Goal: Task Accomplishment & Management: Complete application form

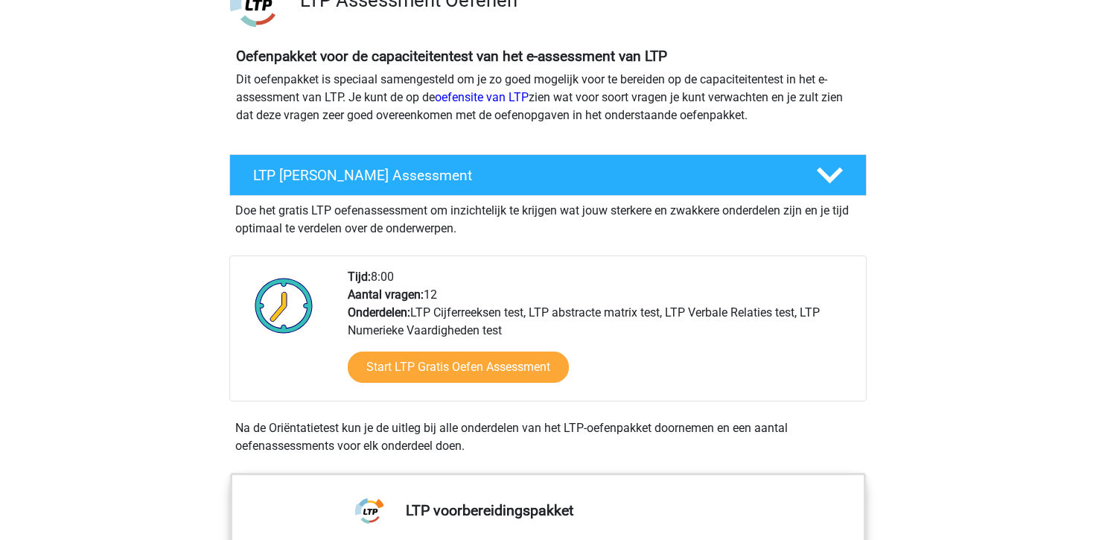
scroll to position [136, 0]
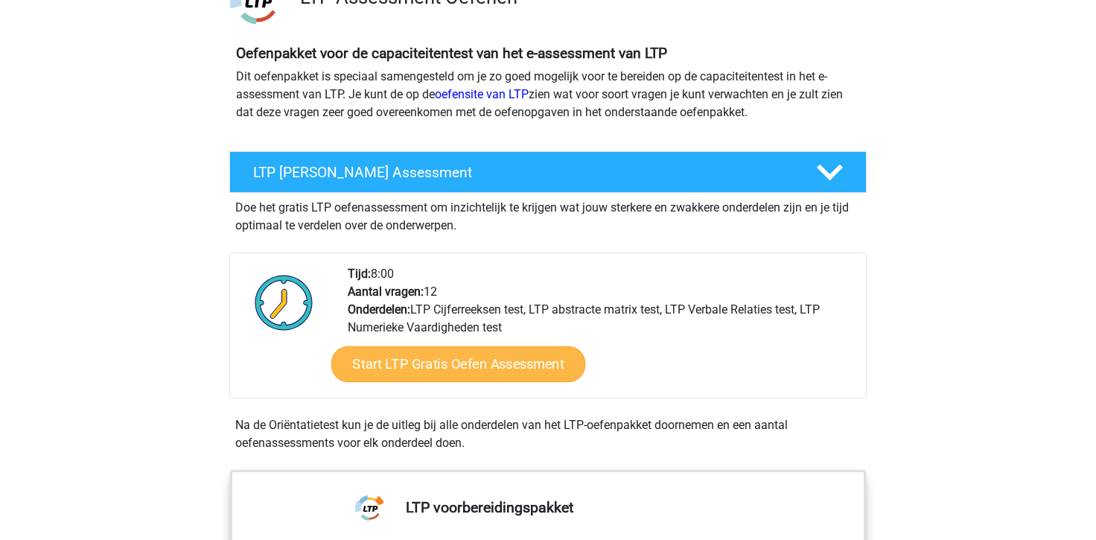
click at [436, 360] on link "Start LTP Gratis Oefen Assessment" at bounding box center [458, 364] width 255 height 36
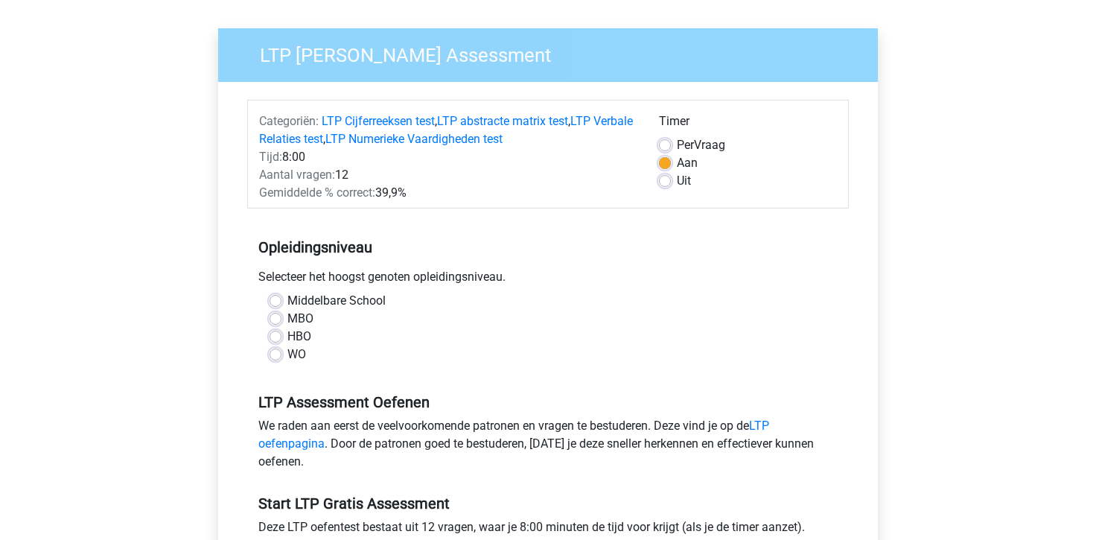
scroll to position [97, 0]
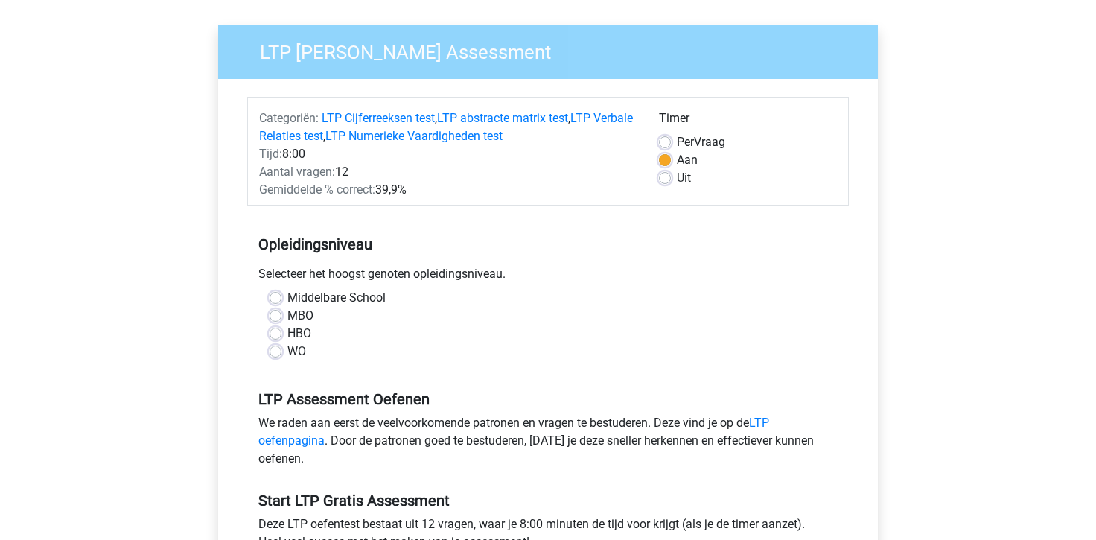
click at [287, 354] on label "WO" at bounding box center [296, 351] width 19 height 18
click at [275, 354] on input "WO" at bounding box center [276, 349] width 12 height 15
radio input "true"
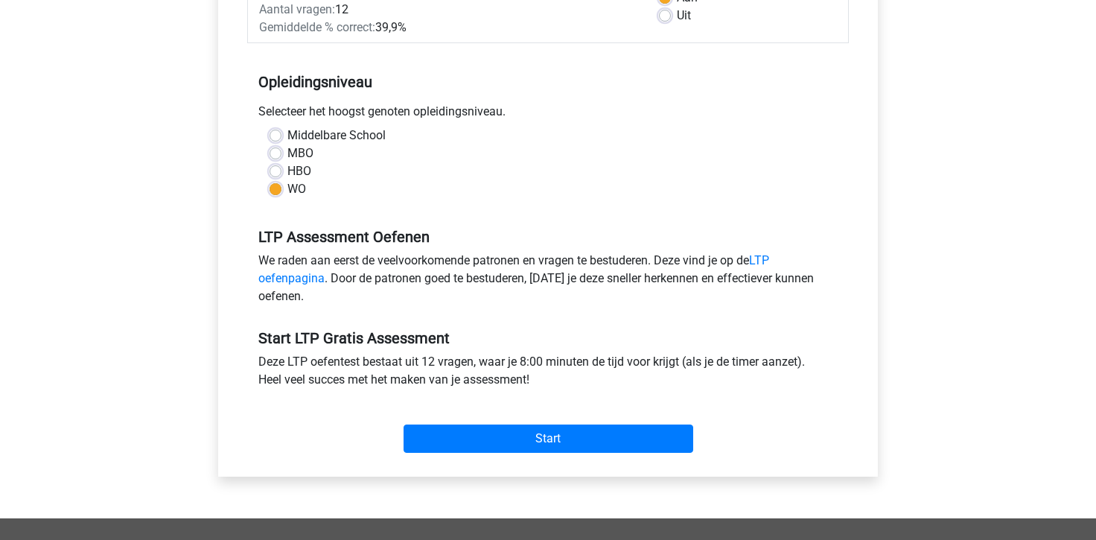
scroll to position [262, 0]
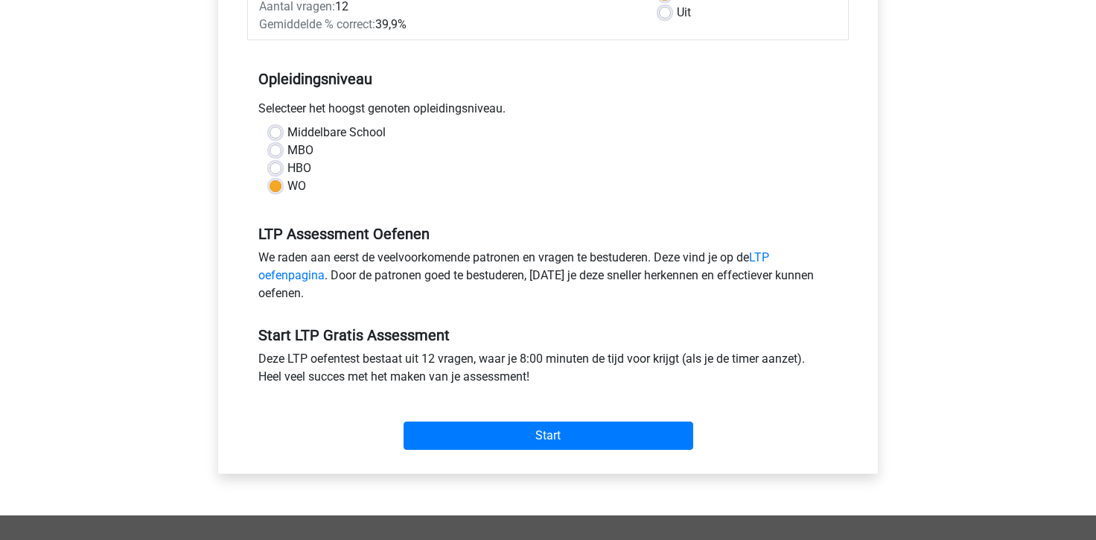
click at [276, 141] on div "MBO" at bounding box center [548, 150] width 557 height 18
click at [287, 146] on label "MBO" at bounding box center [300, 150] width 26 height 18
click at [276, 146] on input "MBO" at bounding box center [276, 148] width 12 height 15
radio input "true"
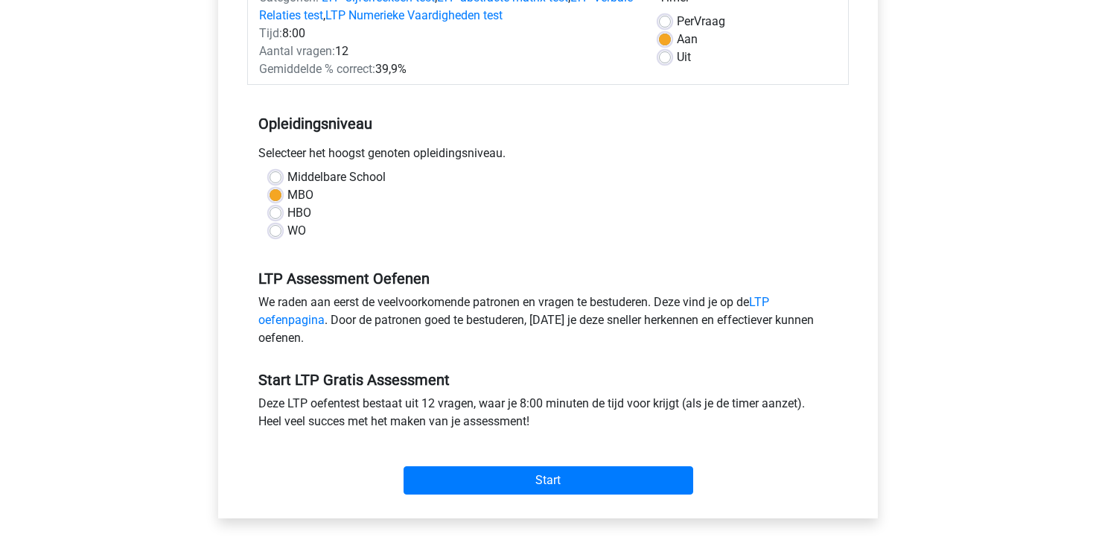
scroll to position [219, 0]
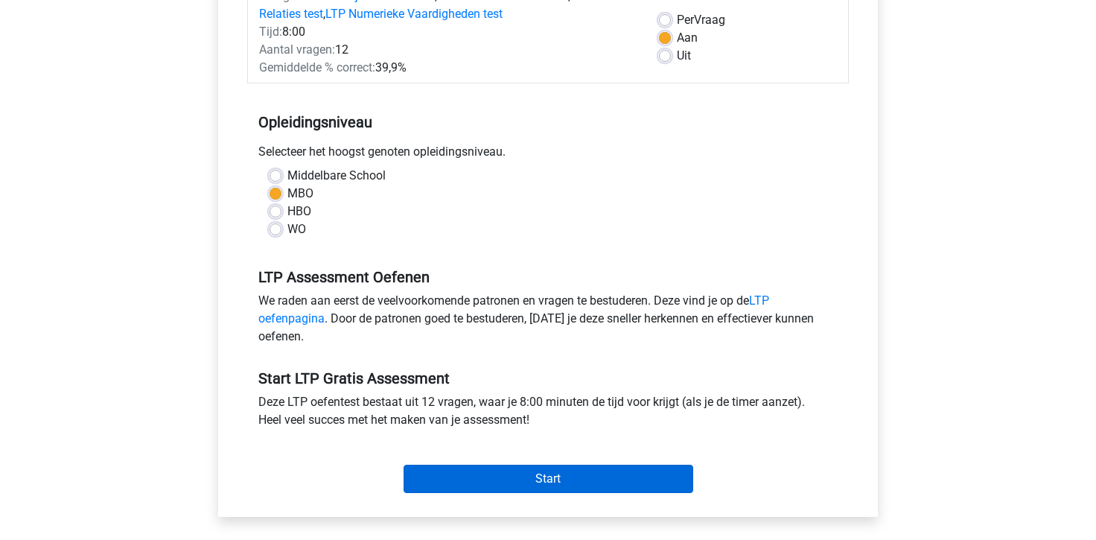
click at [461, 478] on input "Start" at bounding box center [549, 479] width 290 height 28
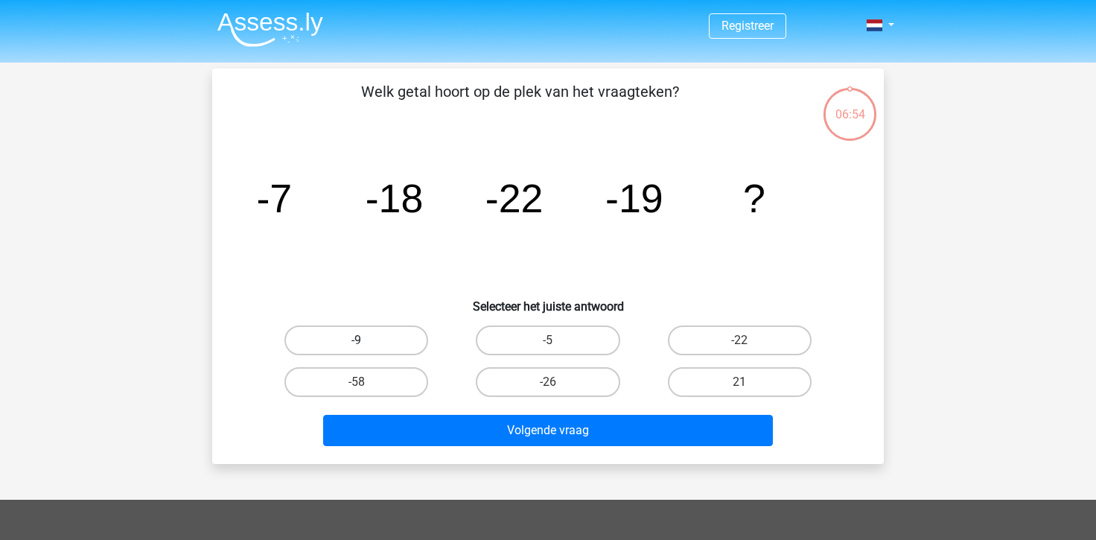
click at [389, 342] on label "-9" at bounding box center [356, 340] width 144 height 30
click at [366, 342] on input "-9" at bounding box center [362, 345] width 10 height 10
radio input "true"
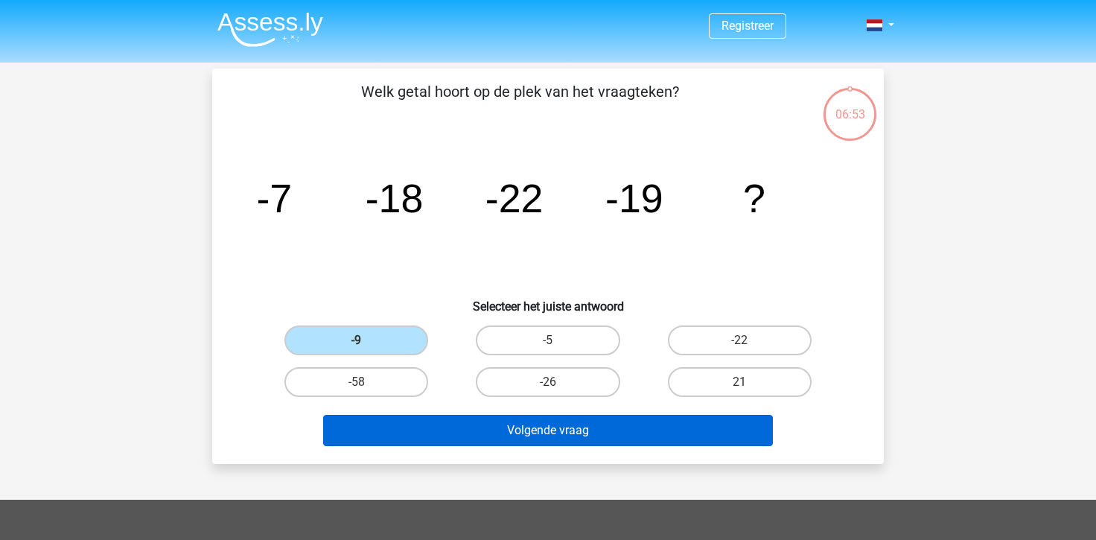
click at [481, 435] on button "Volgende vraag" at bounding box center [548, 430] width 450 height 31
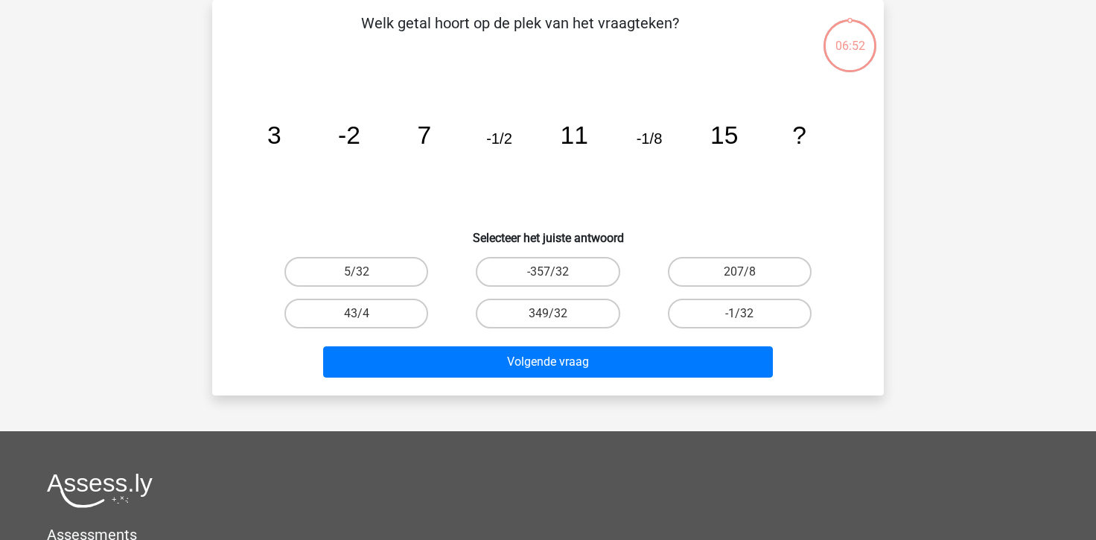
scroll to position [13, 0]
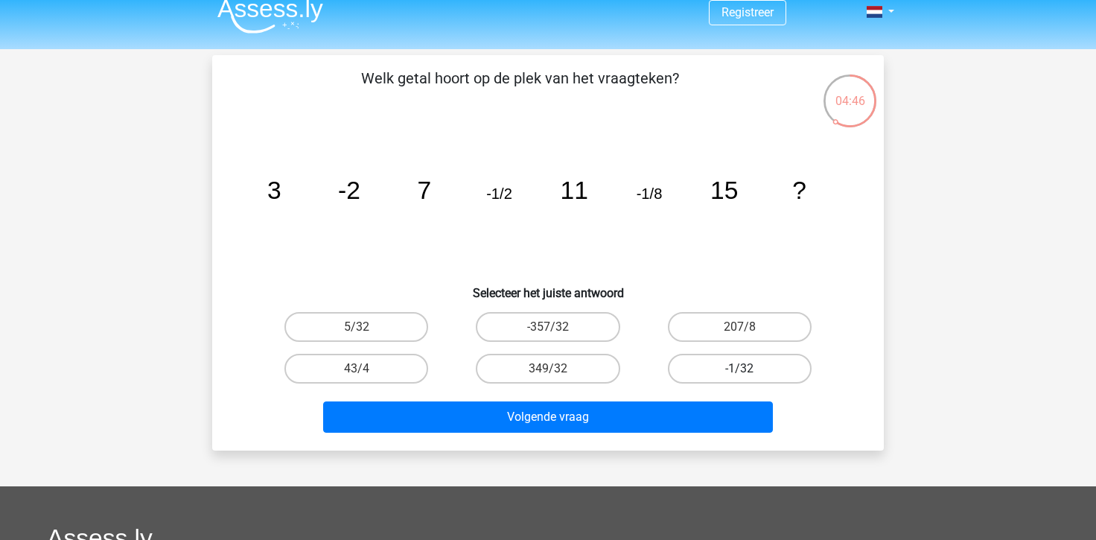
click at [704, 376] on label "-1/32" at bounding box center [740, 369] width 144 height 30
click at [739, 376] on input "-1/32" at bounding box center [744, 374] width 10 height 10
radio input "true"
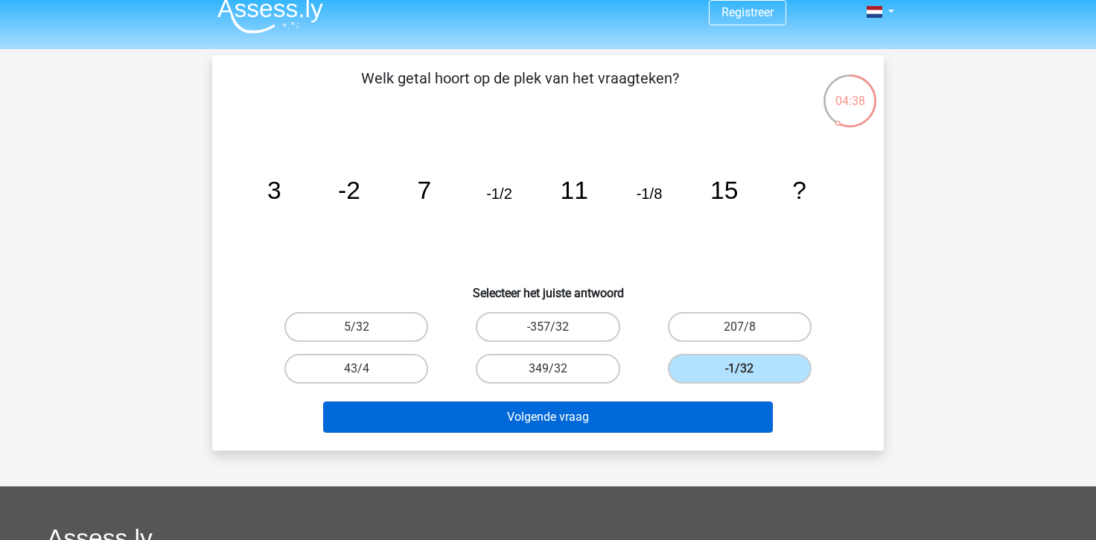
click at [618, 417] on button "Volgende vraag" at bounding box center [548, 416] width 450 height 31
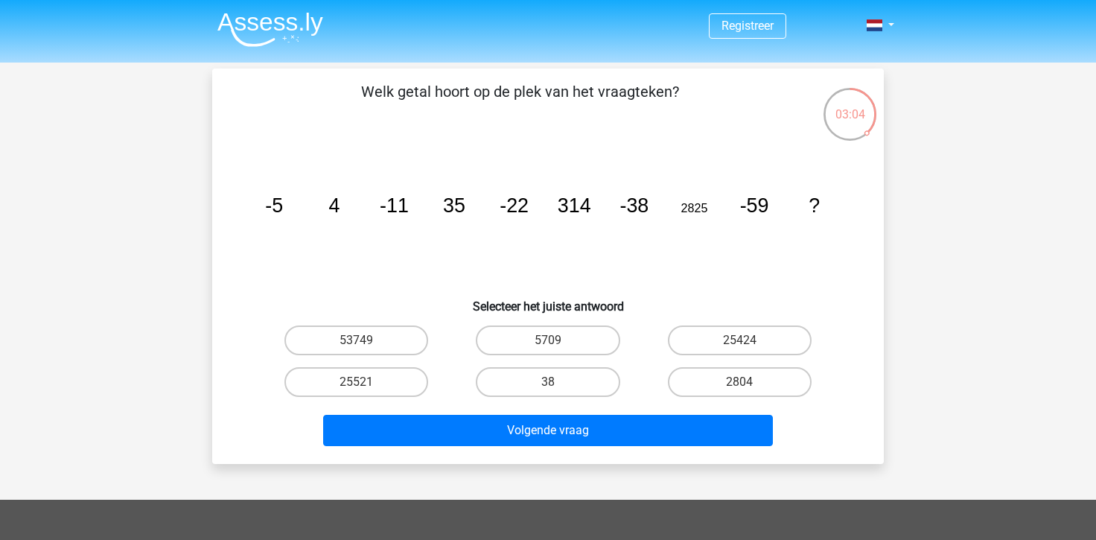
scroll to position [0, 0]
click at [726, 341] on label "25424" at bounding box center [740, 340] width 144 height 30
click at [739, 341] on input "25424" at bounding box center [744, 345] width 10 height 10
radio input "true"
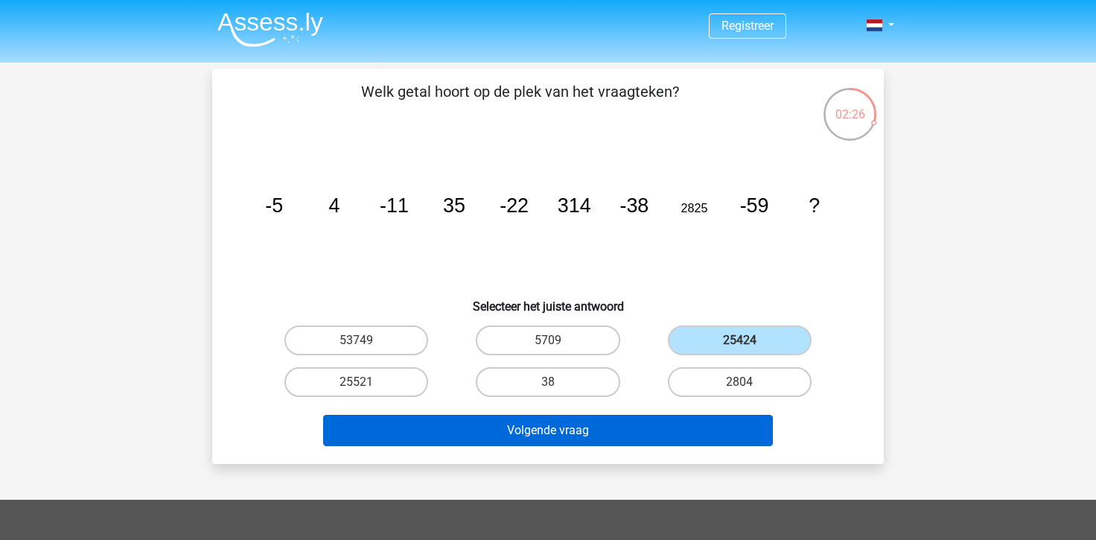
click at [660, 419] on button "Volgende vraag" at bounding box center [548, 430] width 450 height 31
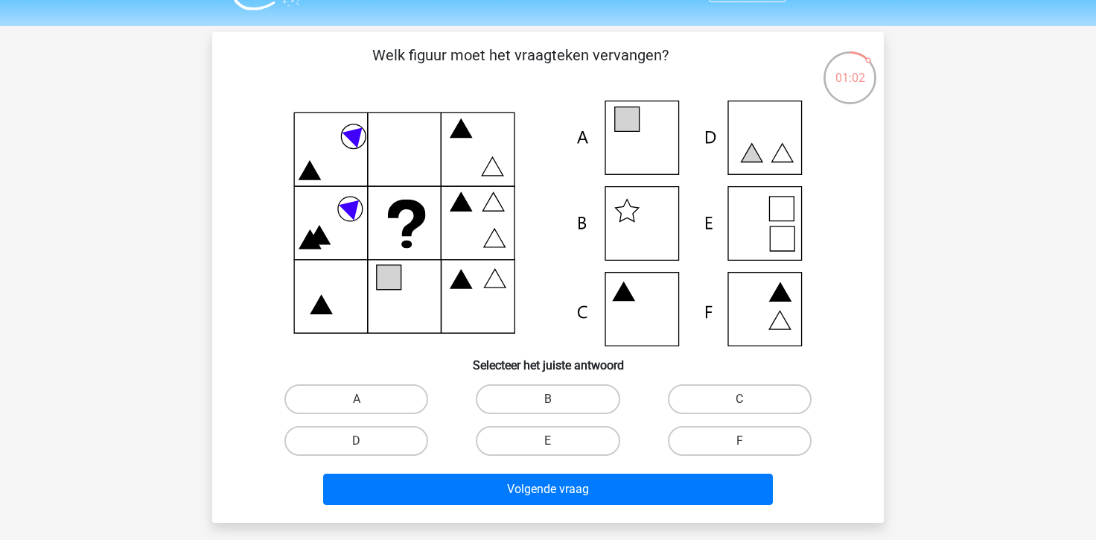
scroll to position [34, 0]
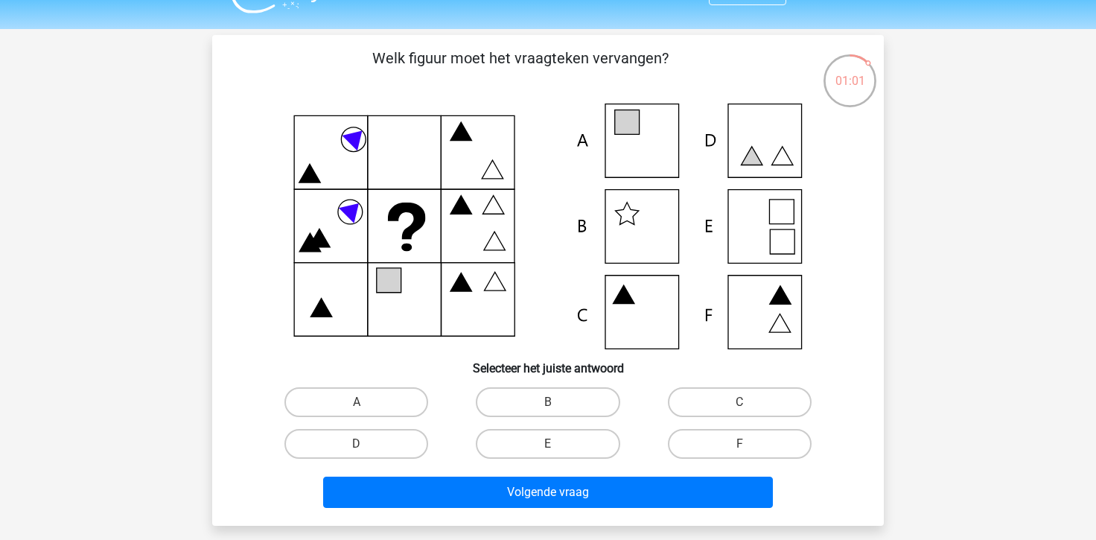
click at [654, 309] on icon at bounding box center [548, 226] width 600 height 246
click at [762, 308] on icon at bounding box center [548, 226] width 600 height 246
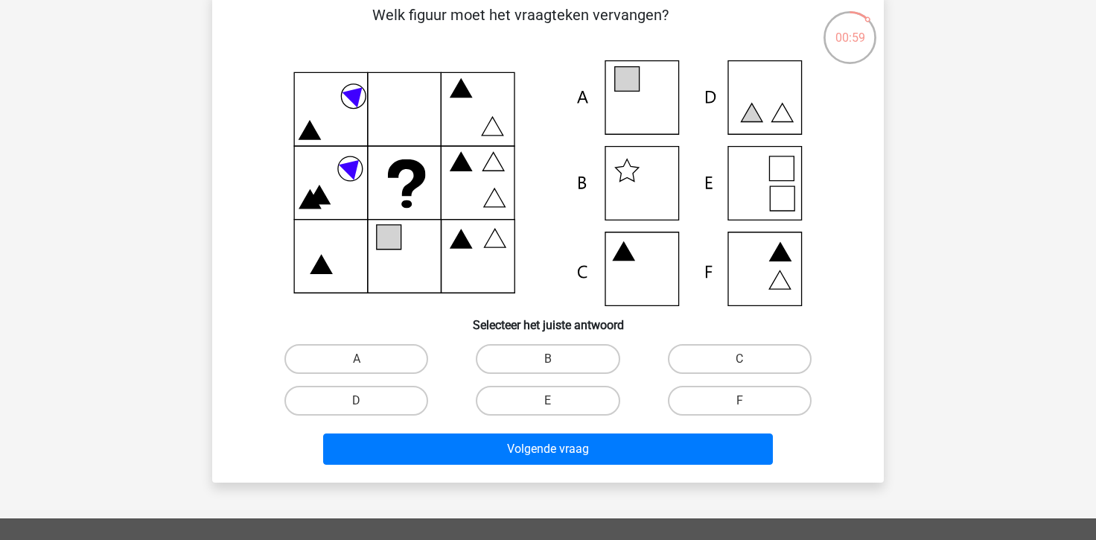
scroll to position [86, 0]
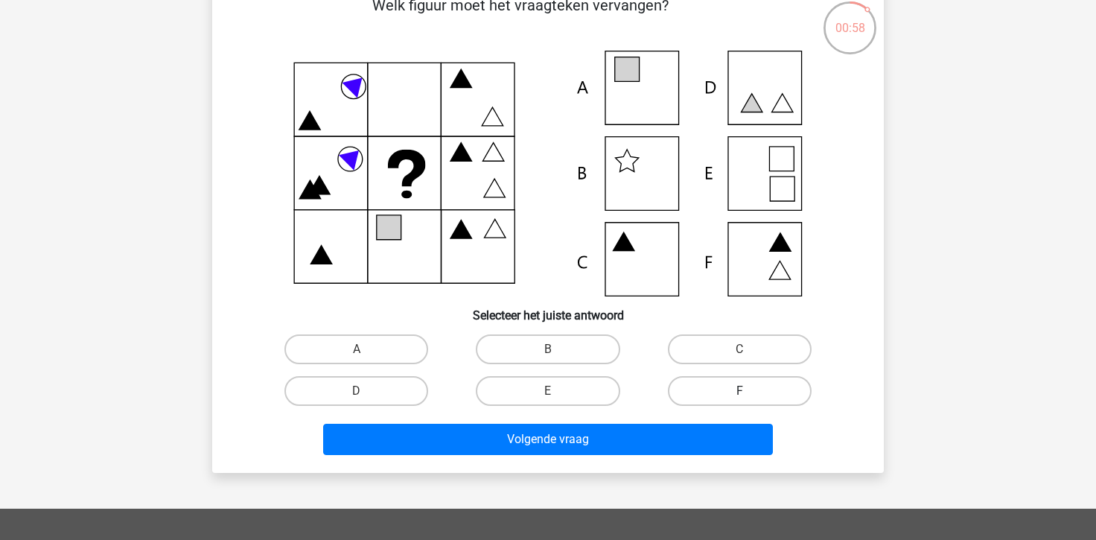
click at [733, 380] on label "F" at bounding box center [740, 391] width 144 height 30
click at [739, 391] on input "F" at bounding box center [744, 396] width 10 height 10
radio input "true"
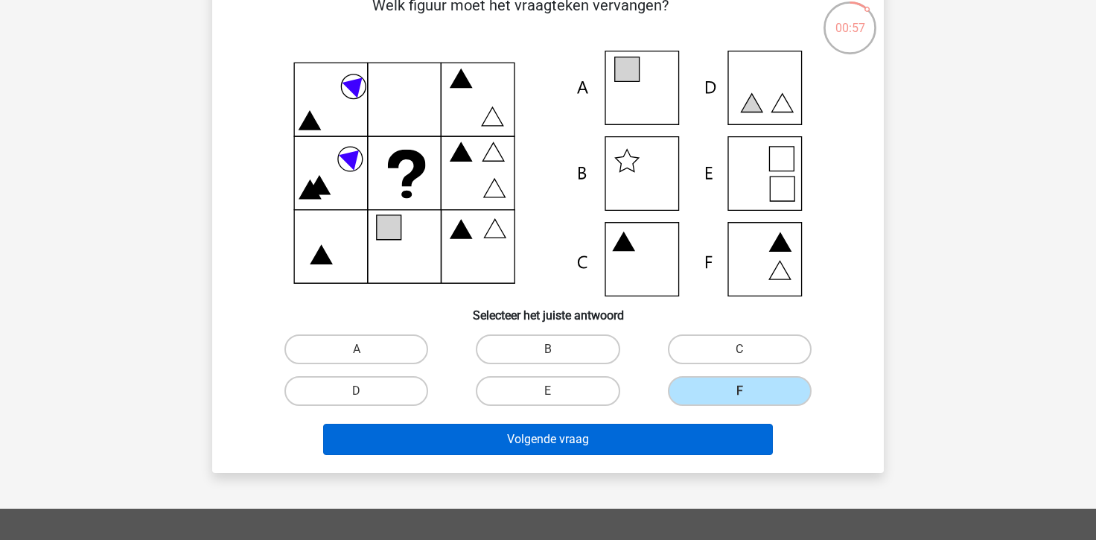
click at [675, 439] on button "Volgende vraag" at bounding box center [548, 439] width 450 height 31
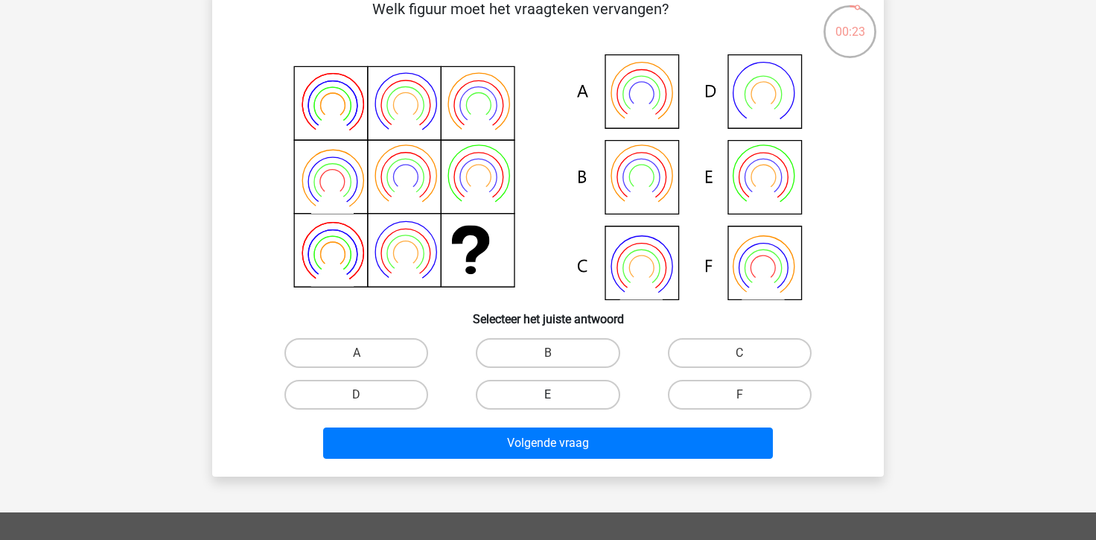
scroll to position [89, 0]
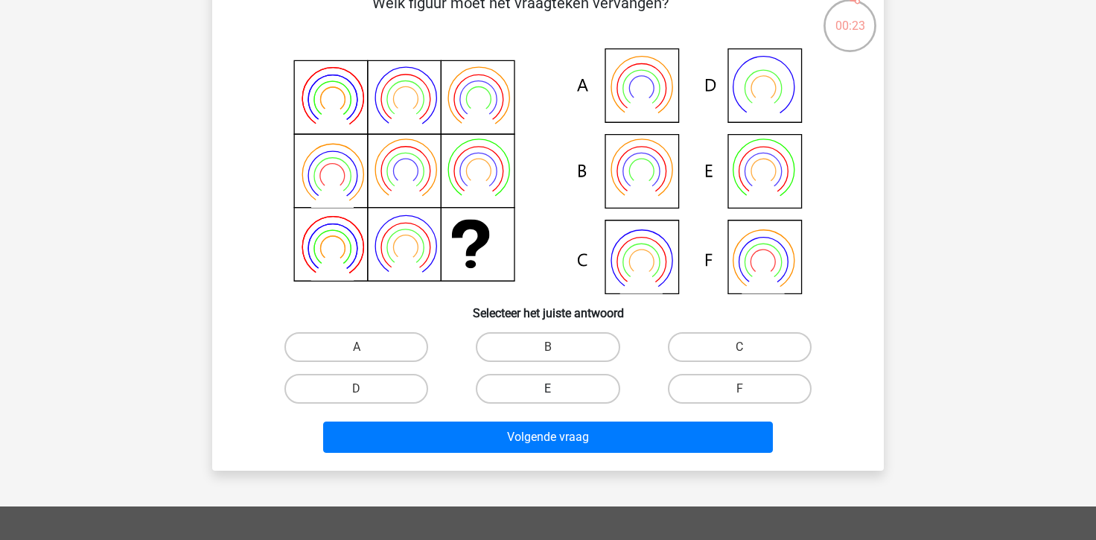
click at [526, 380] on label "E" at bounding box center [548, 389] width 144 height 30
click at [548, 389] on input "E" at bounding box center [553, 394] width 10 height 10
radio input "true"
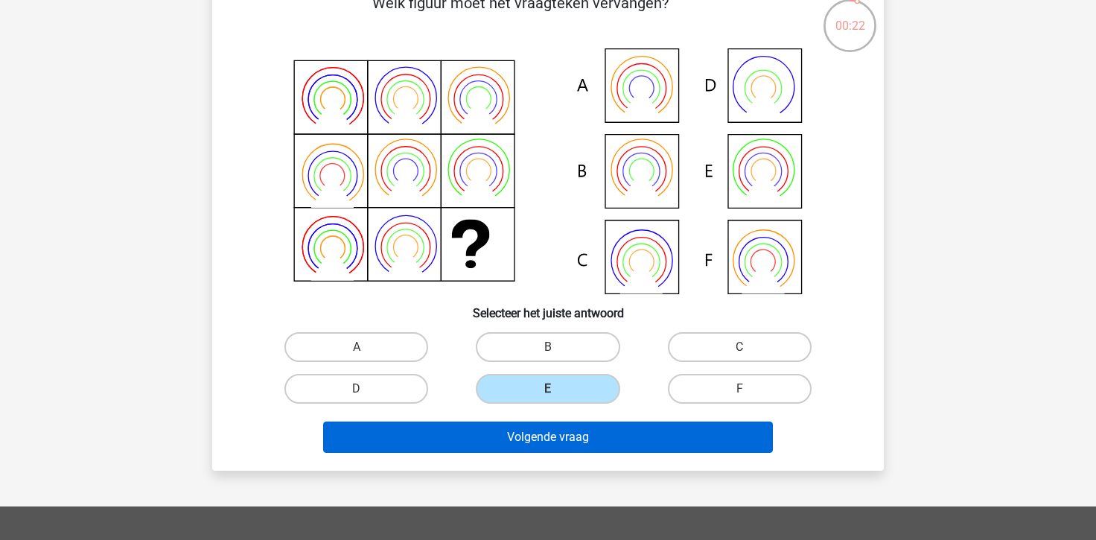
click at [533, 424] on button "Volgende vraag" at bounding box center [548, 436] width 450 height 31
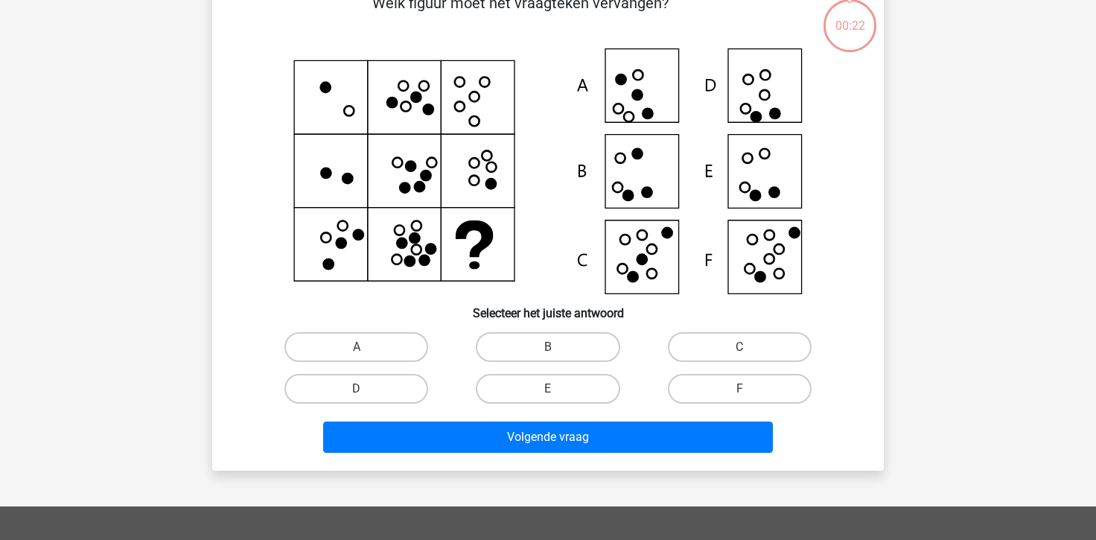
scroll to position [68, 0]
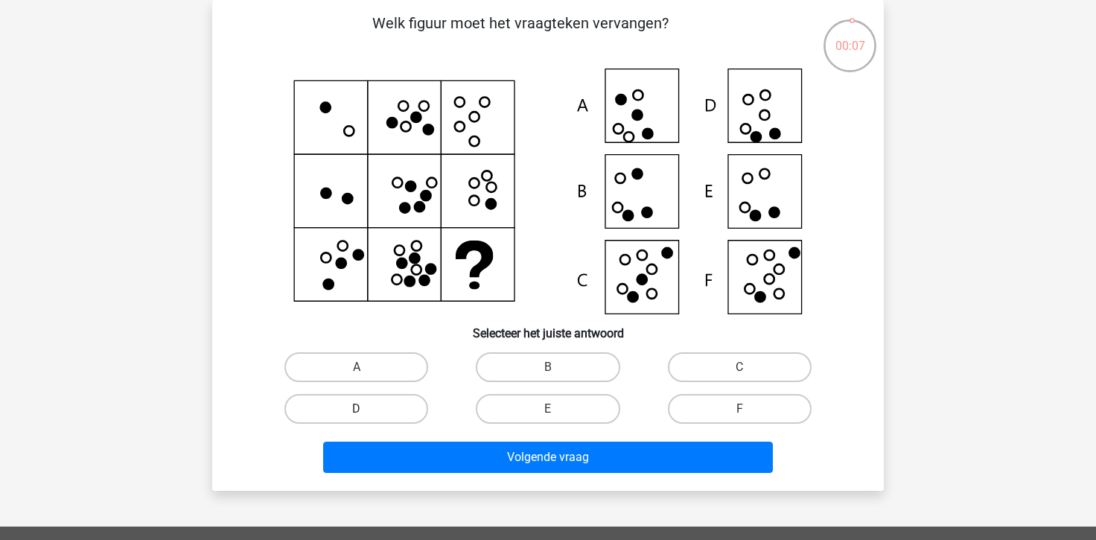
click at [369, 412] on label "D" at bounding box center [356, 409] width 144 height 30
click at [366, 412] on input "D" at bounding box center [362, 414] width 10 height 10
radio input "true"
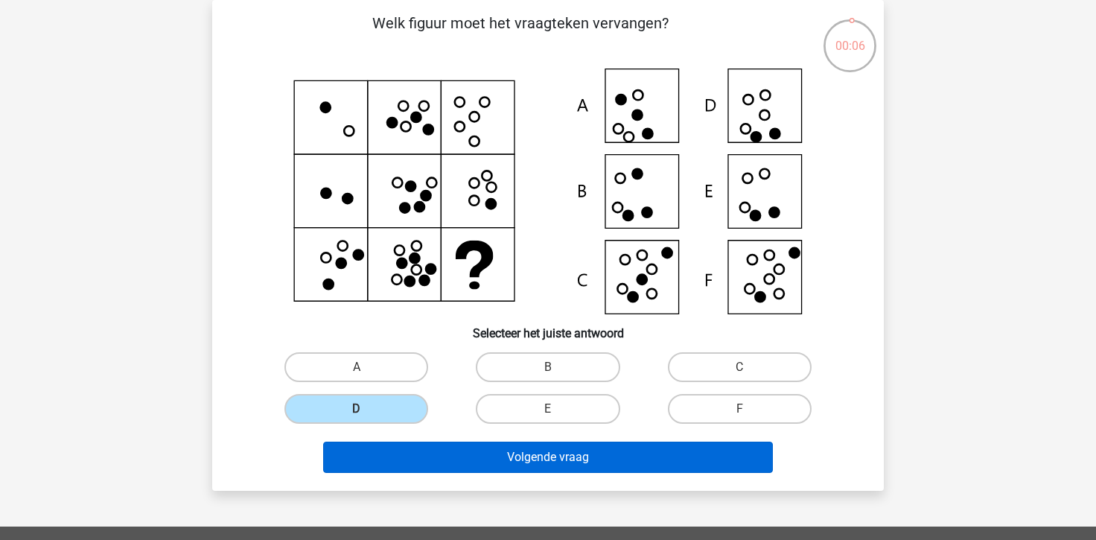
click at [415, 462] on button "Volgende vraag" at bounding box center [548, 457] width 450 height 31
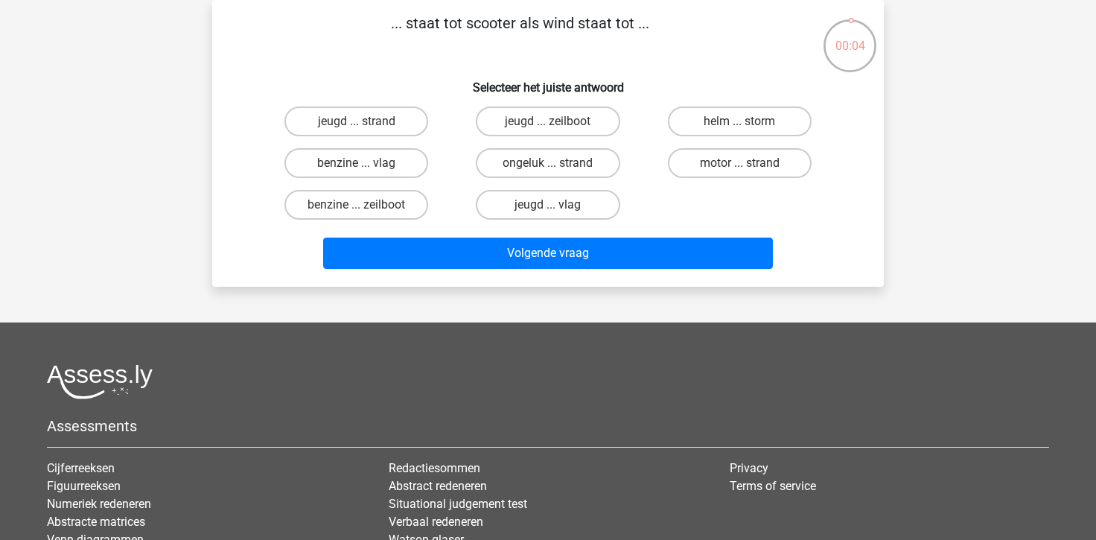
scroll to position [52, 0]
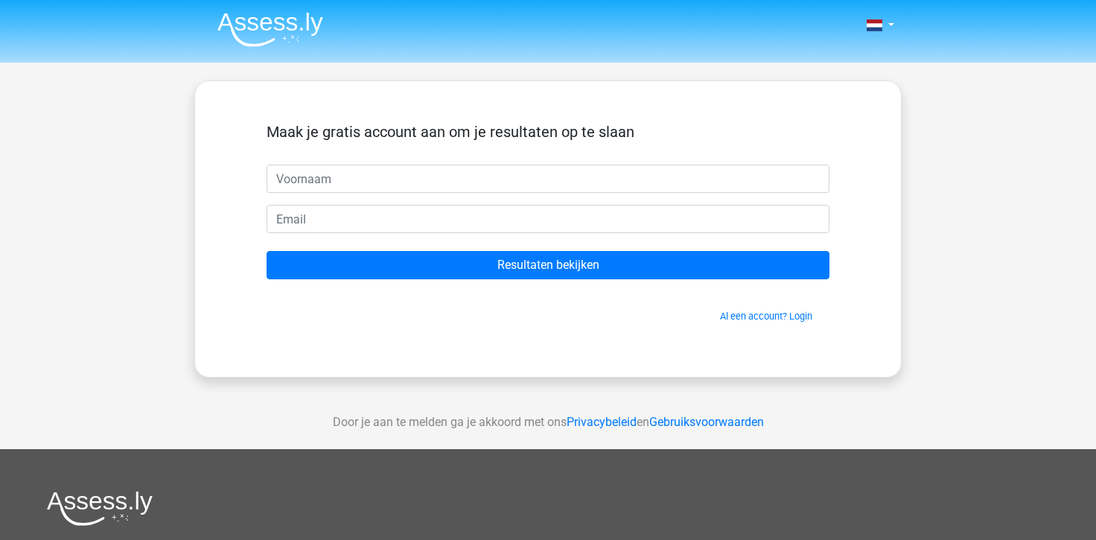
scroll to position [52, 0]
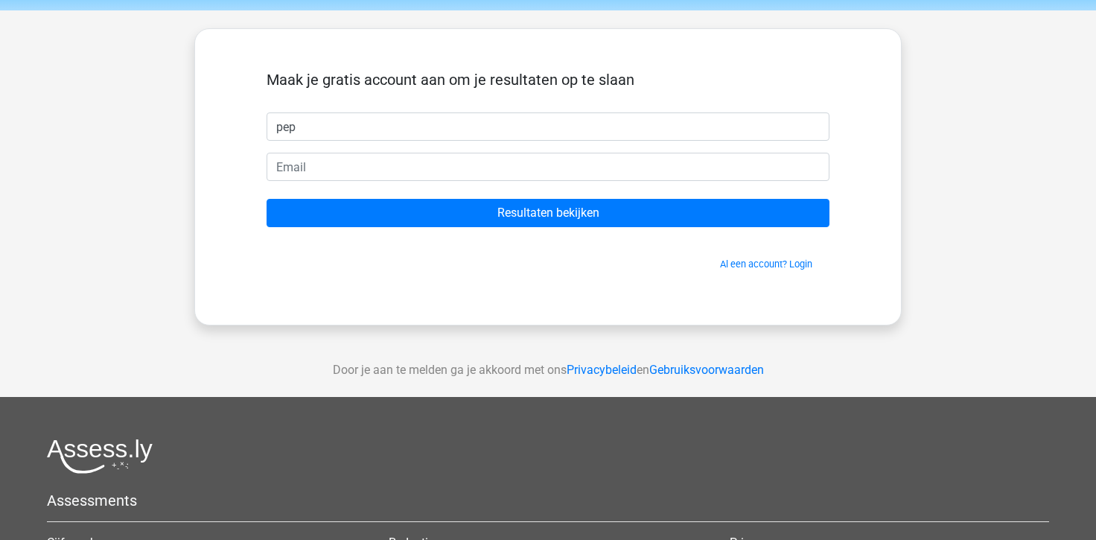
type input "pep"
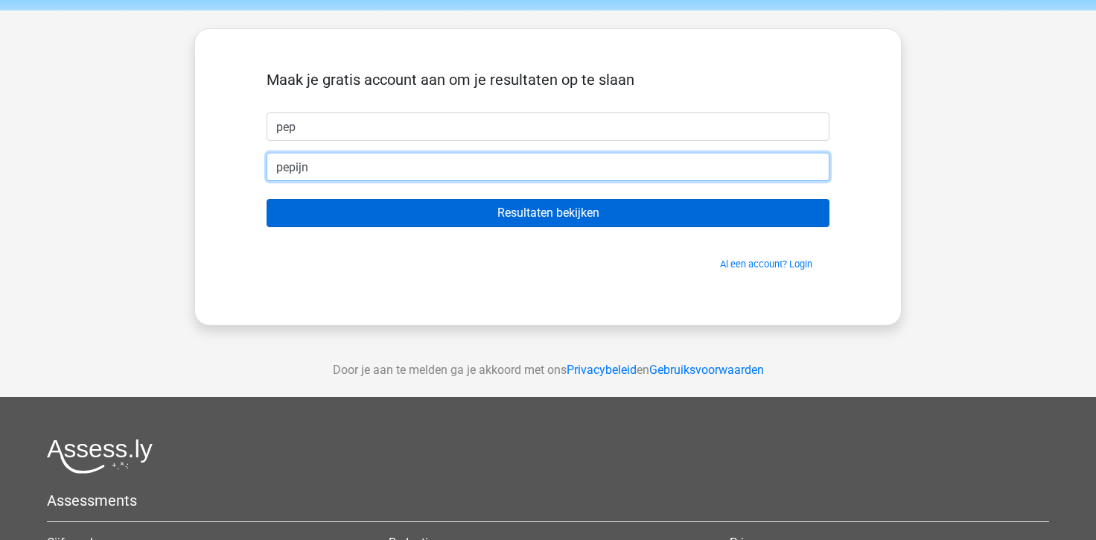
type input "pepijndemeer123@hotmail.nl"
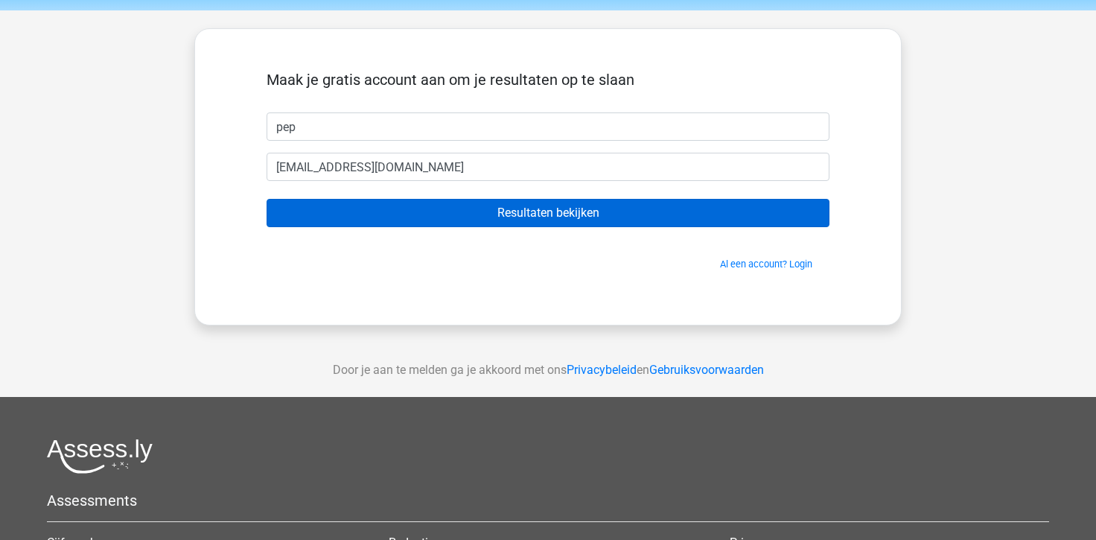
click at [445, 214] on input "Resultaten bekijken" at bounding box center [548, 213] width 563 height 28
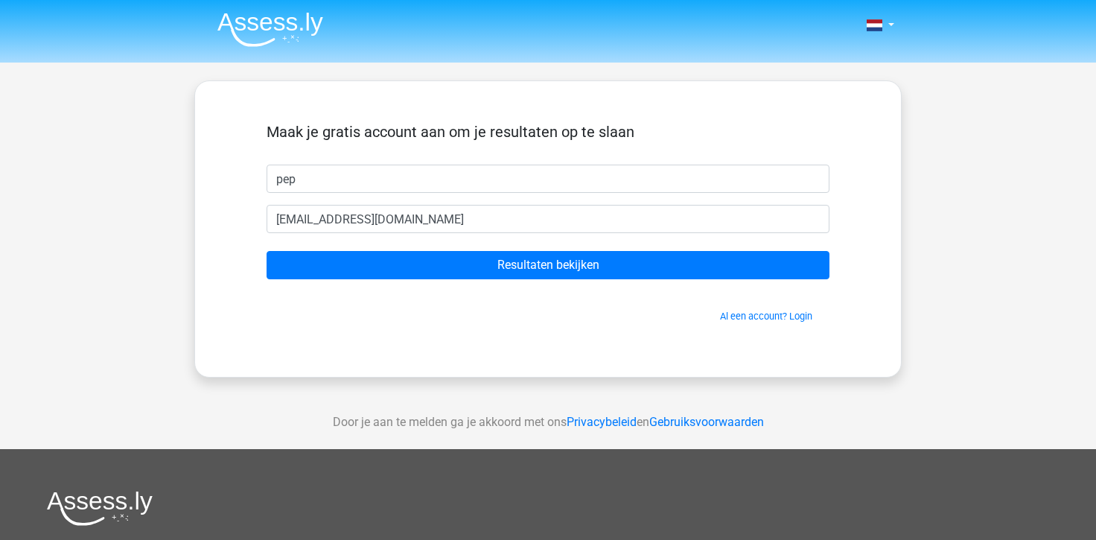
scroll to position [0, 0]
click at [290, 19] on img at bounding box center [270, 29] width 106 height 35
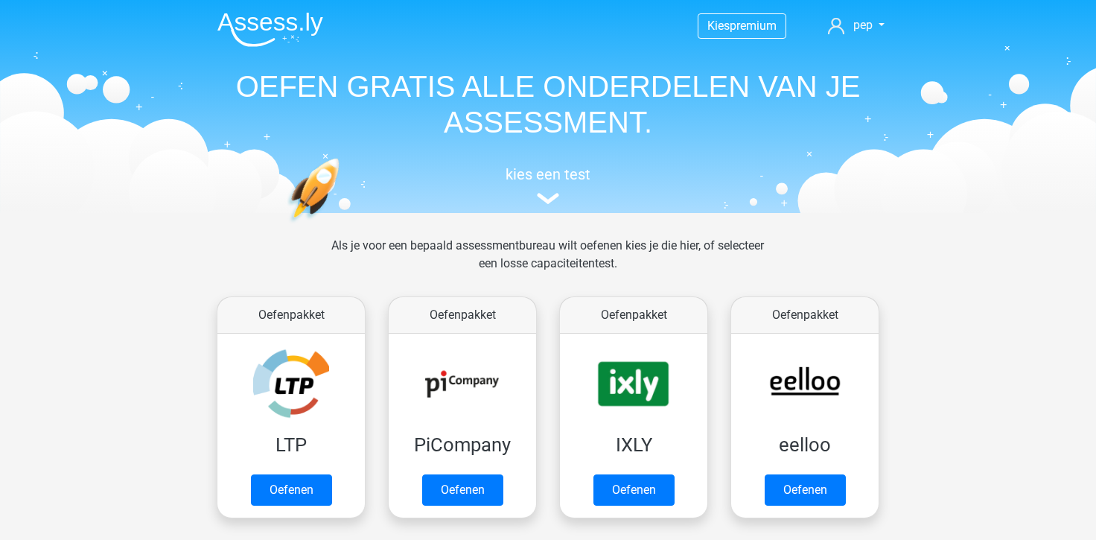
scroll to position [88, 0]
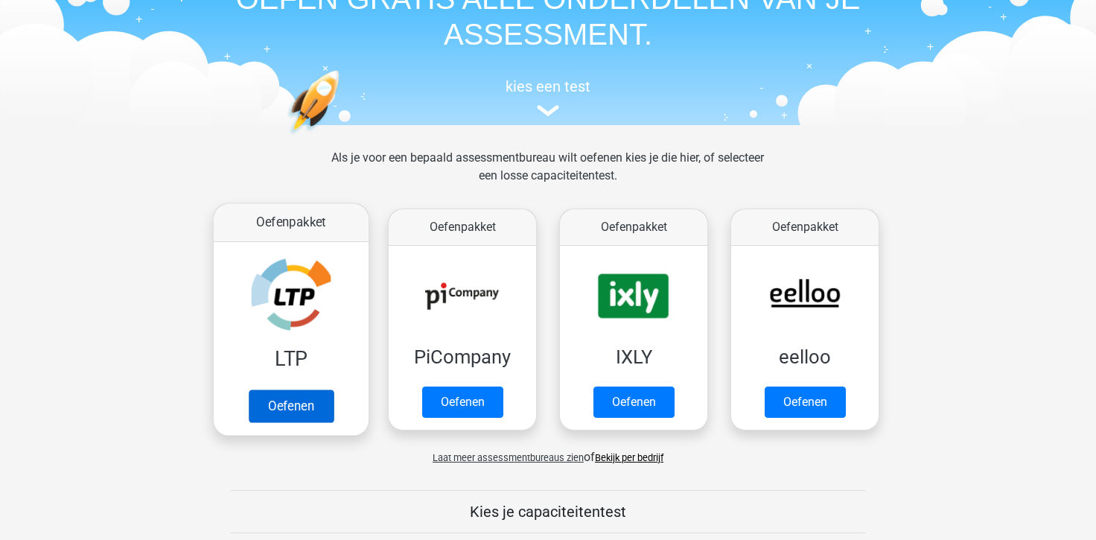
click at [315, 395] on link "Oefenen" at bounding box center [291, 405] width 85 height 33
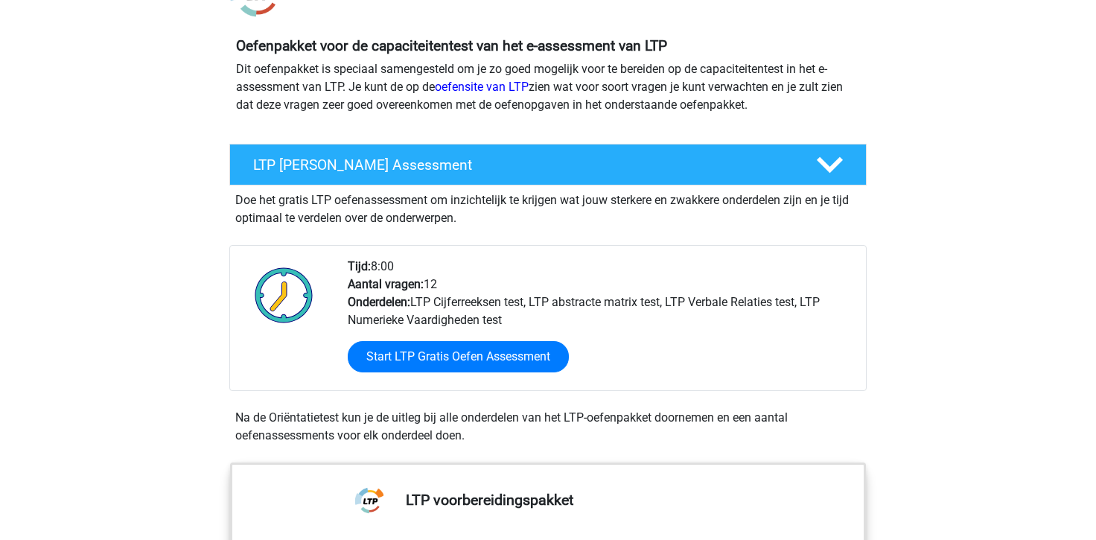
scroll to position [194, 0]
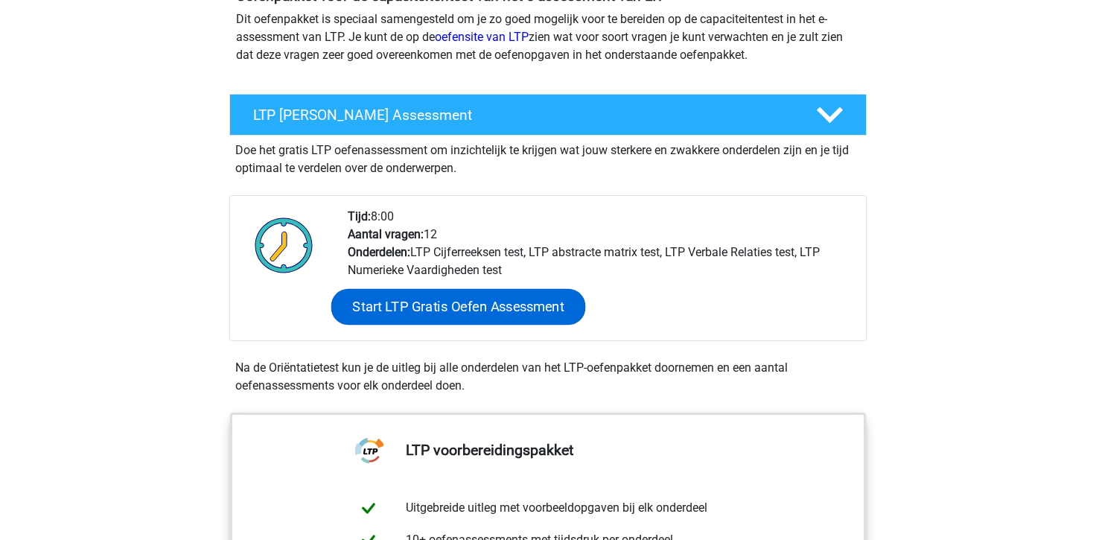
click at [448, 310] on link "Start LTP Gratis Oefen Assessment" at bounding box center [458, 307] width 255 height 36
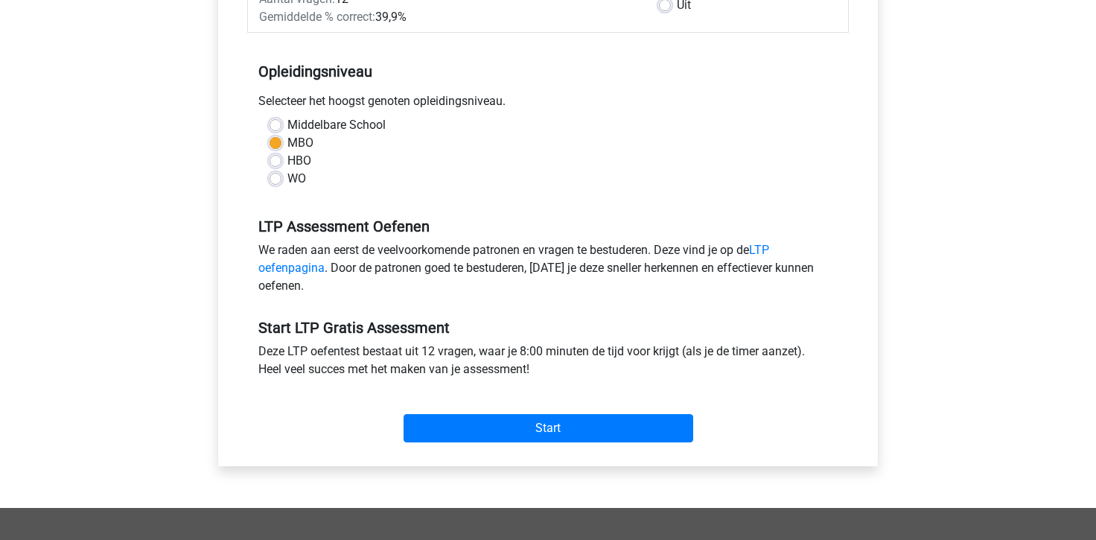
scroll to position [273, 0]
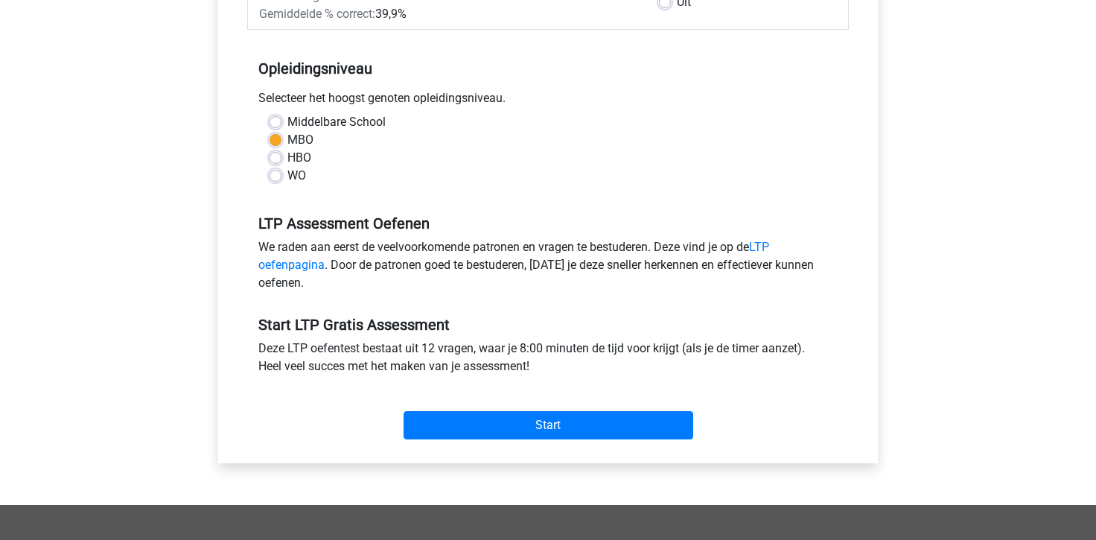
click at [287, 182] on div "WO" at bounding box center [548, 176] width 557 height 18
click at [284, 179] on div "WO" at bounding box center [548, 176] width 557 height 18
click at [287, 176] on label "WO" at bounding box center [296, 176] width 19 height 18
click at [274, 176] on input "WO" at bounding box center [276, 174] width 12 height 15
radio input "true"
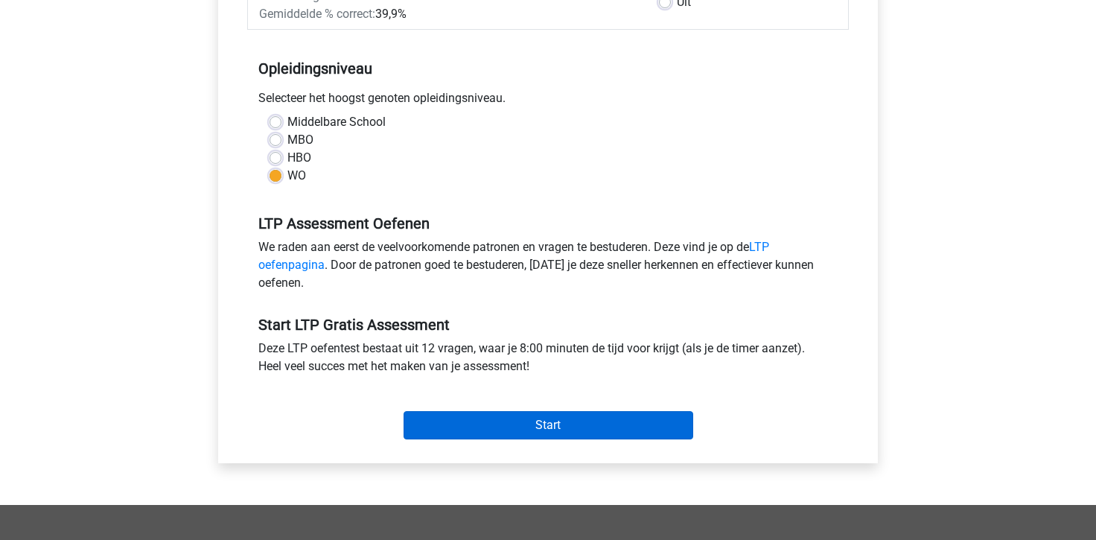
click at [509, 427] on input "Start" at bounding box center [549, 425] width 290 height 28
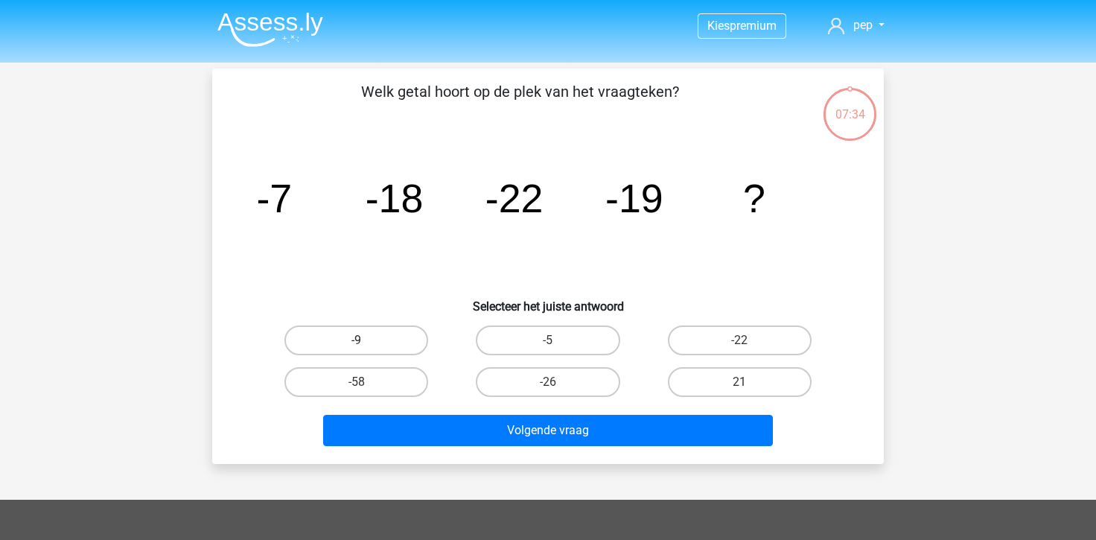
click at [394, 339] on label "-9" at bounding box center [356, 340] width 144 height 30
click at [366, 340] on input "-9" at bounding box center [362, 345] width 10 height 10
radio input "true"
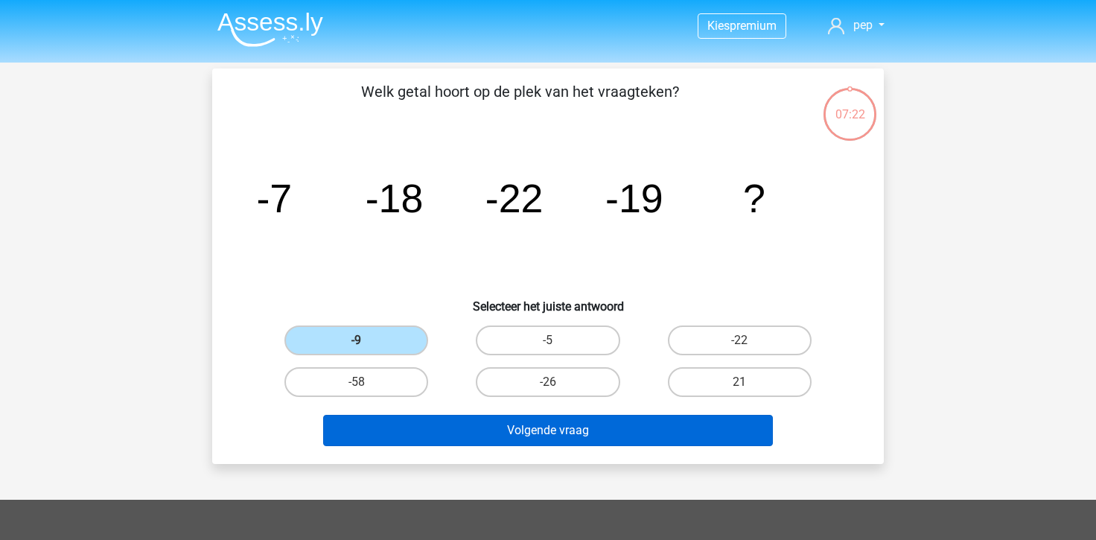
click at [567, 433] on button "Volgende vraag" at bounding box center [548, 430] width 450 height 31
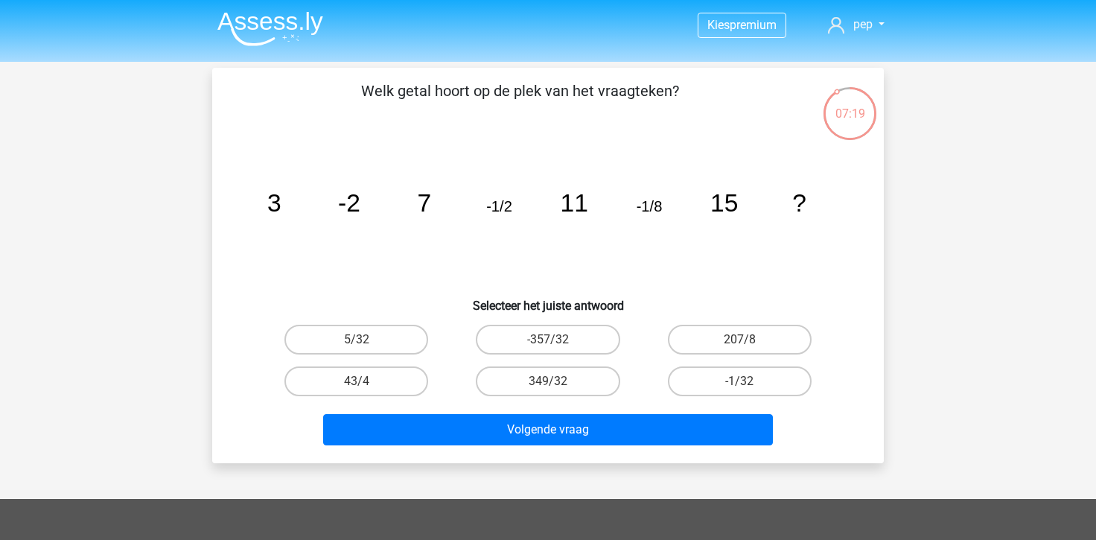
scroll to position [1, 0]
click at [742, 386] on input "-1/32" at bounding box center [744, 386] width 10 height 10
radio input "true"
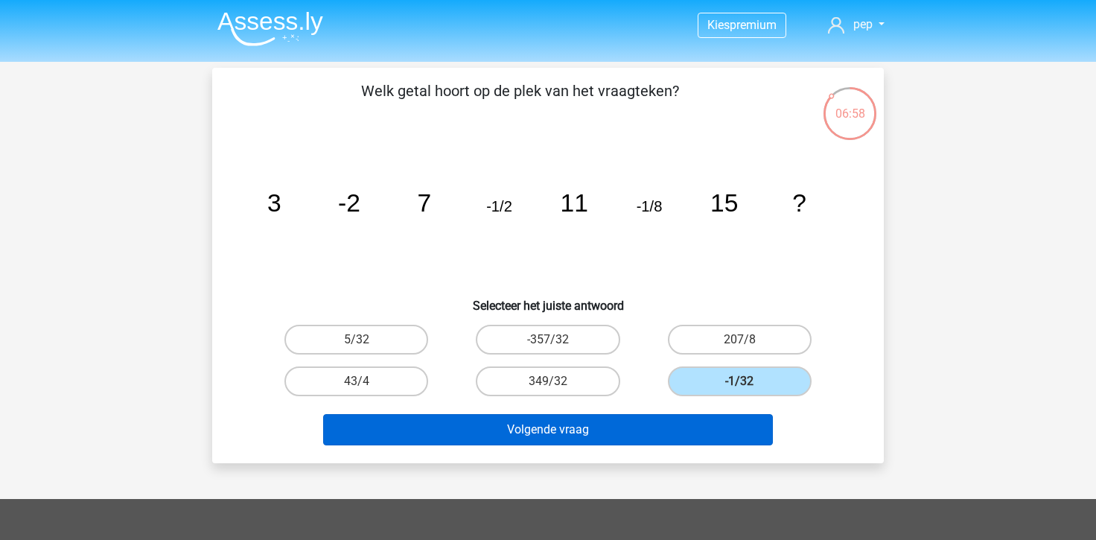
click at [706, 421] on button "Volgende vraag" at bounding box center [548, 429] width 450 height 31
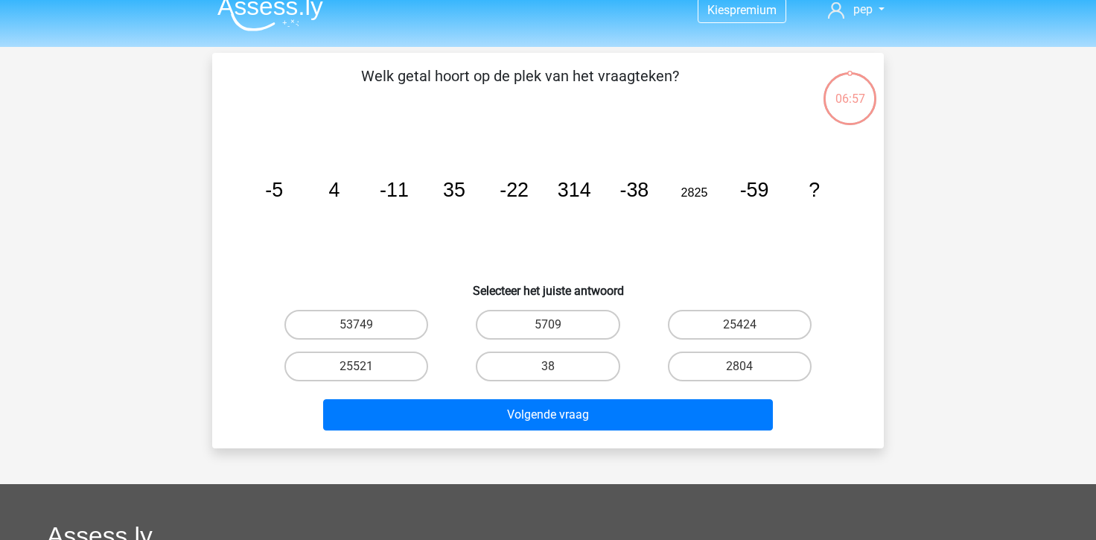
scroll to position [6, 0]
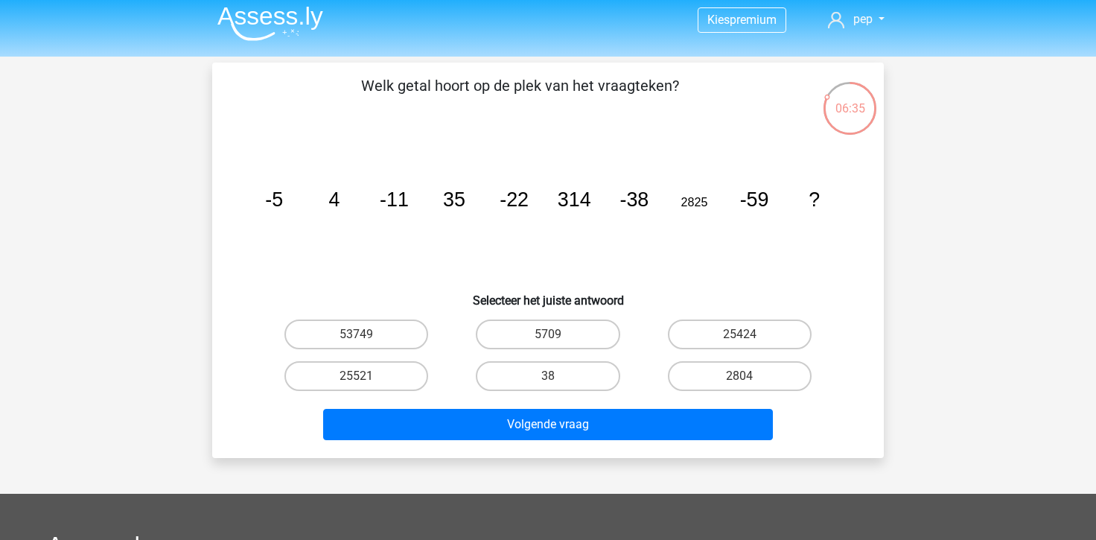
click at [739, 340] on input "25424" at bounding box center [744, 339] width 10 height 10
radio input "true"
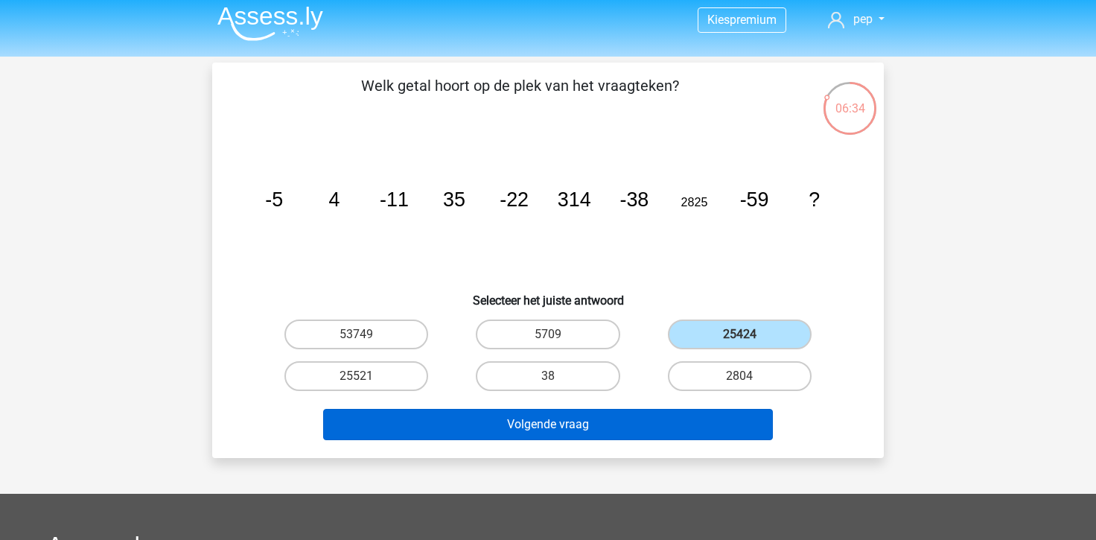
click at [602, 424] on button "Volgende vraag" at bounding box center [548, 424] width 450 height 31
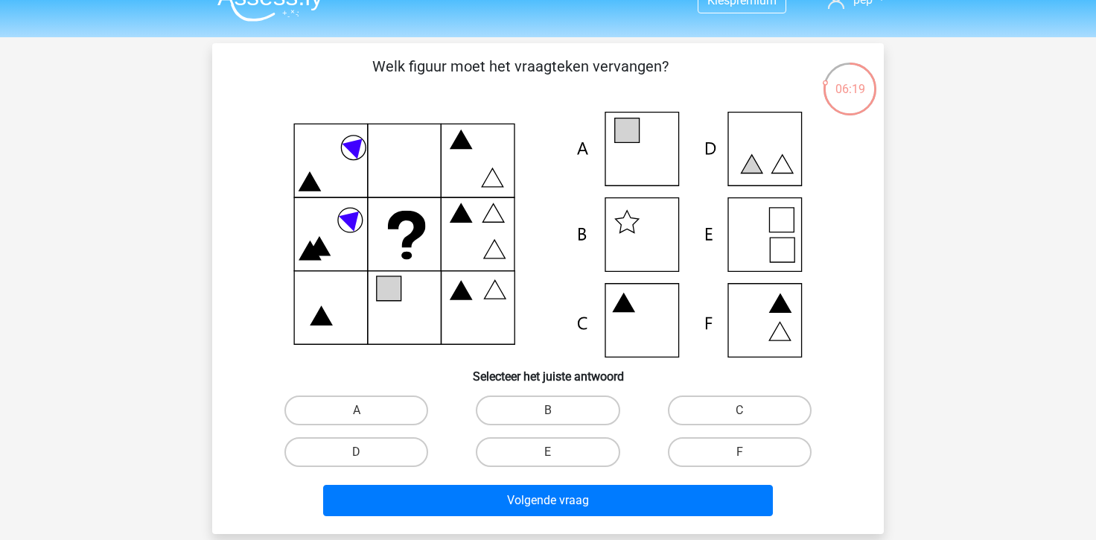
scroll to position [22, 0]
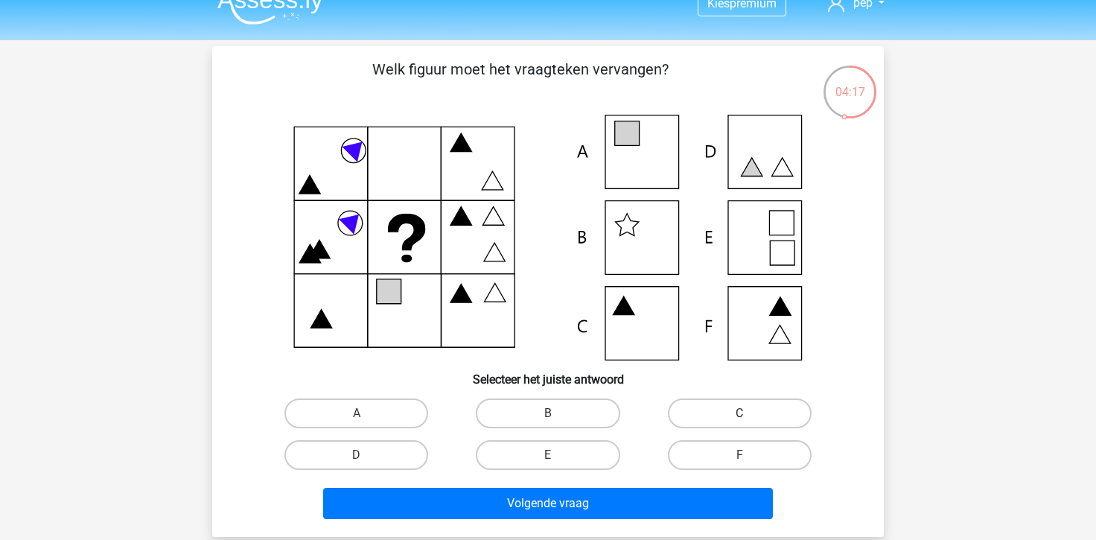
click at [725, 411] on label "C" at bounding box center [740, 413] width 144 height 30
click at [739, 413] on input "C" at bounding box center [744, 418] width 10 height 10
radio input "true"
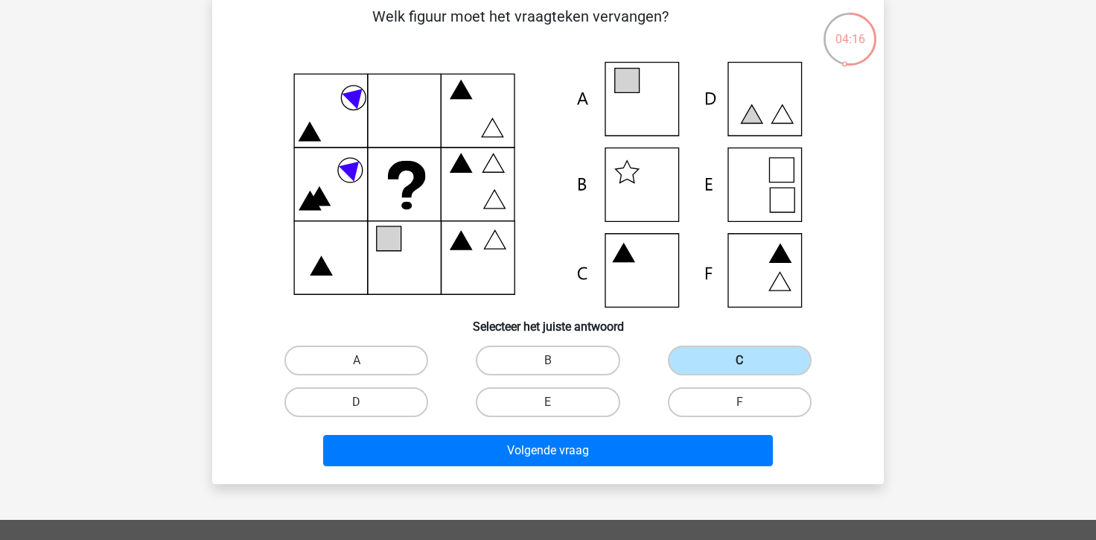
scroll to position [77, 0]
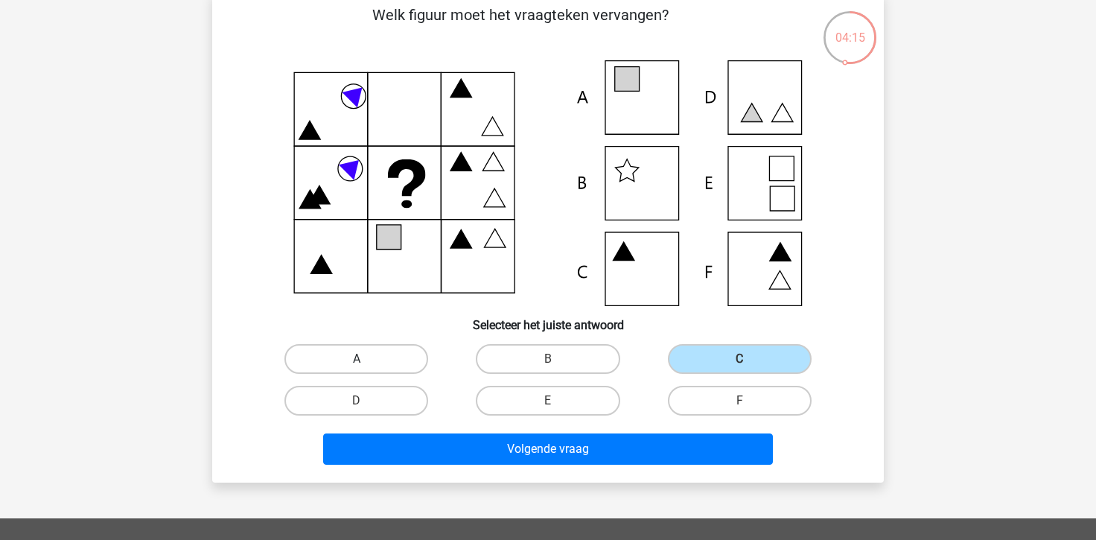
click at [415, 355] on label "A" at bounding box center [356, 359] width 144 height 30
click at [366, 359] on input "A" at bounding box center [362, 364] width 10 height 10
radio input "true"
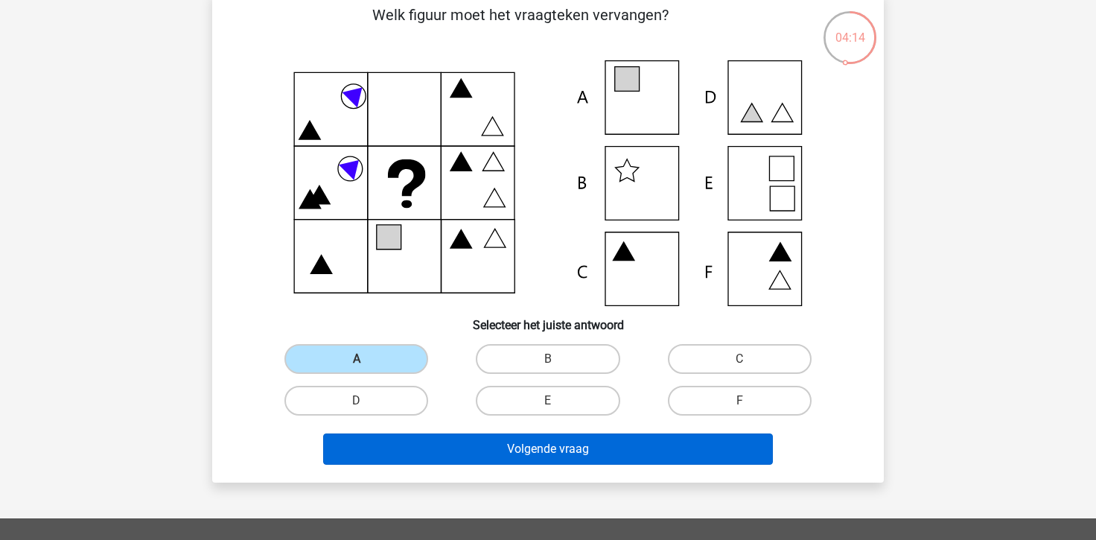
click at [446, 440] on button "Volgende vraag" at bounding box center [548, 448] width 450 height 31
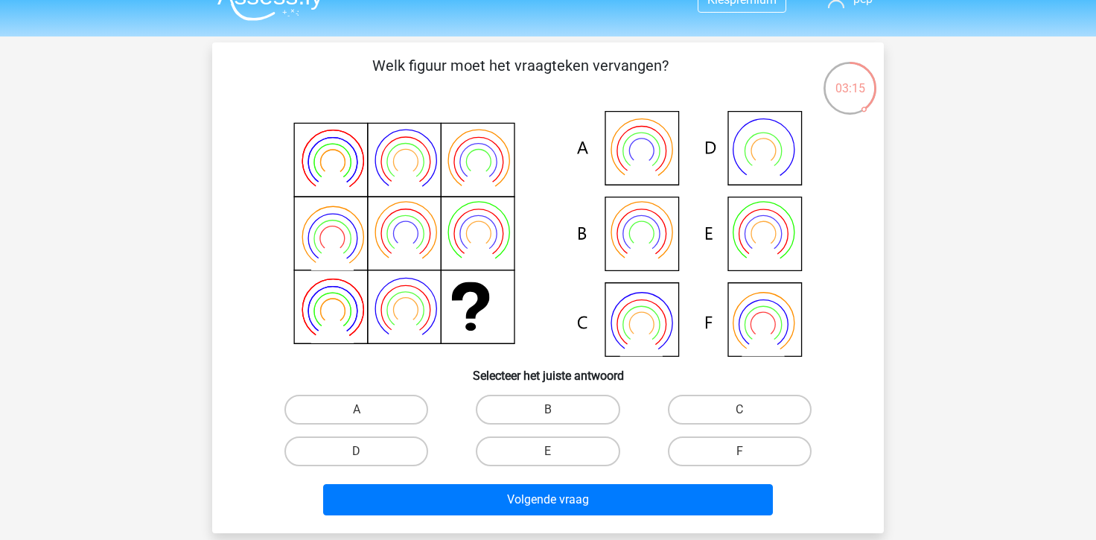
scroll to position [29, 0]
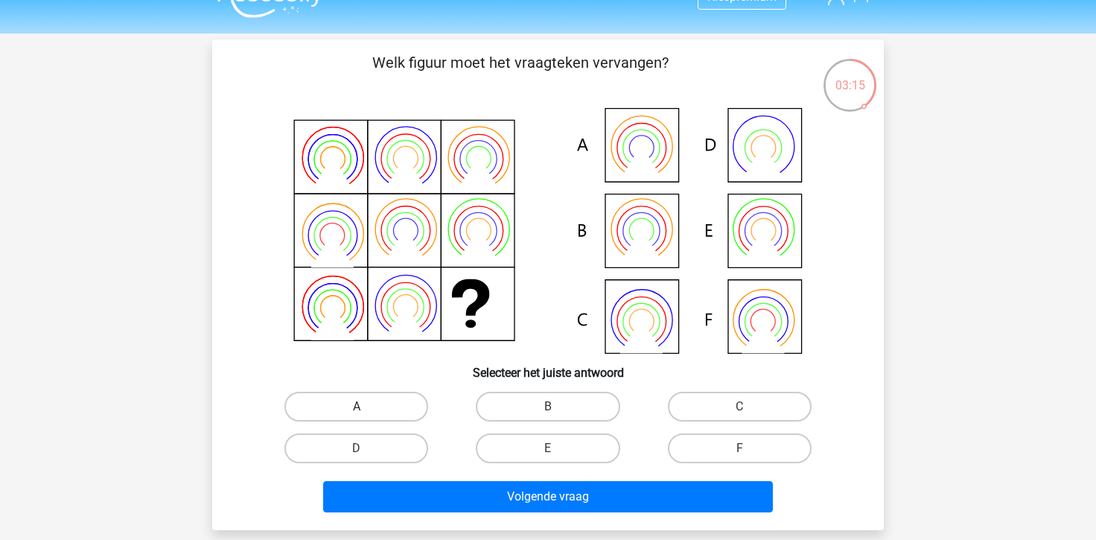
click at [405, 406] on label "A" at bounding box center [356, 407] width 144 height 30
click at [366, 407] on input "A" at bounding box center [362, 412] width 10 height 10
radio input "true"
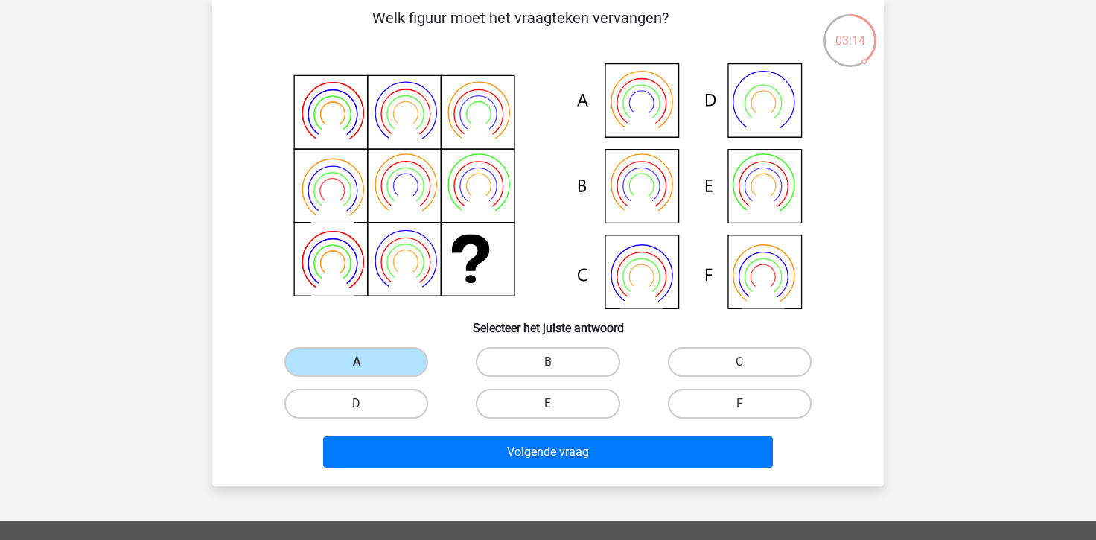
scroll to position [74, 0]
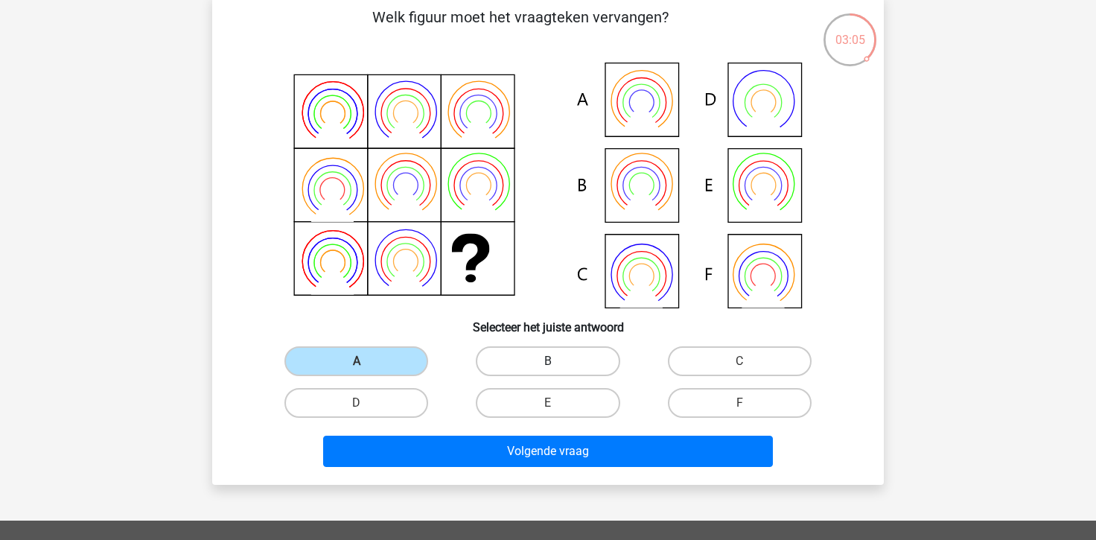
click at [544, 369] on label "B" at bounding box center [548, 361] width 144 height 30
click at [548, 369] on input "B" at bounding box center [553, 366] width 10 height 10
radio input "true"
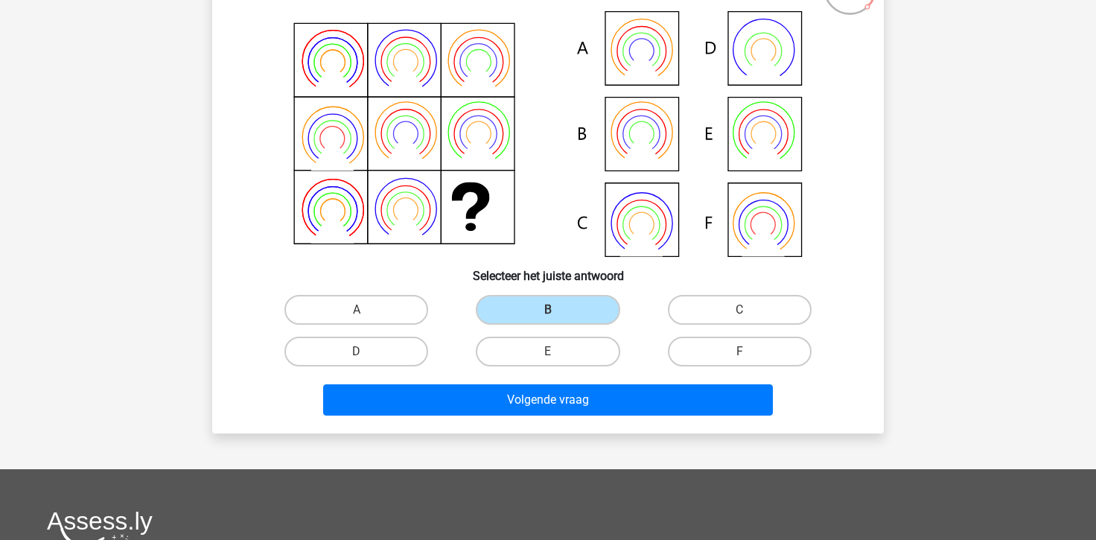
scroll to position [128, 0]
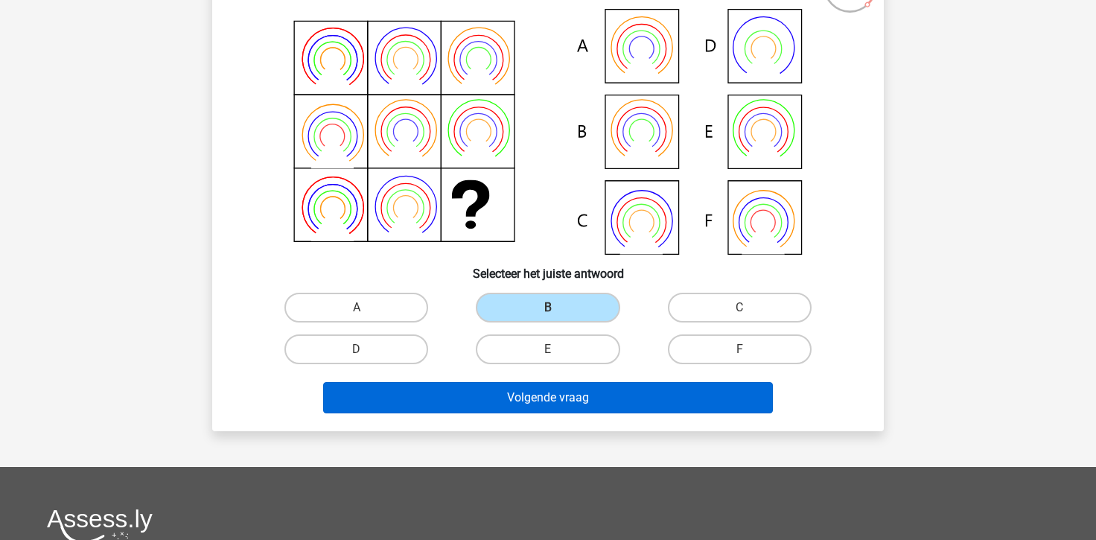
click at [606, 395] on button "Volgende vraag" at bounding box center [548, 397] width 450 height 31
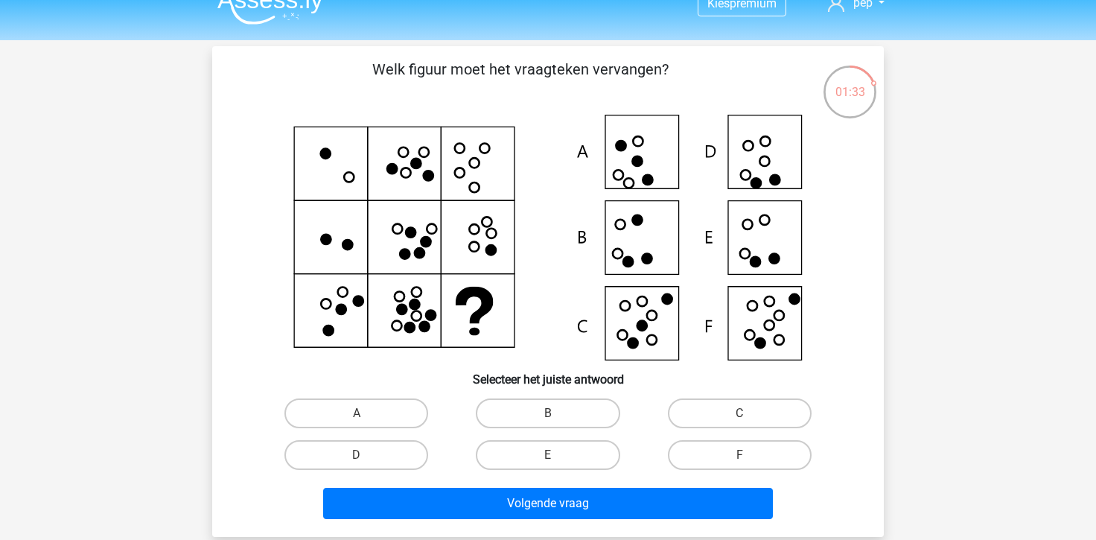
scroll to position [32, 0]
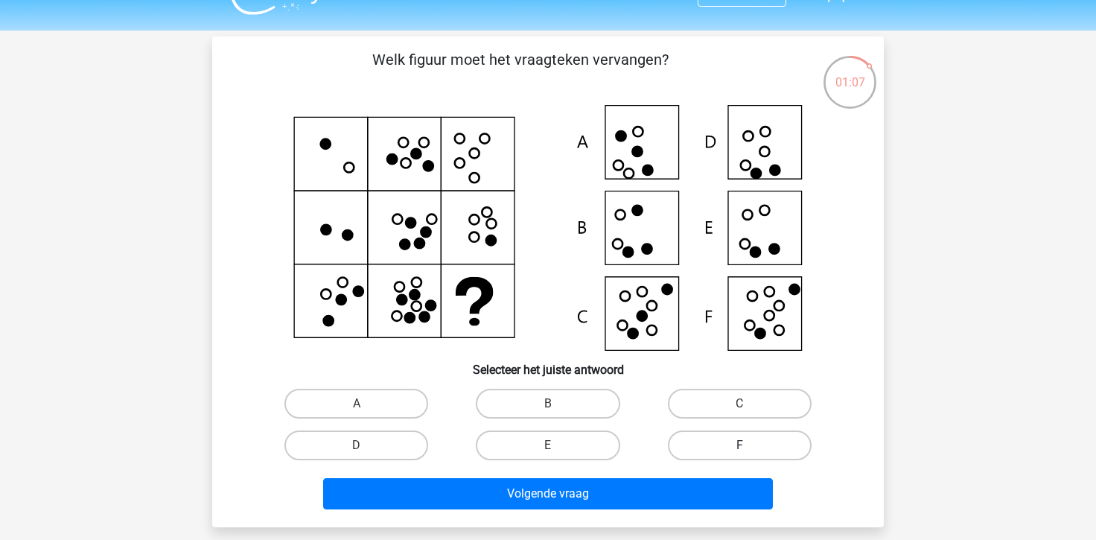
click at [736, 439] on label "F" at bounding box center [740, 445] width 144 height 30
click at [739, 445] on input "F" at bounding box center [744, 450] width 10 height 10
radio input "true"
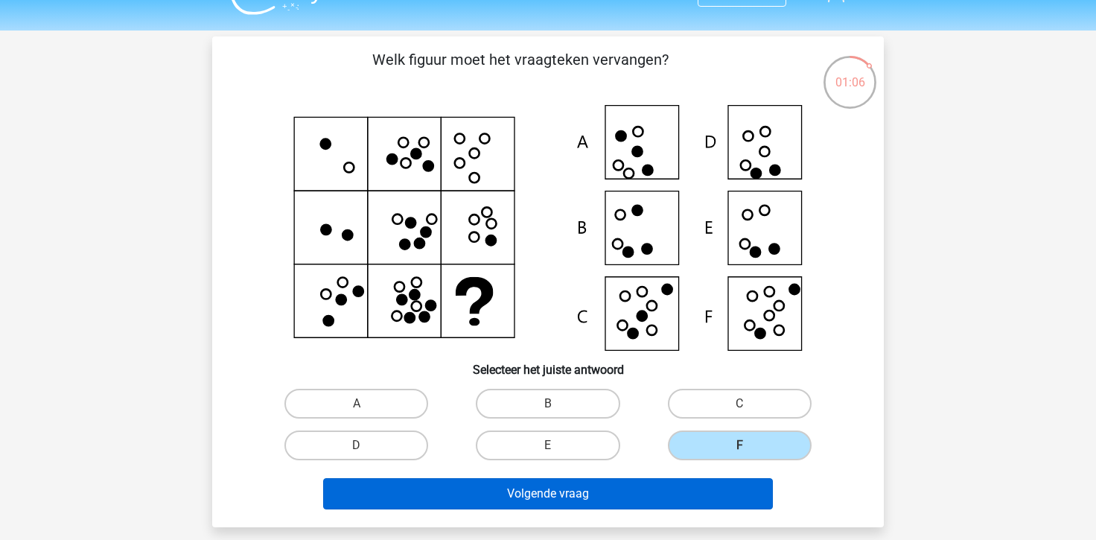
click at [676, 491] on button "Volgende vraag" at bounding box center [548, 493] width 450 height 31
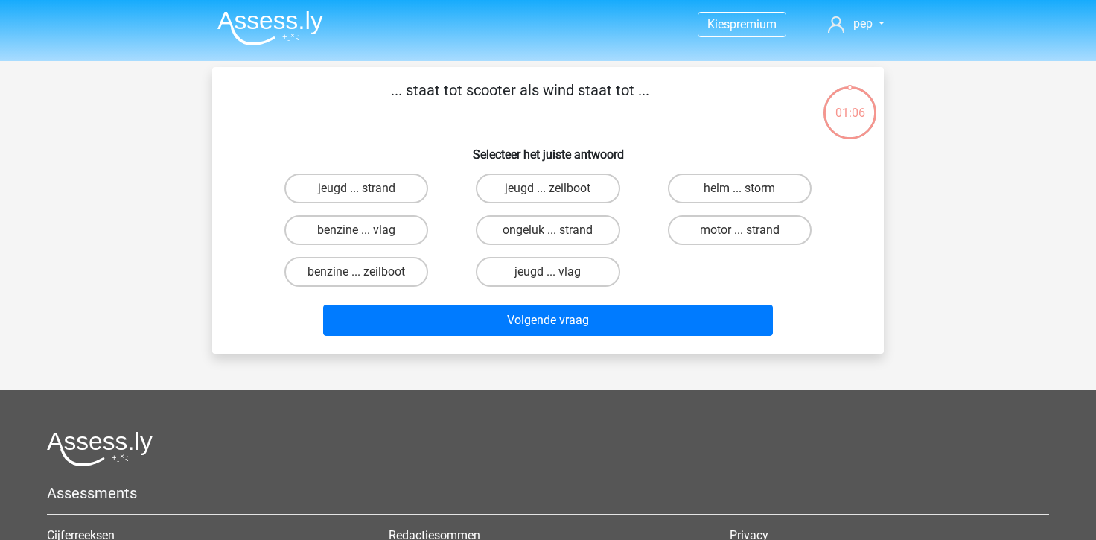
scroll to position [1, 0]
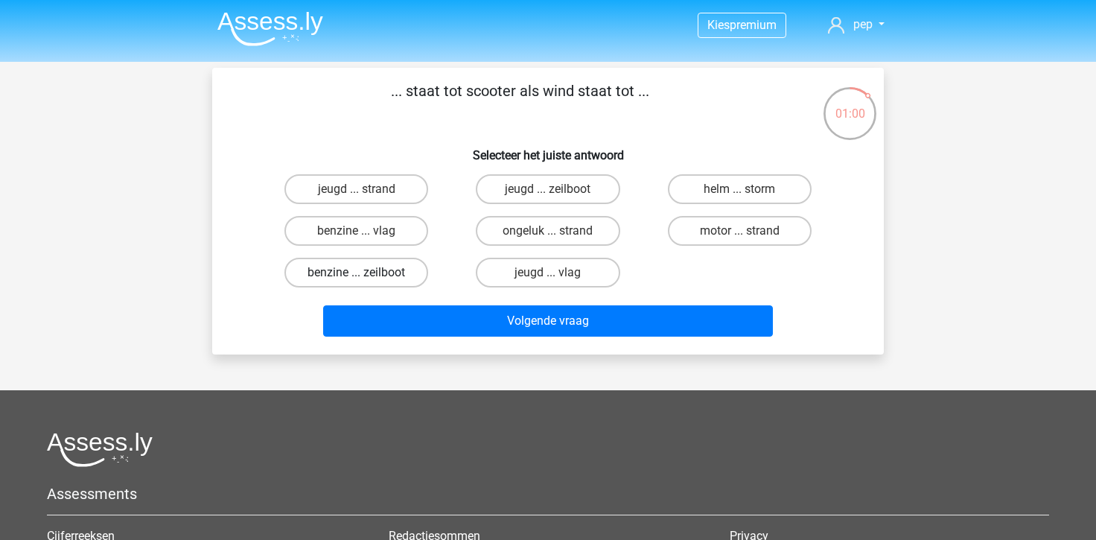
click at [386, 264] on label "benzine ... zeilboot" at bounding box center [356, 273] width 144 height 30
click at [366, 273] on input "benzine ... zeilboot" at bounding box center [362, 278] width 10 height 10
radio input "true"
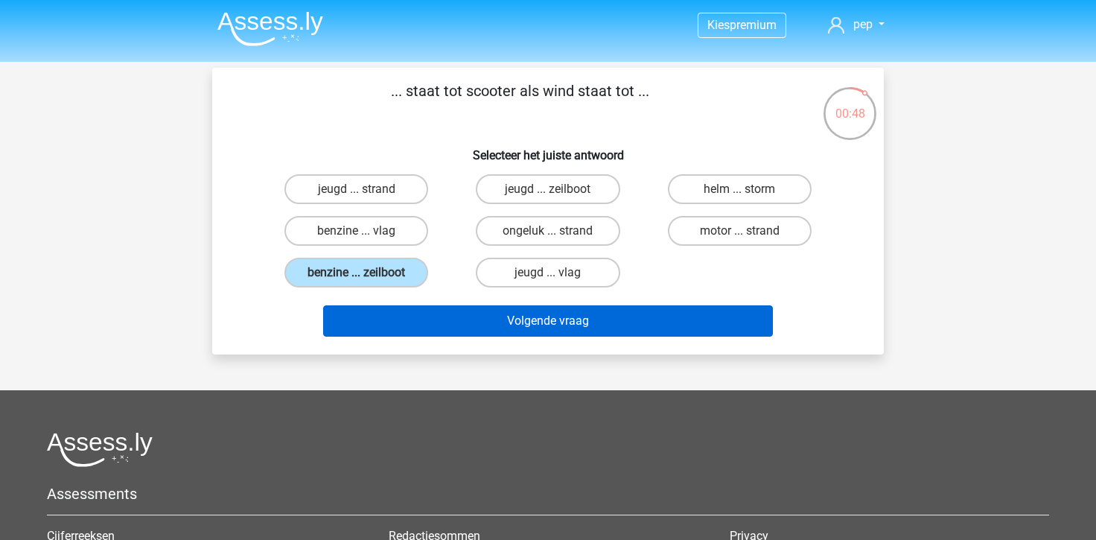
click at [498, 319] on button "Volgende vraag" at bounding box center [548, 320] width 450 height 31
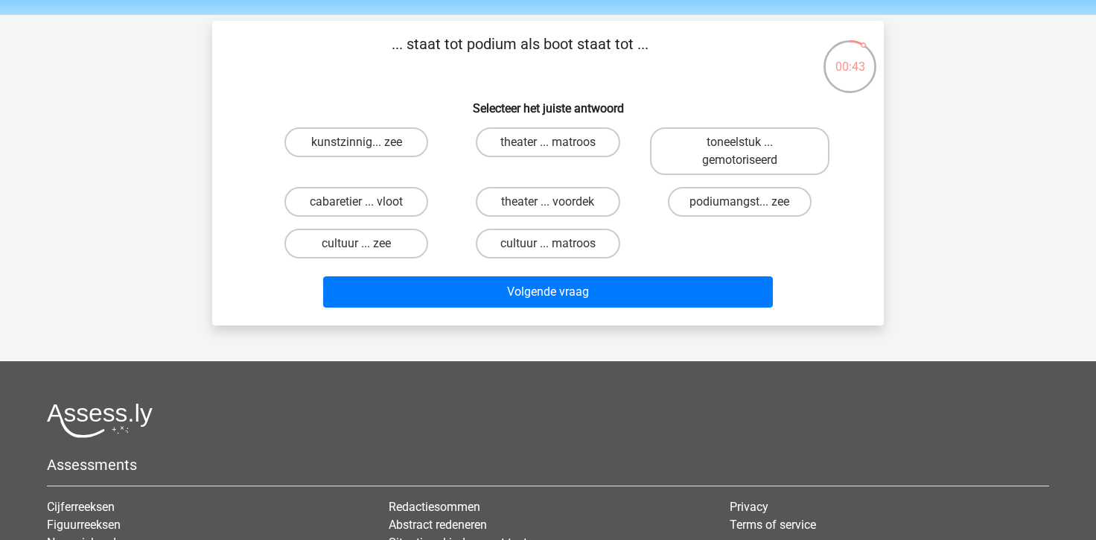
scroll to position [45, 0]
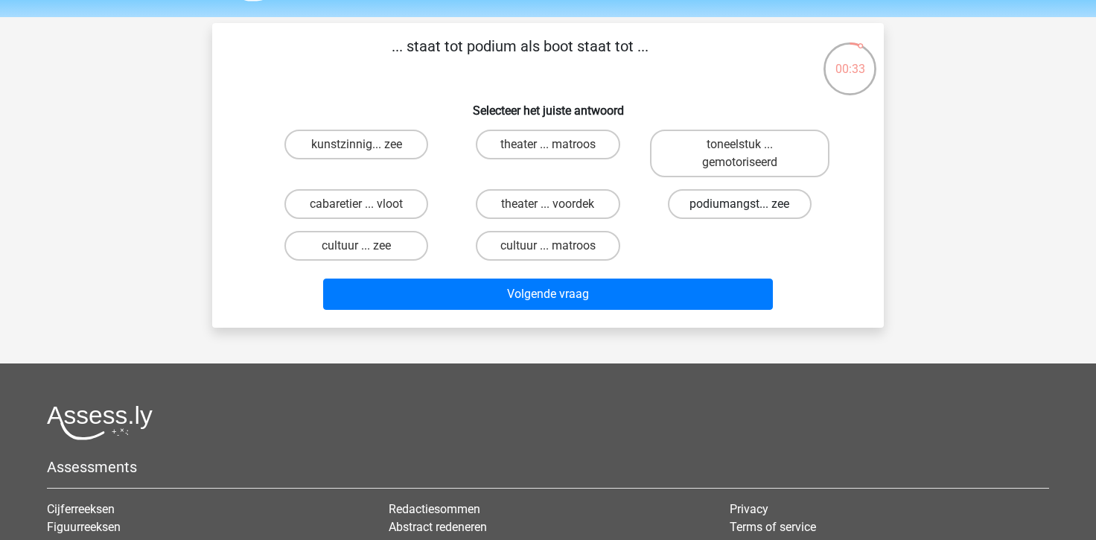
click at [710, 201] on label "podiumangst... zee" at bounding box center [740, 204] width 144 height 30
click at [739, 204] on input "podiumangst... zee" at bounding box center [744, 209] width 10 height 10
radio input "true"
click at [380, 243] on label "cultuur ... zee" at bounding box center [356, 246] width 144 height 30
click at [366, 246] on input "cultuur ... zee" at bounding box center [362, 251] width 10 height 10
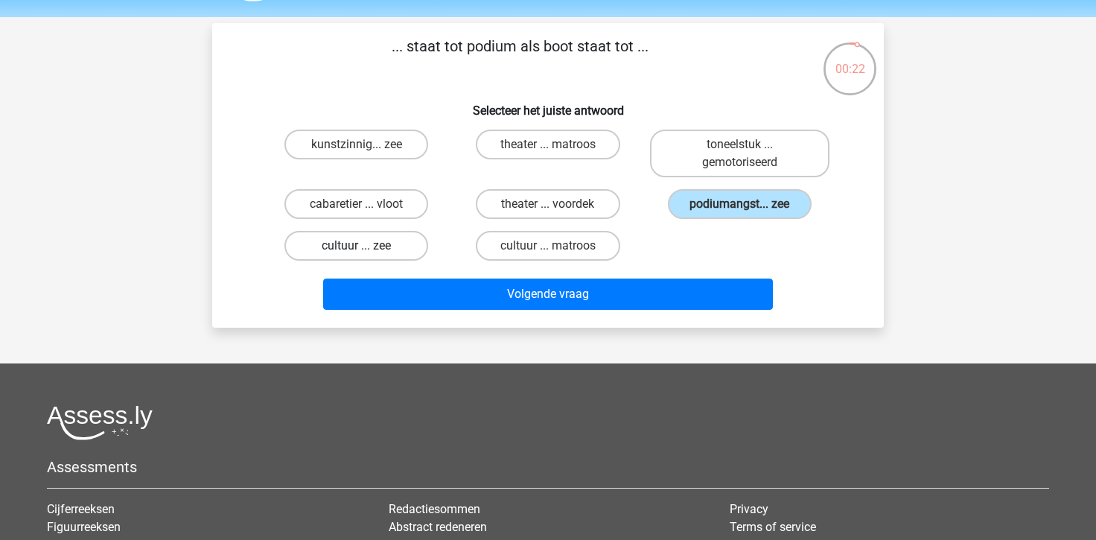
radio input "true"
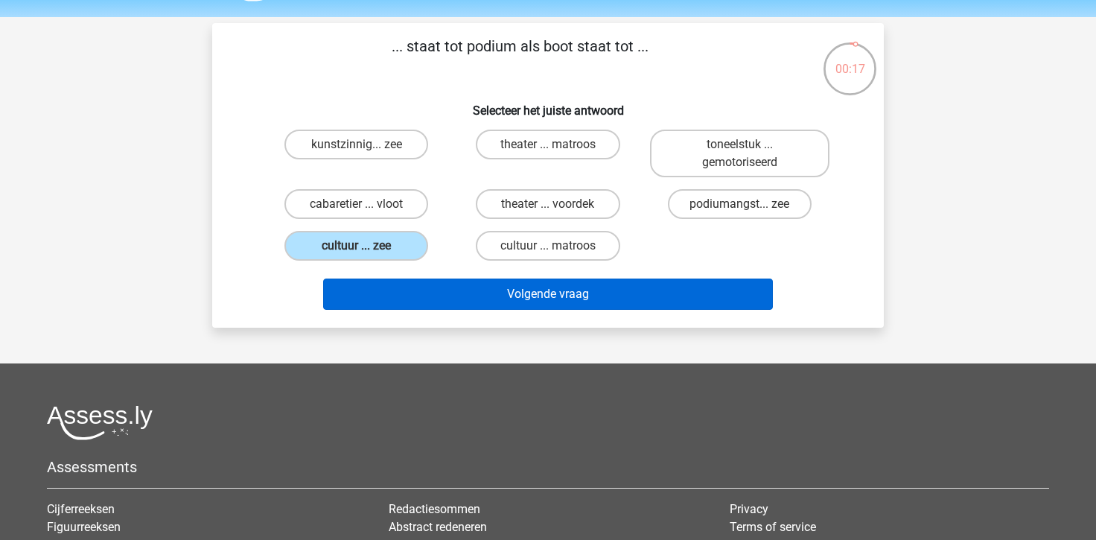
click at [593, 306] on button "Volgende vraag" at bounding box center [548, 293] width 450 height 31
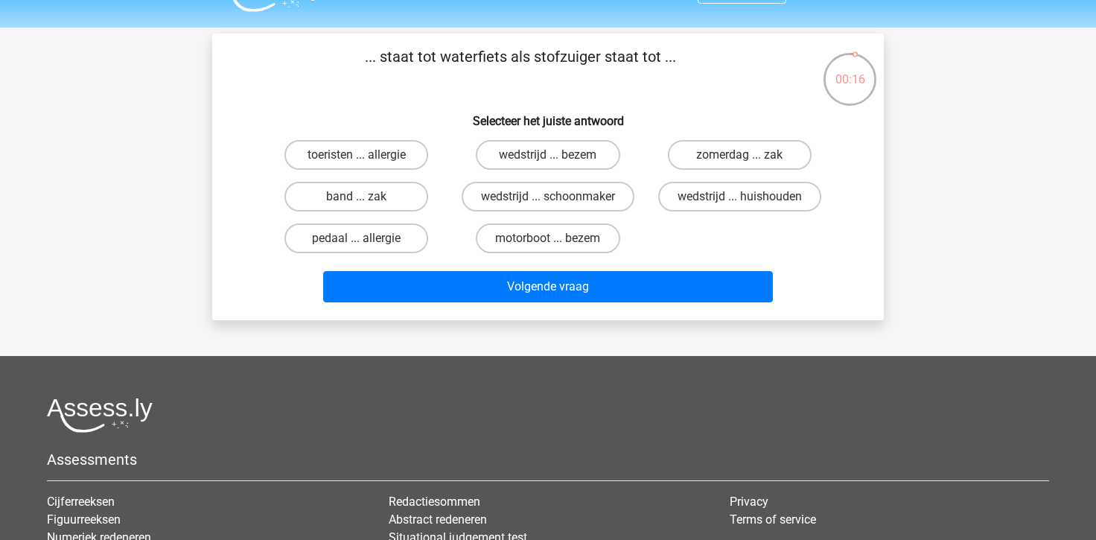
scroll to position [34, 0]
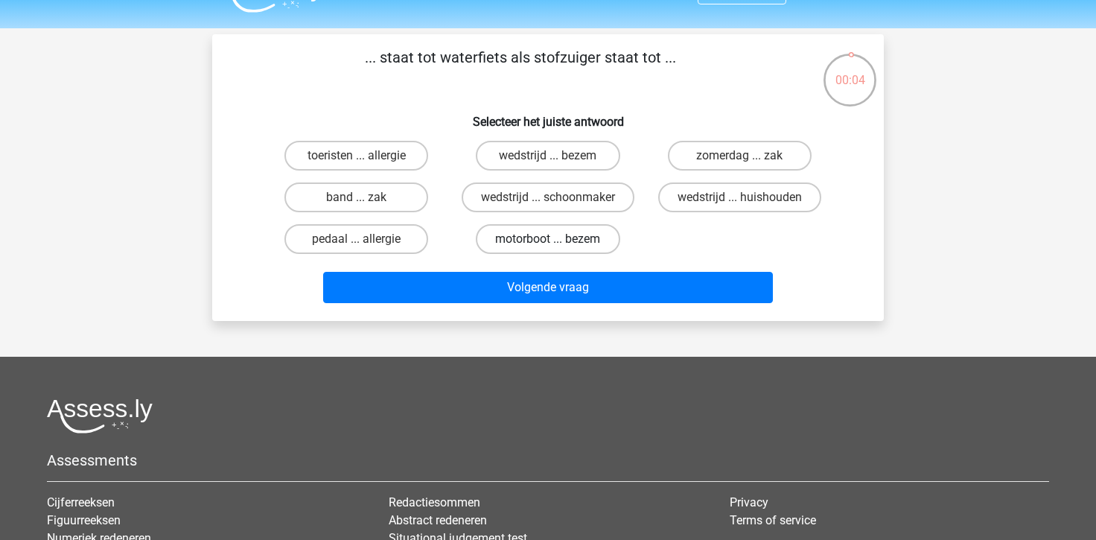
click at [576, 238] on label "motorboot ... bezem" at bounding box center [548, 239] width 144 height 30
click at [558, 239] on input "motorboot ... bezem" at bounding box center [553, 244] width 10 height 10
radio input "true"
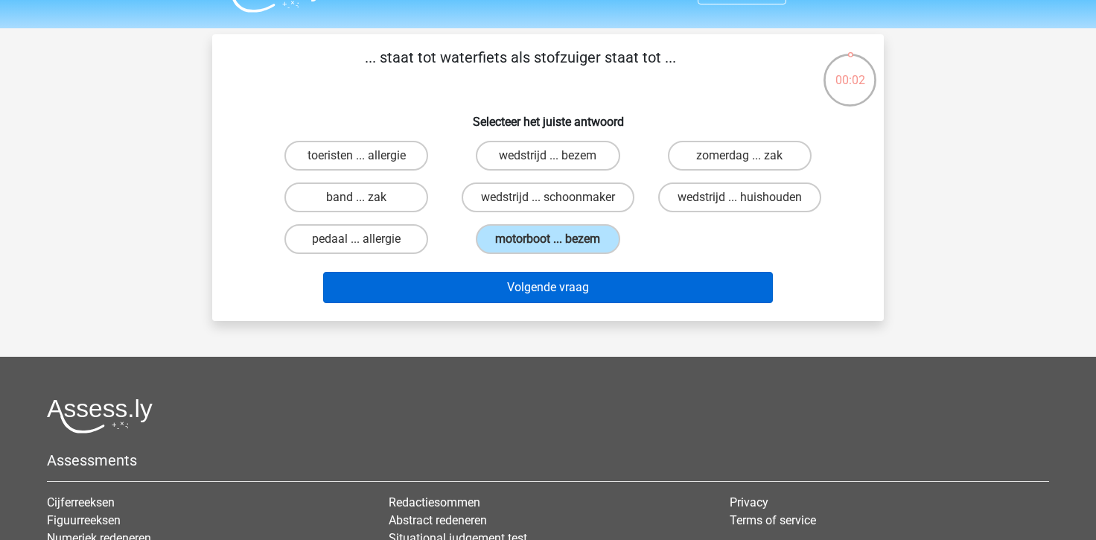
click at [570, 276] on button "Volgende vraag" at bounding box center [548, 287] width 450 height 31
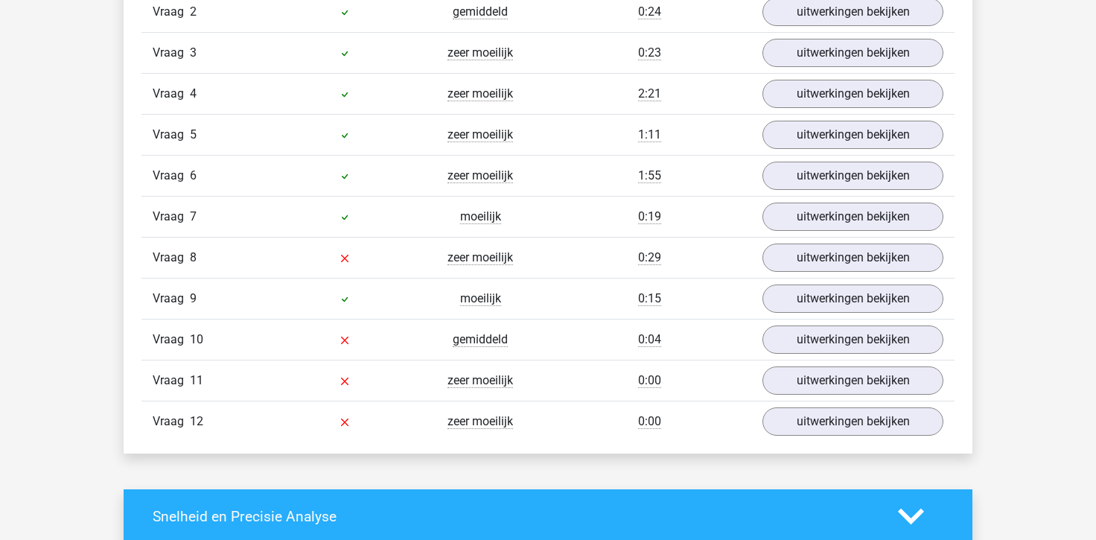
scroll to position [1754, 0]
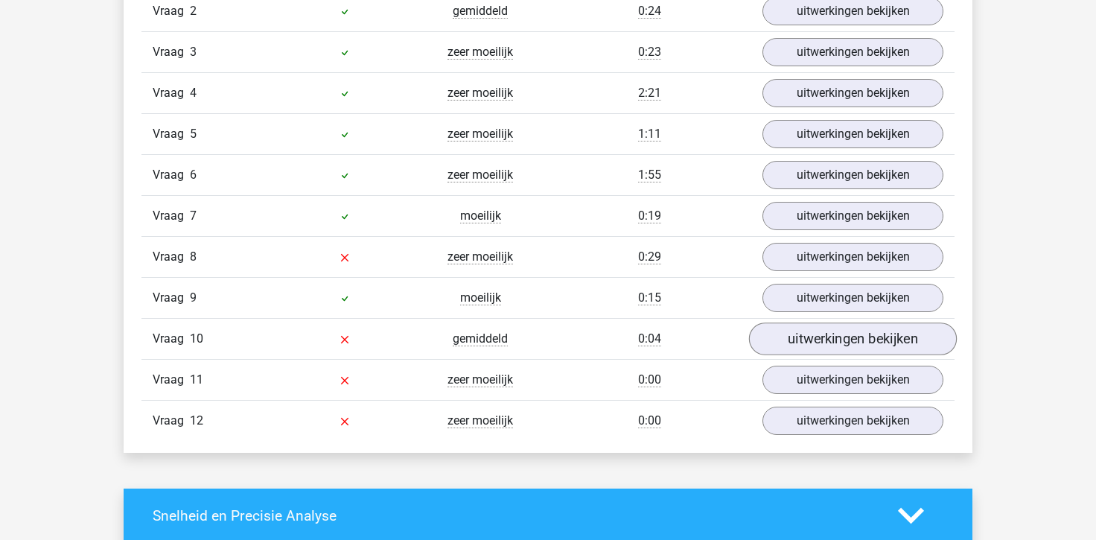
click at [844, 338] on link "uitwerkingen bekijken" at bounding box center [853, 338] width 208 height 33
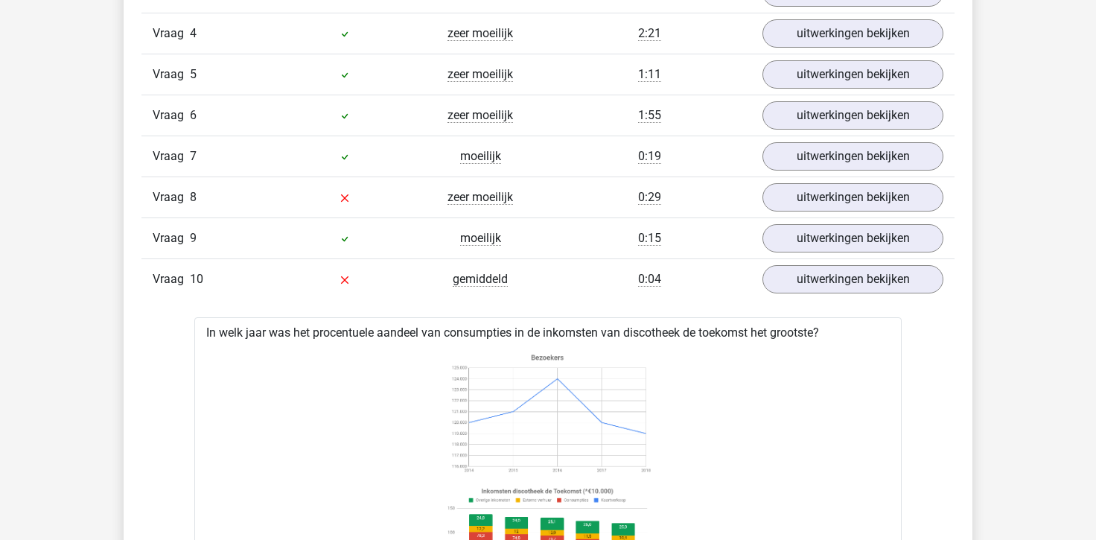
scroll to position [1813, 0]
click at [838, 275] on link "uitwerkingen bekijken" at bounding box center [853, 280] width 208 height 33
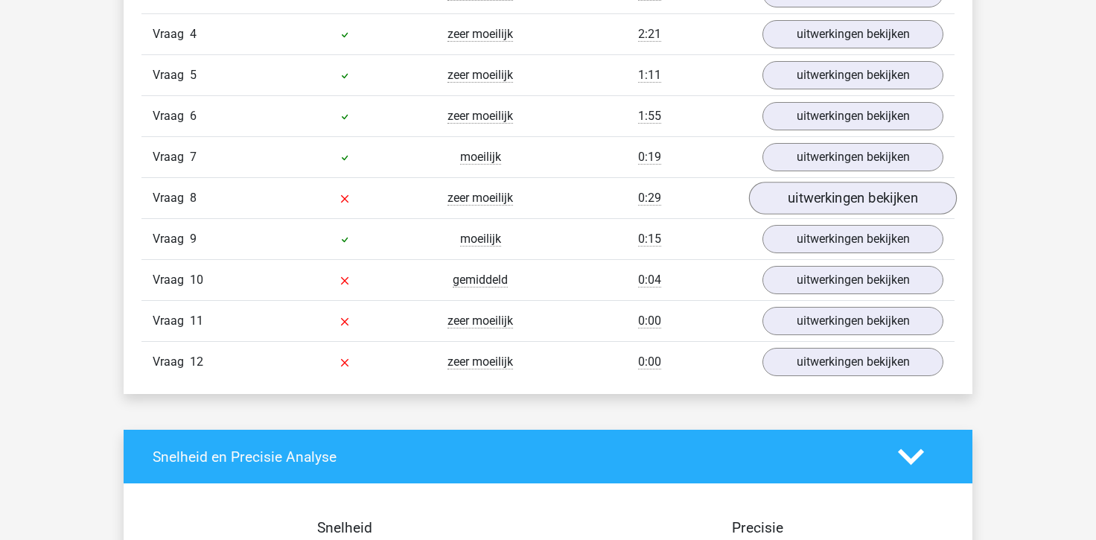
click at [844, 207] on link "uitwerkingen bekijken" at bounding box center [853, 198] width 208 height 33
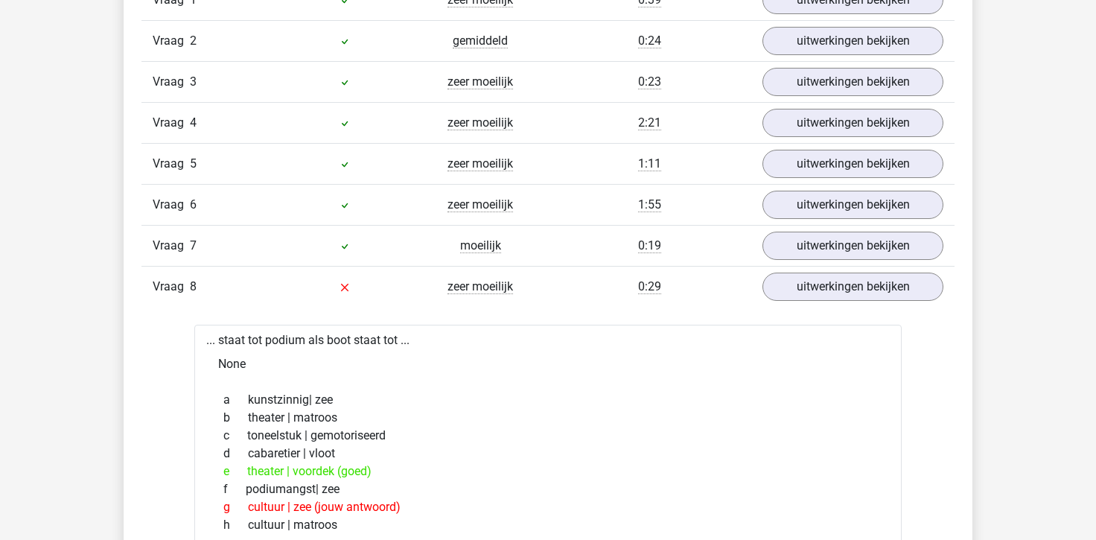
scroll to position [1715, 0]
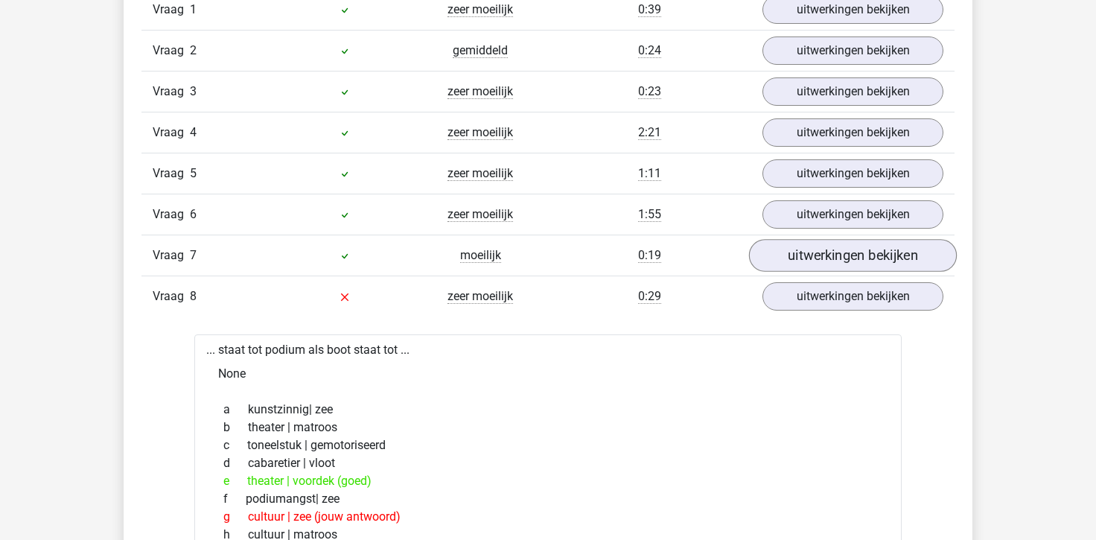
click at [838, 249] on link "uitwerkingen bekijken" at bounding box center [853, 255] width 208 height 33
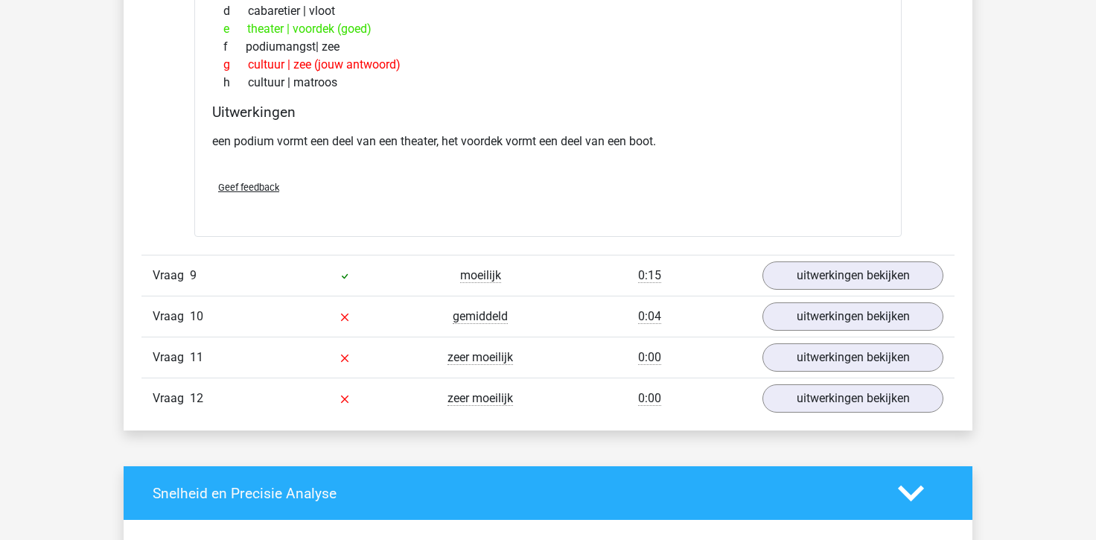
scroll to position [2984, 0]
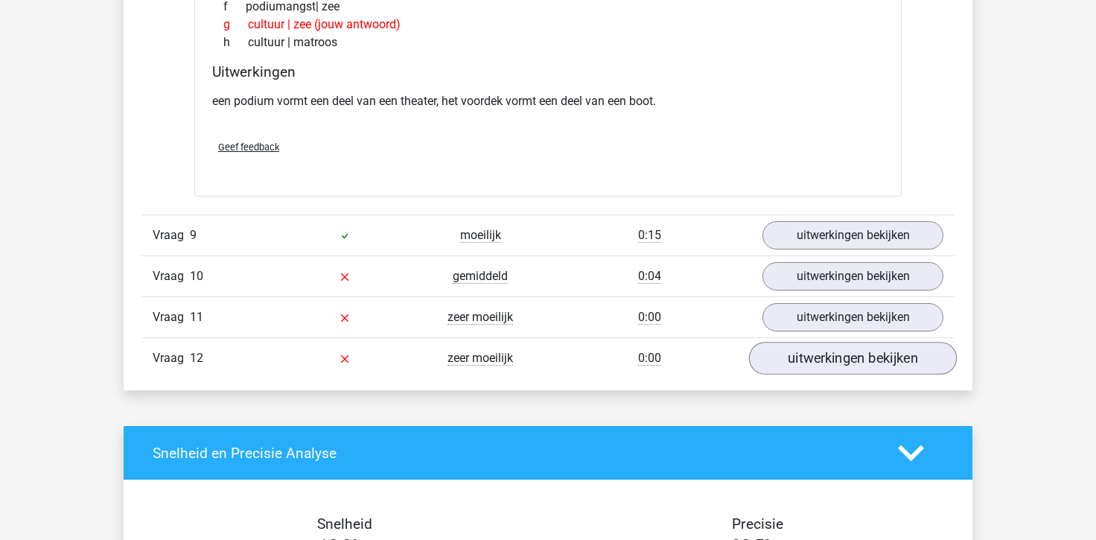
click at [766, 352] on link "uitwerkingen bekijken" at bounding box center [853, 358] width 208 height 33
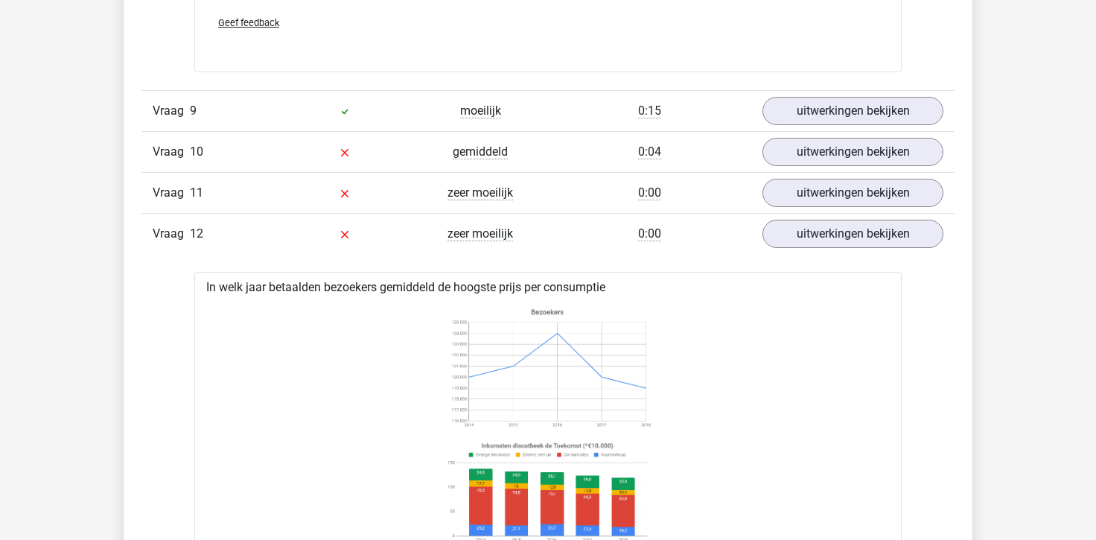
scroll to position [3038, 0]
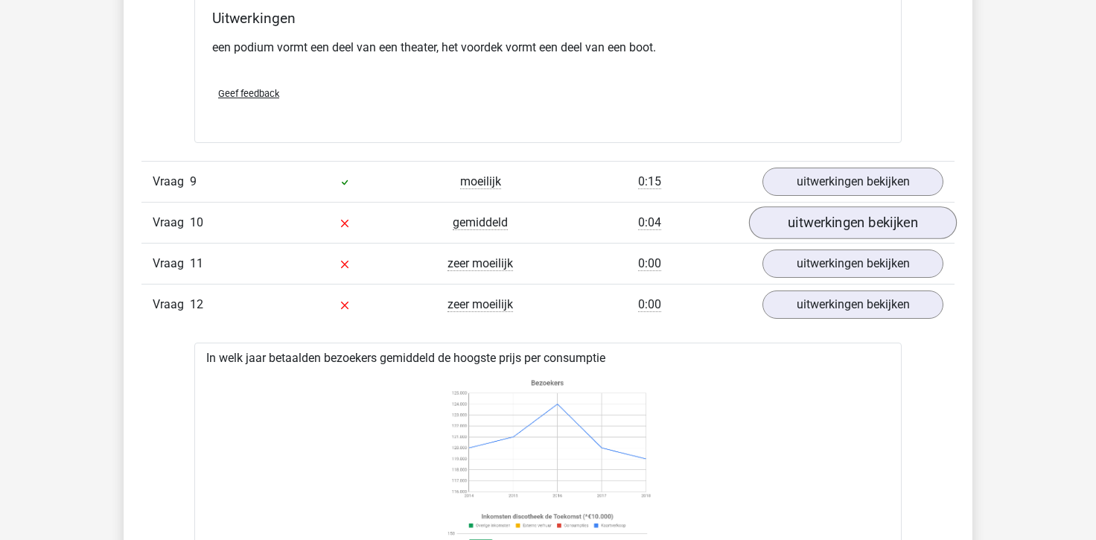
click at [801, 229] on link "uitwerkingen bekijken" at bounding box center [853, 223] width 208 height 33
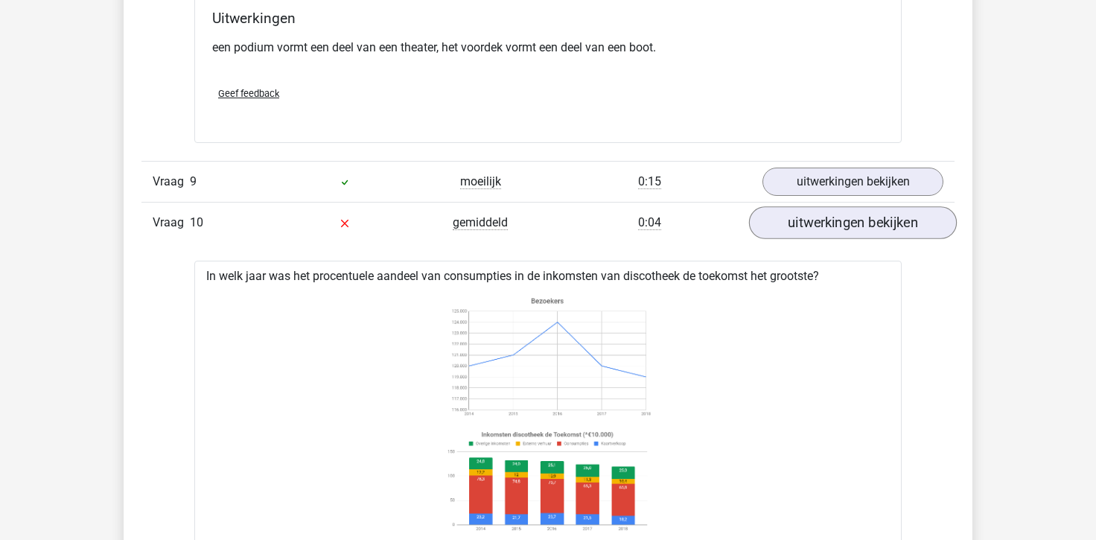
click at [801, 229] on link "uitwerkingen bekijken" at bounding box center [853, 223] width 208 height 33
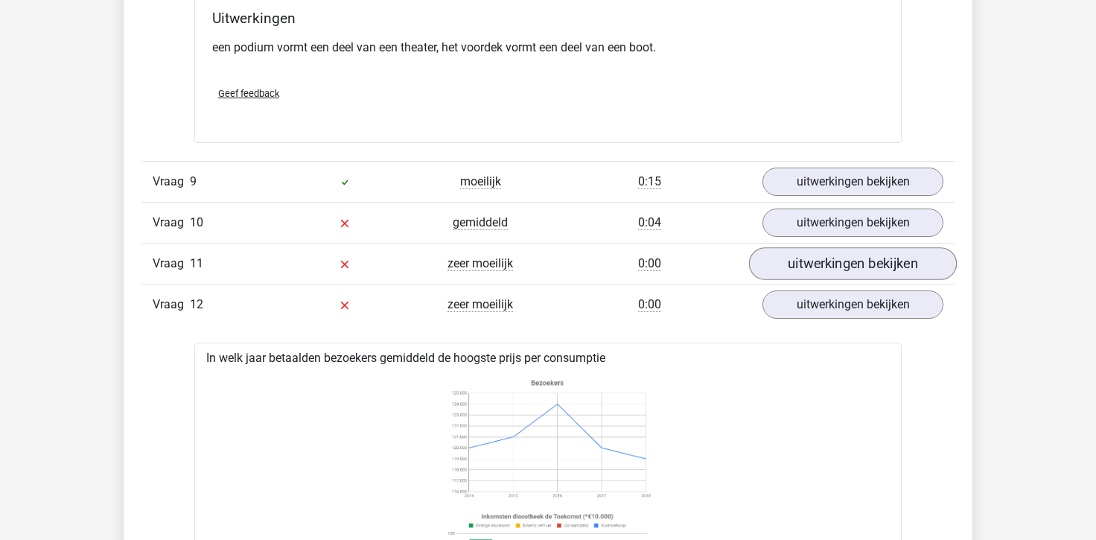
click at [821, 263] on link "uitwerkingen bekijken" at bounding box center [853, 264] width 208 height 33
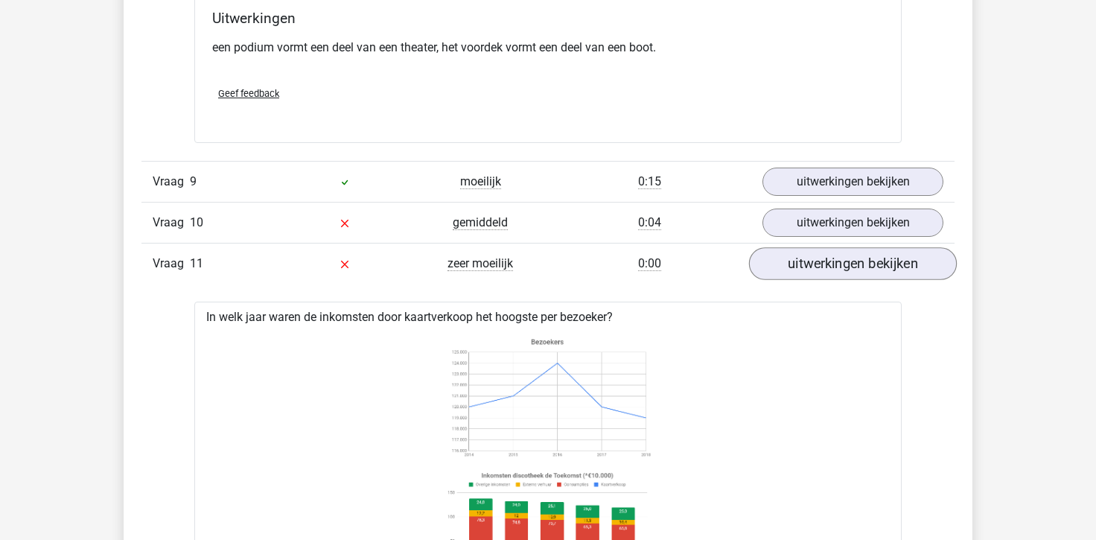
click at [821, 263] on link "uitwerkingen bekijken" at bounding box center [853, 264] width 208 height 33
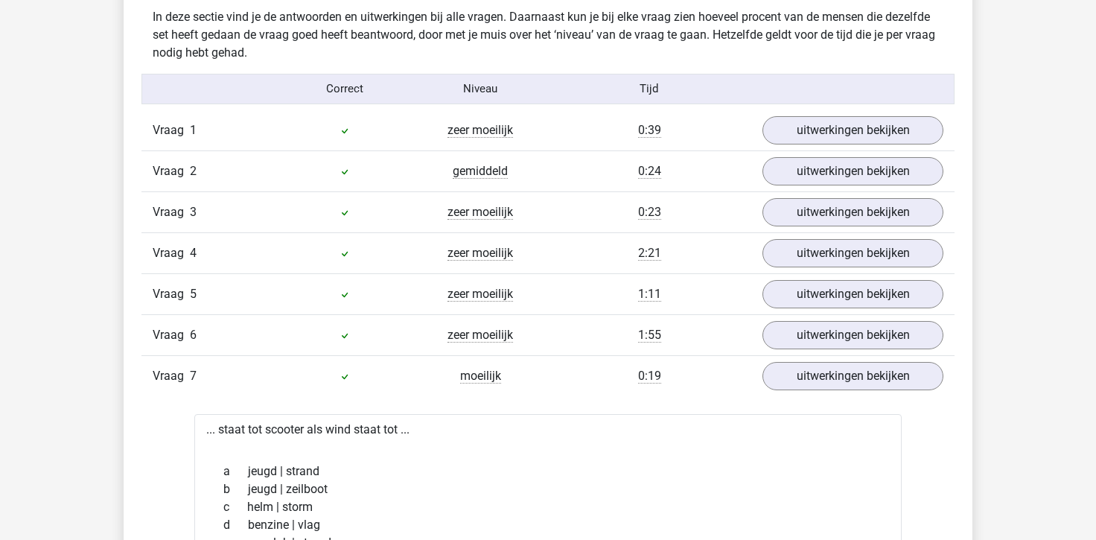
scroll to position [1596, 0]
click at [830, 383] on link "uitwerkingen bekijken" at bounding box center [853, 374] width 208 height 33
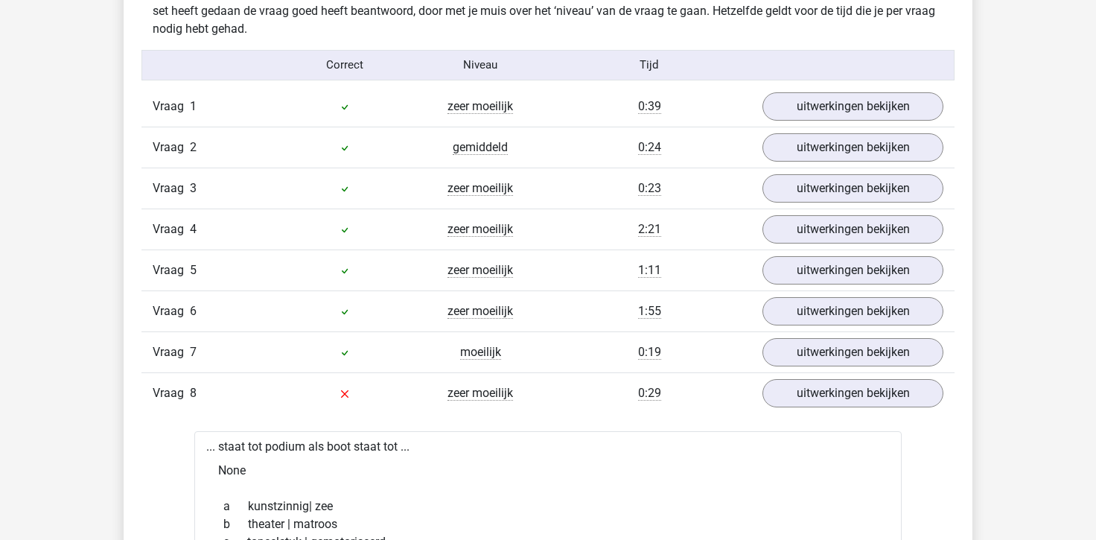
scroll to position [1633, 0]
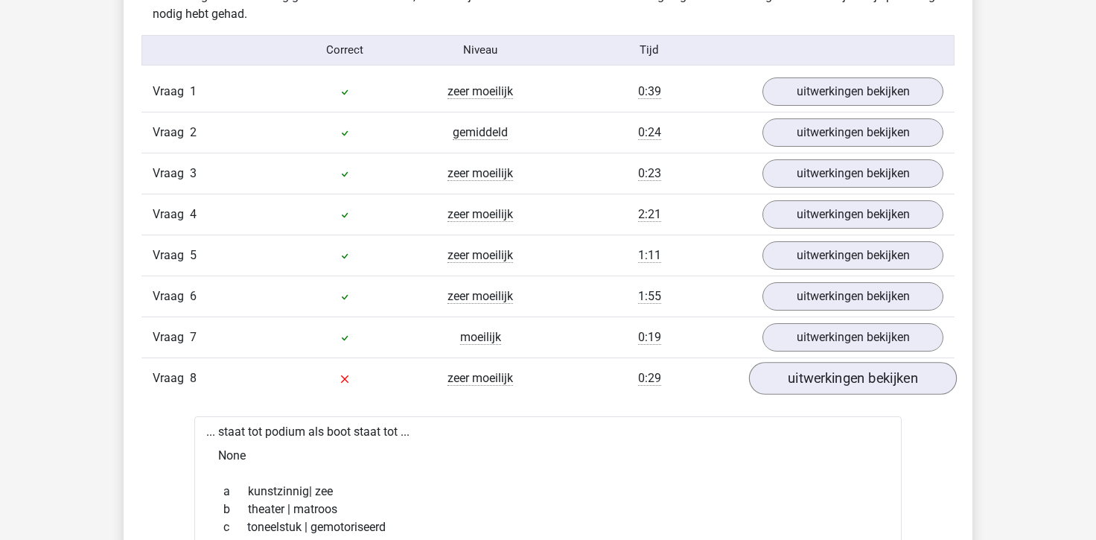
click at [827, 367] on link "uitwerkingen bekijken" at bounding box center [853, 378] width 208 height 33
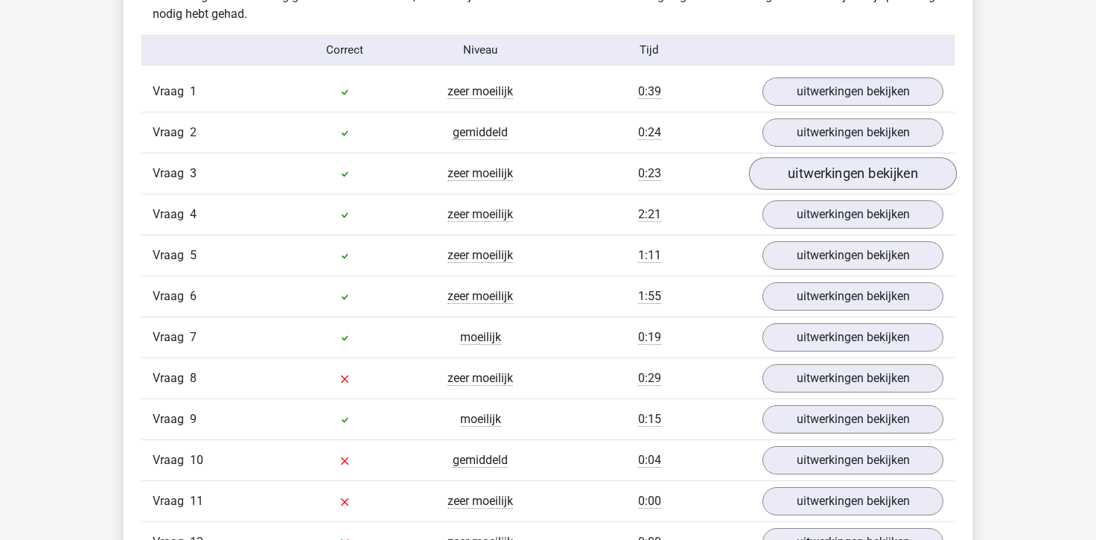
click at [834, 176] on link "uitwerkingen bekijken" at bounding box center [853, 173] width 208 height 33
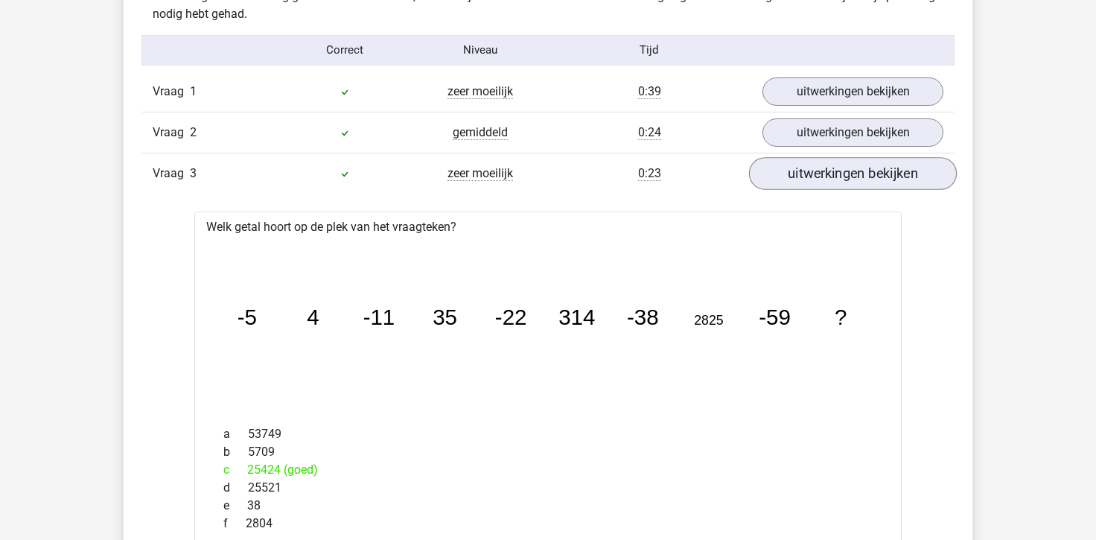
click at [834, 176] on link "uitwerkingen bekijken" at bounding box center [853, 173] width 208 height 33
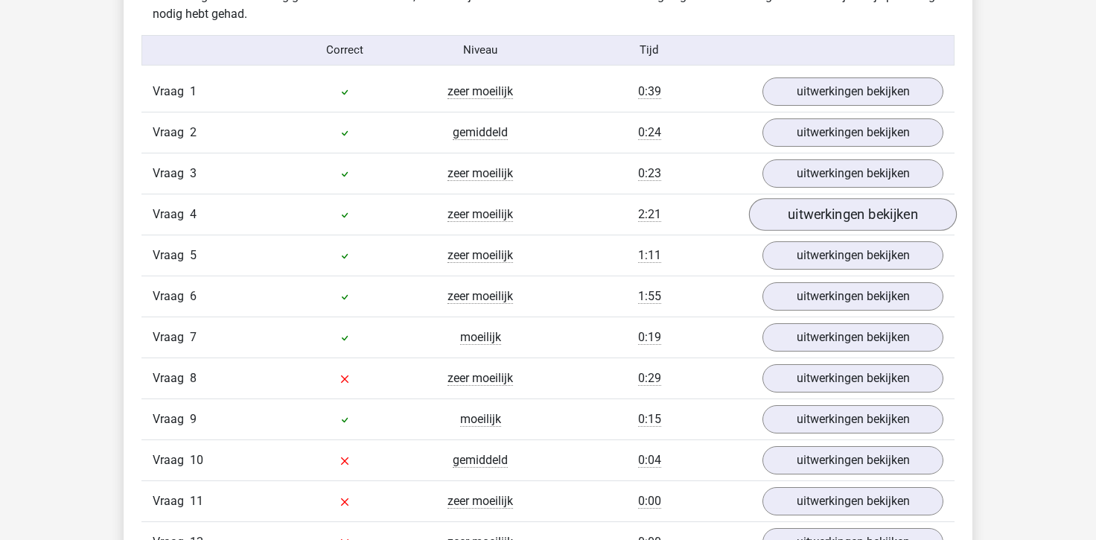
click at [825, 227] on link "uitwerkingen bekijken" at bounding box center [853, 214] width 208 height 33
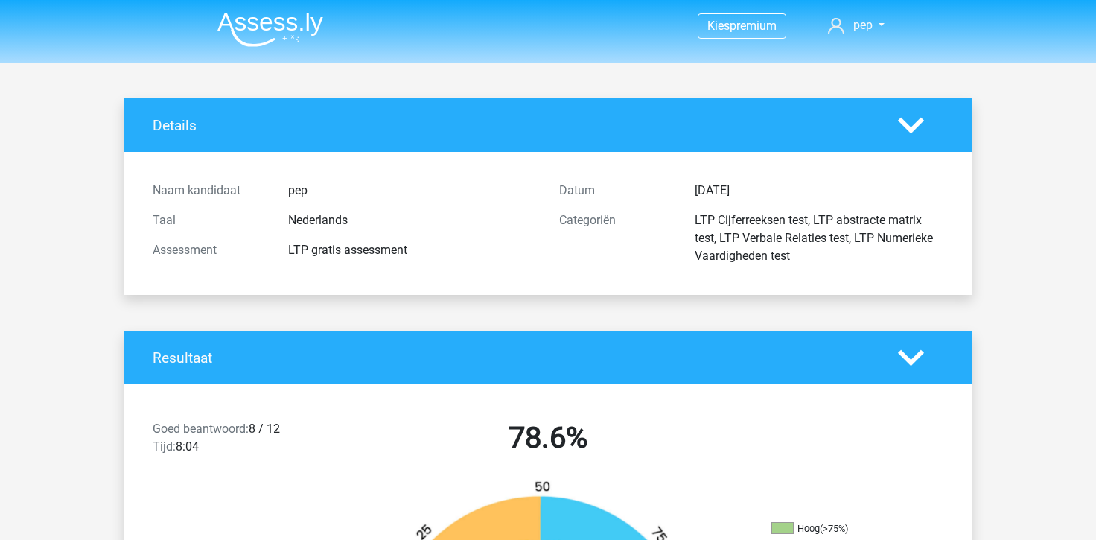
scroll to position [0, 0]
click at [291, 23] on img at bounding box center [270, 29] width 106 height 35
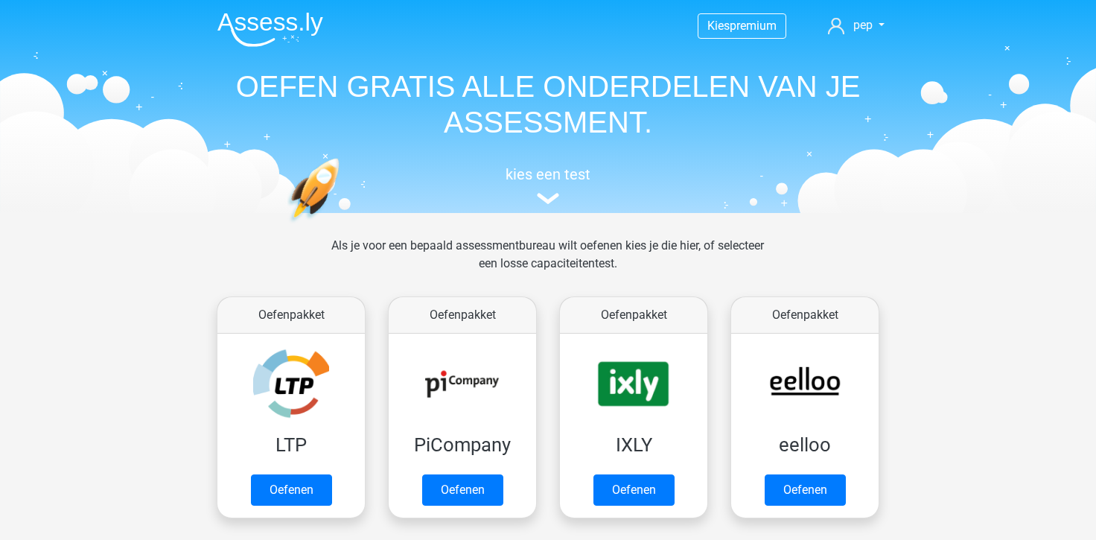
click at [290, 488] on link "Oefenen" at bounding box center [291, 489] width 81 height 31
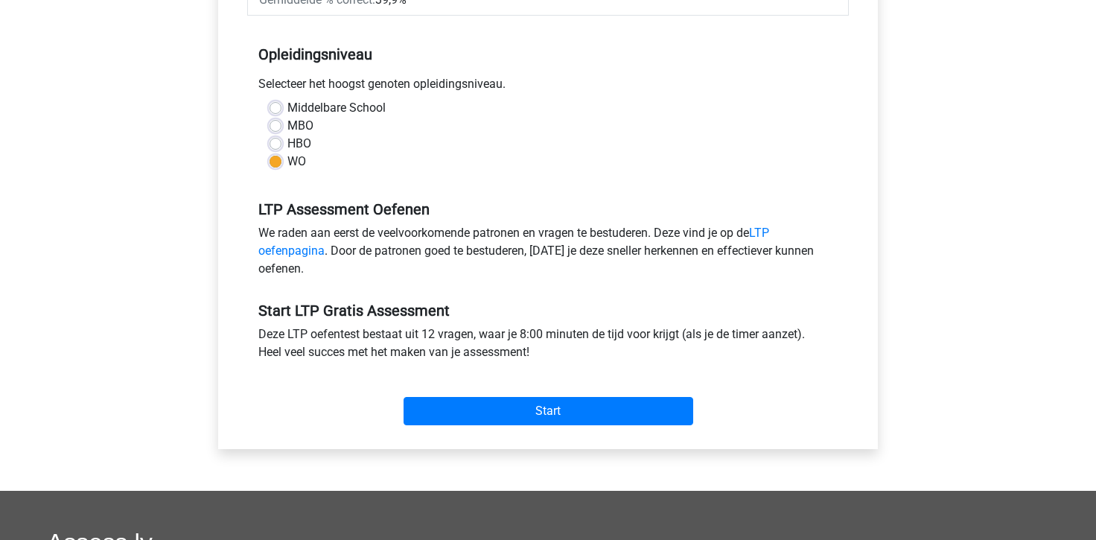
scroll to position [288, 0]
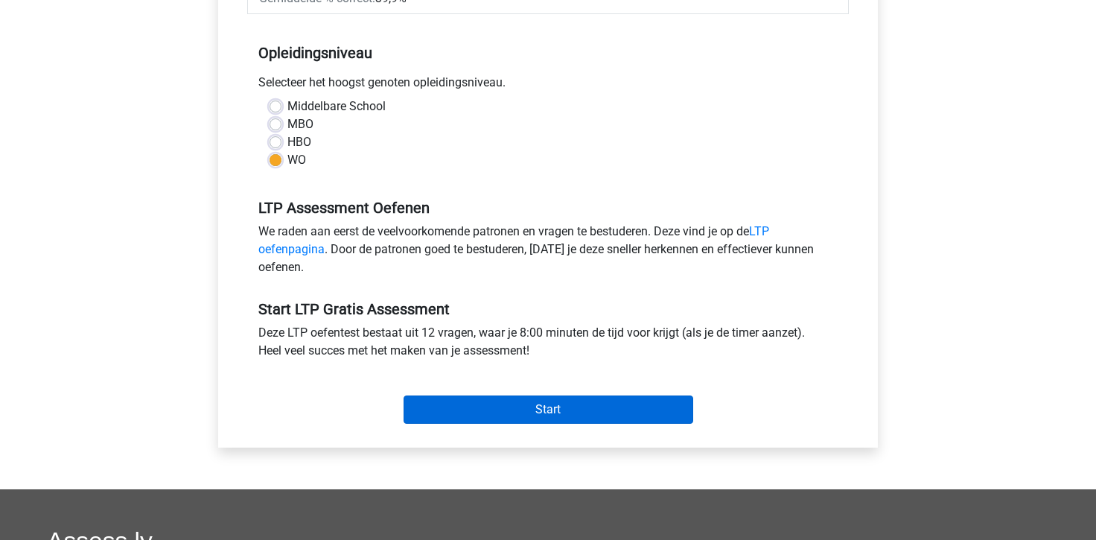
click at [508, 419] on input "Start" at bounding box center [549, 409] width 290 height 28
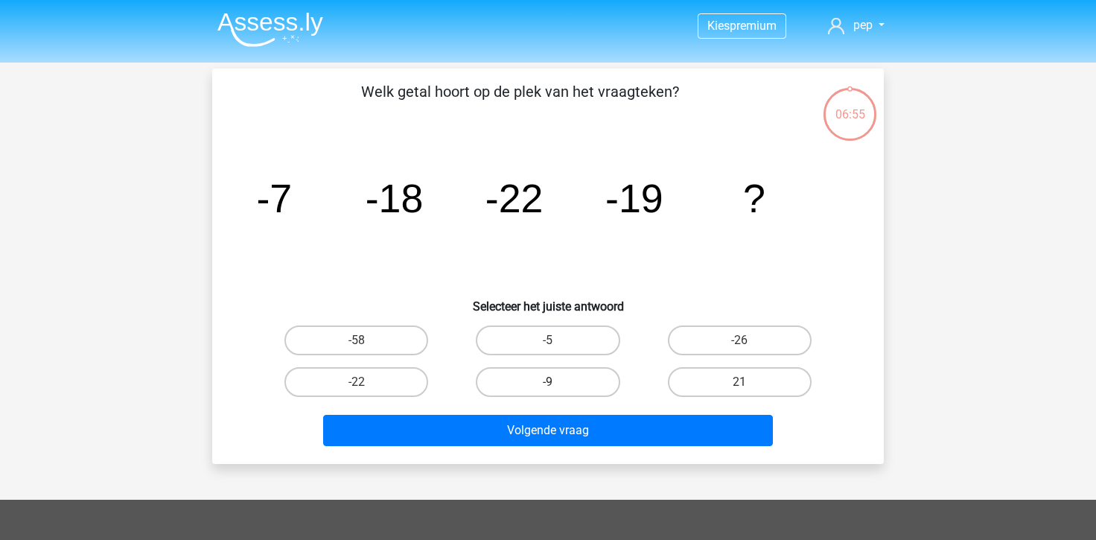
click at [523, 389] on label "-9" at bounding box center [548, 382] width 144 height 30
click at [548, 389] on input "-9" at bounding box center [553, 387] width 10 height 10
radio input "true"
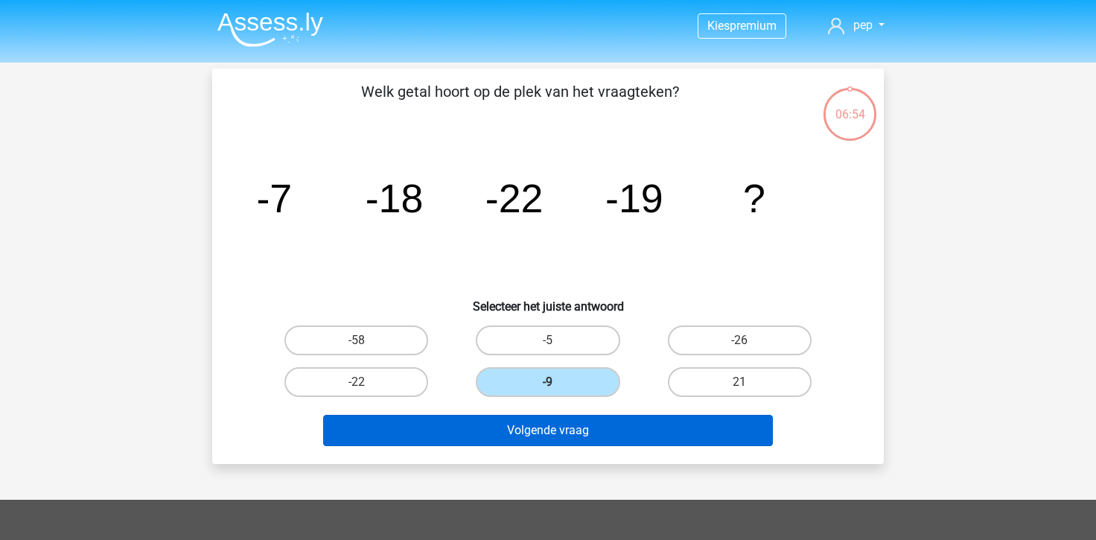
drag, startPoint x: 524, startPoint y: 413, endPoint x: 516, endPoint y: 428, distance: 17.0
click at [516, 428] on div "Volgende vraag" at bounding box center [548, 427] width 624 height 49
click at [516, 428] on button "Volgende vraag" at bounding box center [548, 430] width 450 height 31
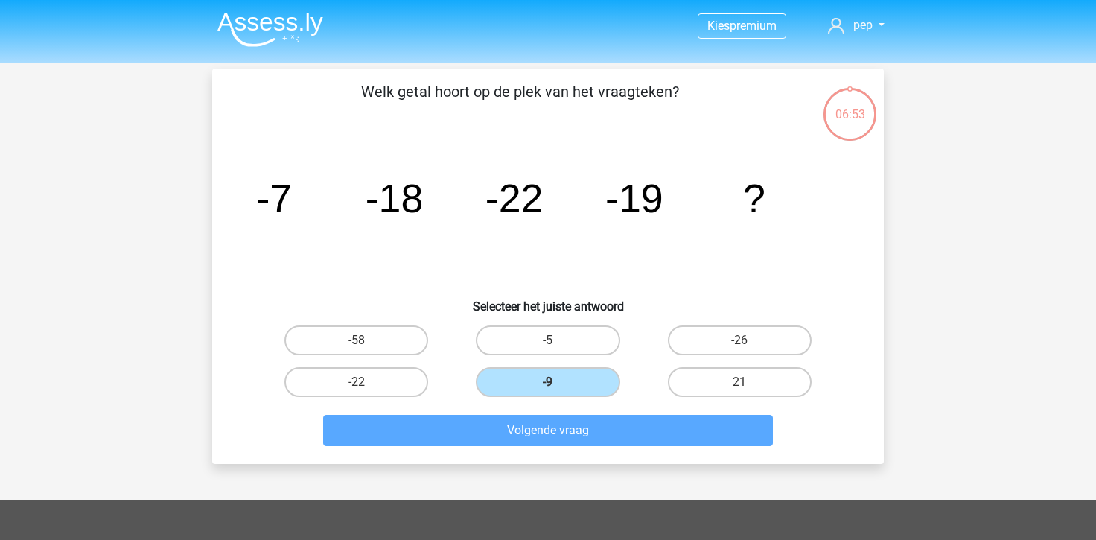
scroll to position [68, 0]
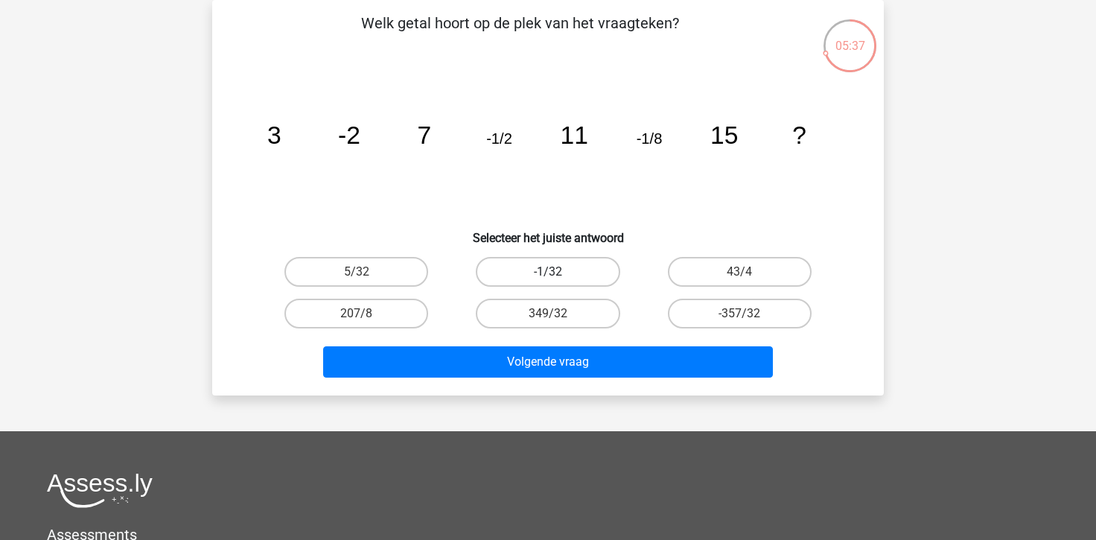
click at [532, 268] on label "-1/32" at bounding box center [548, 272] width 144 height 30
click at [548, 272] on input "-1/32" at bounding box center [553, 277] width 10 height 10
radio input "true"
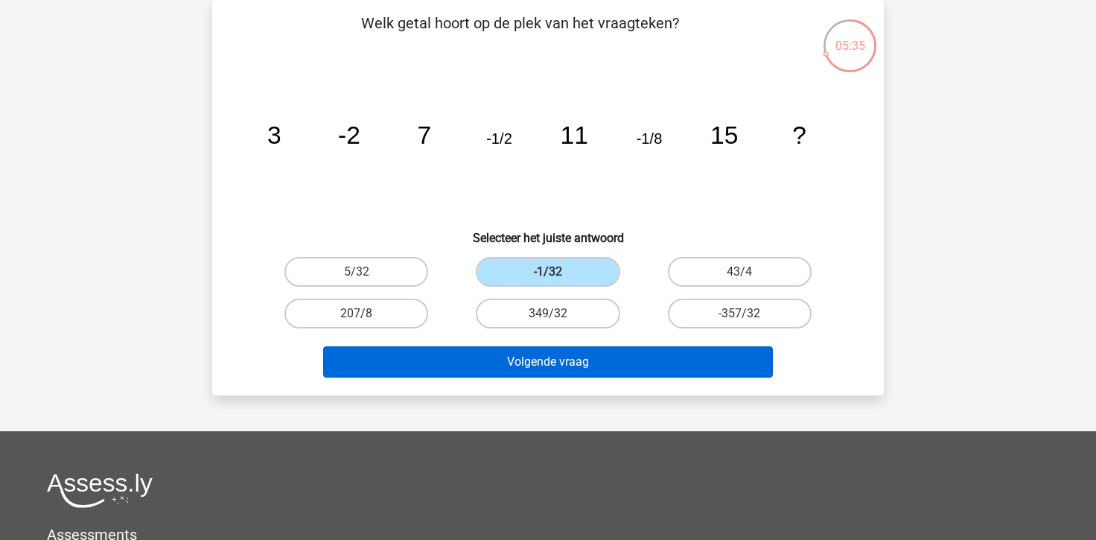
click at [539, 357] on button "Volgende vraag" at bounding box center [548, 361] width 450 height 31
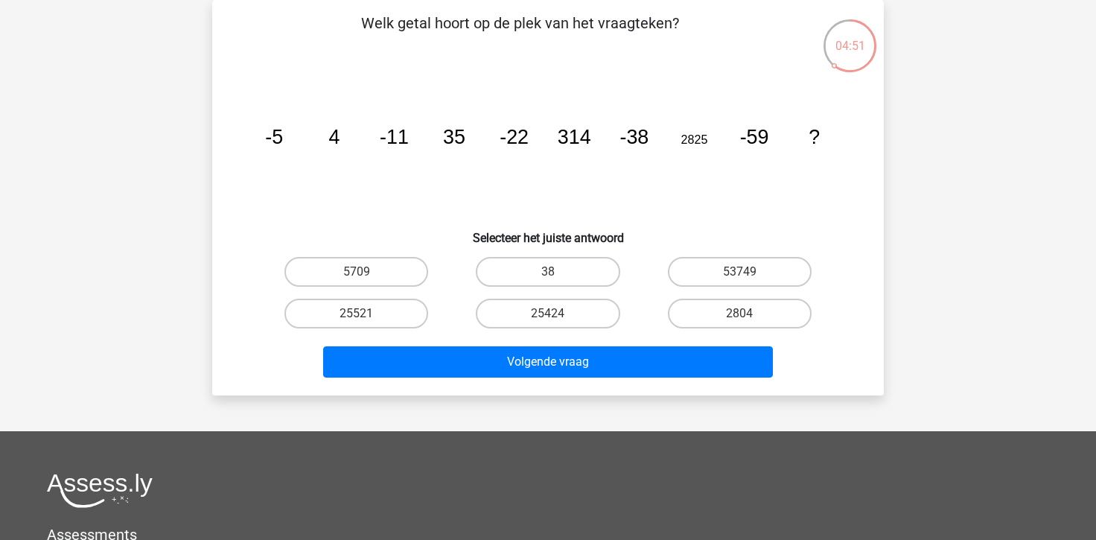
click at [703, 256] on div "53749" at bounding box center [739, 272] width 191 height 42
click at [714, 273] on label "53749" at bounding box center [740, 272] width 144 height 30
click at [739, 273] on input "53749" at bounding box center [744, 277] width 10 height 10
radio input "true"
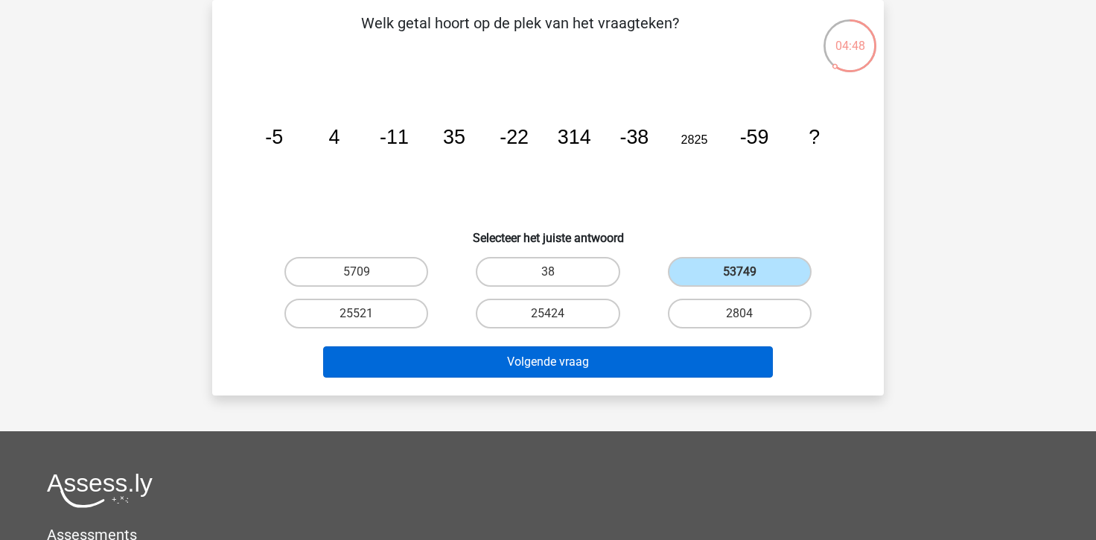
click at [616, 353] on button "Volgende vraag" at bounding box center [548, 361] width 450 height 31
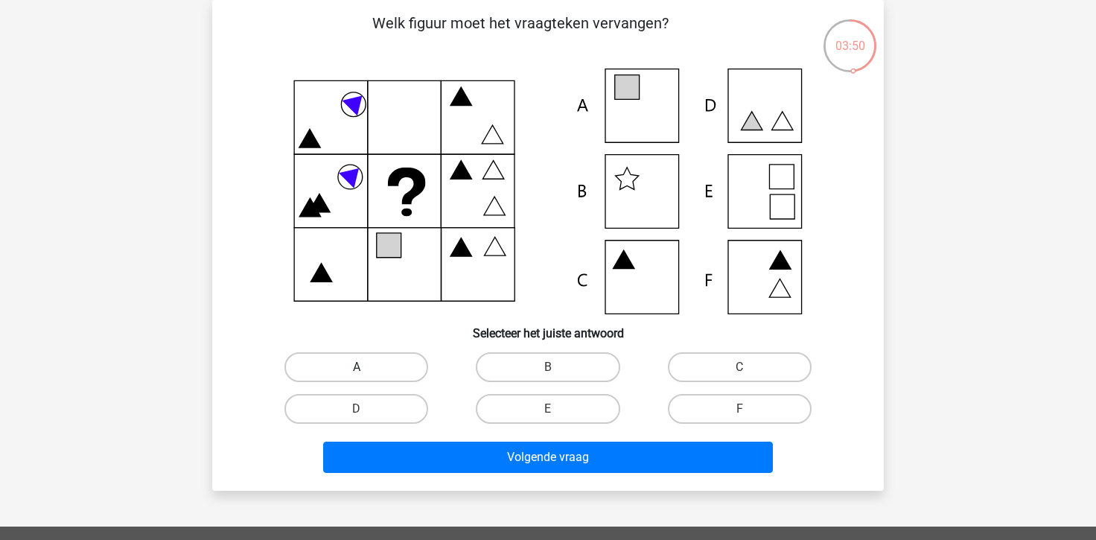
click at [392, 361] on label "A" at bounding box center [356, 367] width 144 height 30
click at [366, 367] on input "A" at bounding box center [362, 372] width 10 height 10
radio input "true"
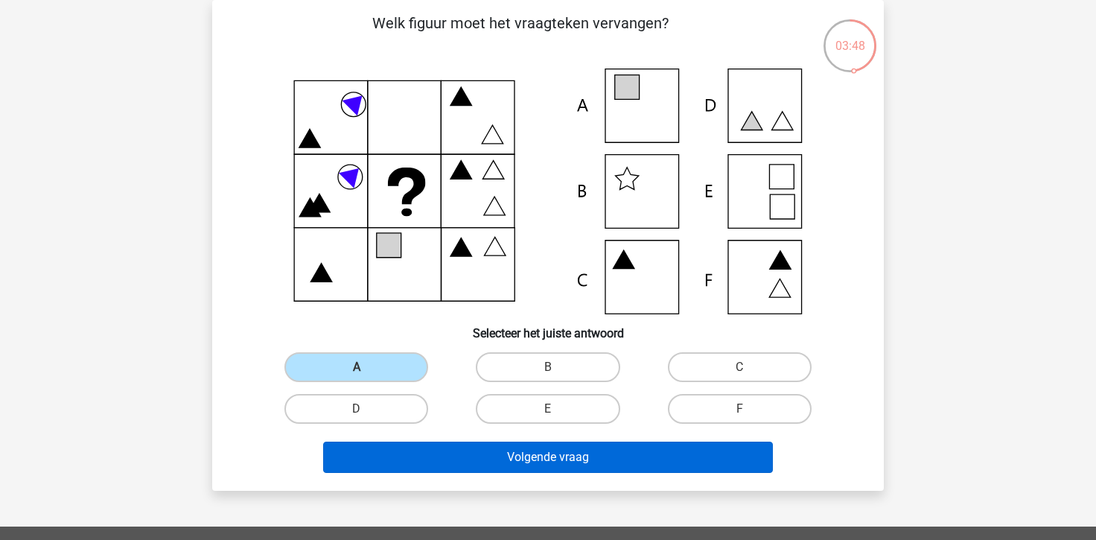
click at [454, 450] on button "Volgende vraag" at bounding box center [548, 457] width 450 height 31
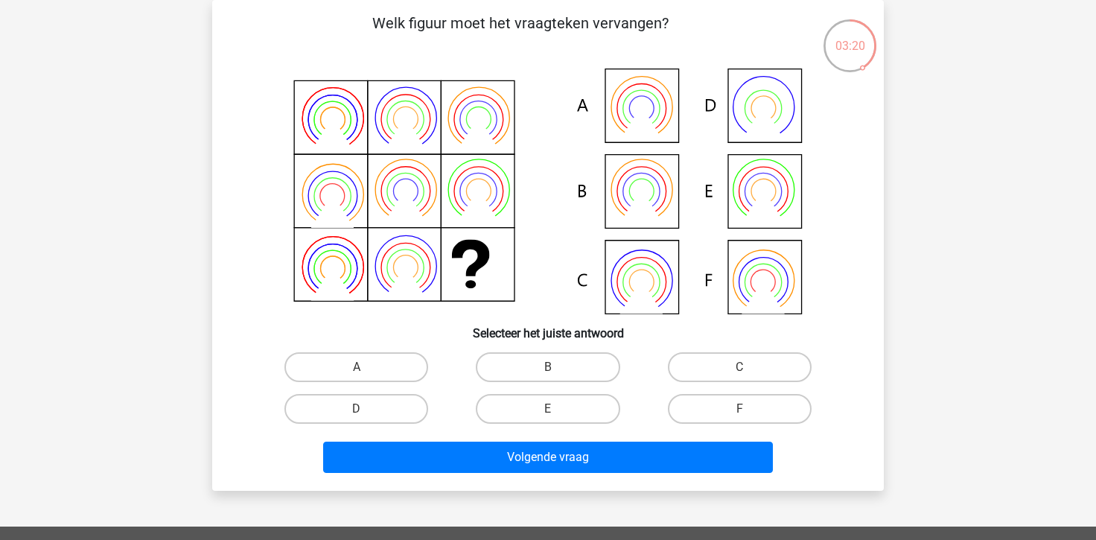
click at [637, 171] on icon at bounding box center [548, 191] width 600 height 246
click at [538, 354] on label "B" at bounding box center [548, 367] width 144 height 30
click at [548, 367] on input "B" at bounding box center [553, 372] width 10 height 10
radio input "true"
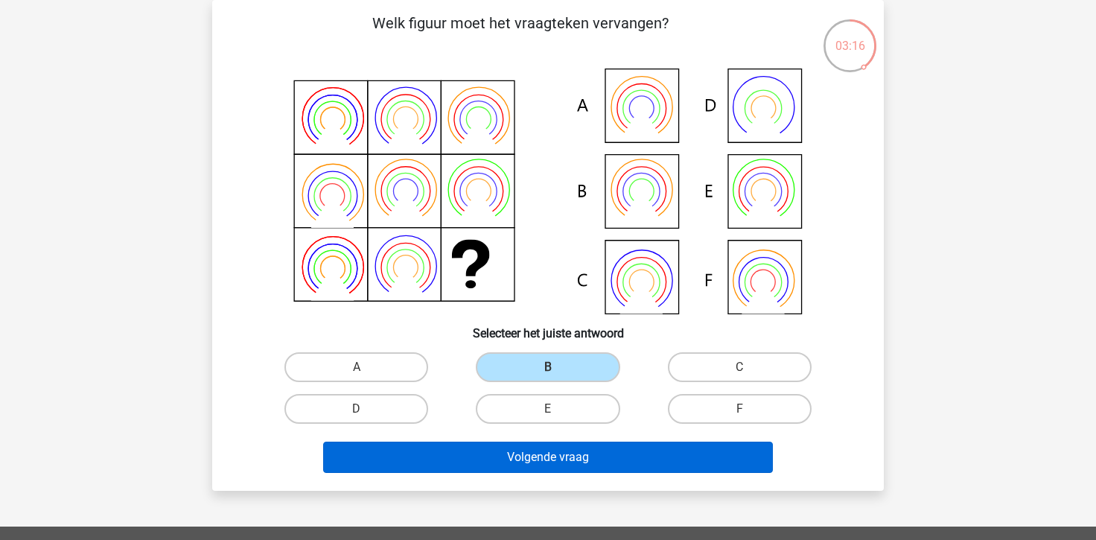
click at [503, 448] on button "Volgende vraag" at bounding box center [548, 457] width 450 height 31
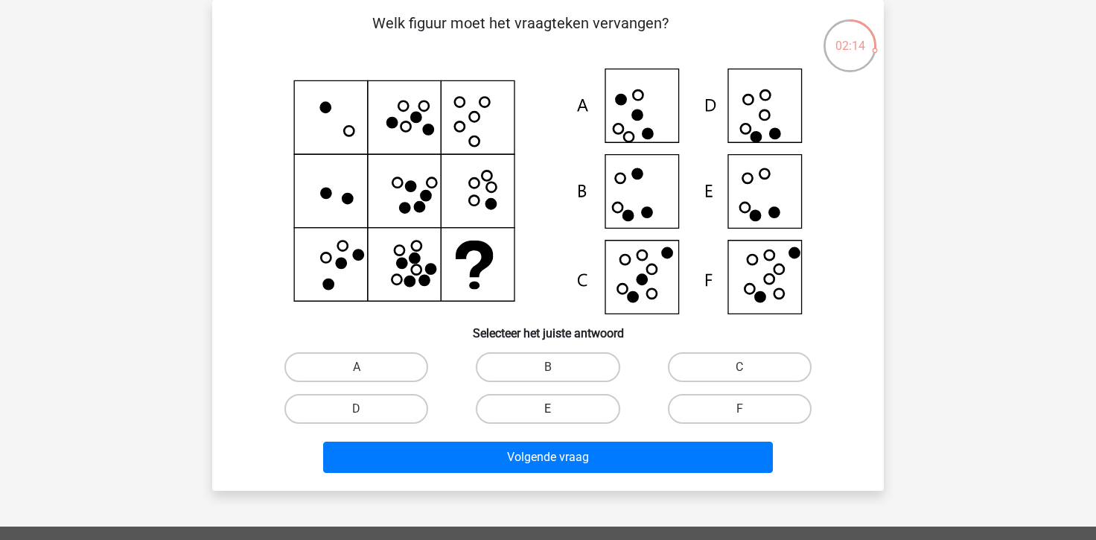
click at [583, 398] on label "E" at bounding box center [548, 409] width 144 height 30
click at [558, 409] on input "E" at bounding box center [553, 414] width 10 height 10
radio input "true"
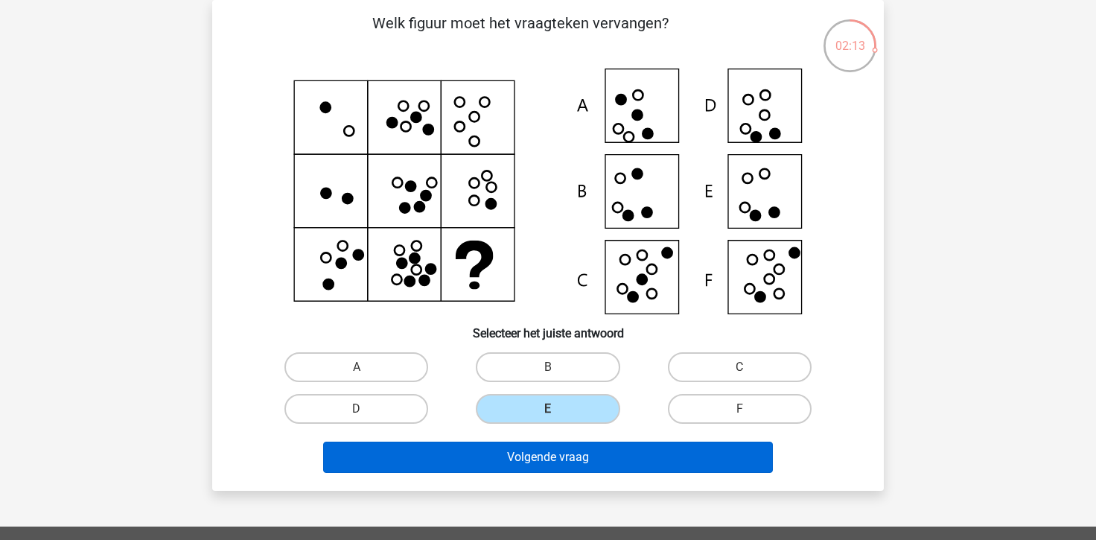
click at [541, 464] on button "Volgende vraag" at bounding box center [548, 457] width 450 height 31
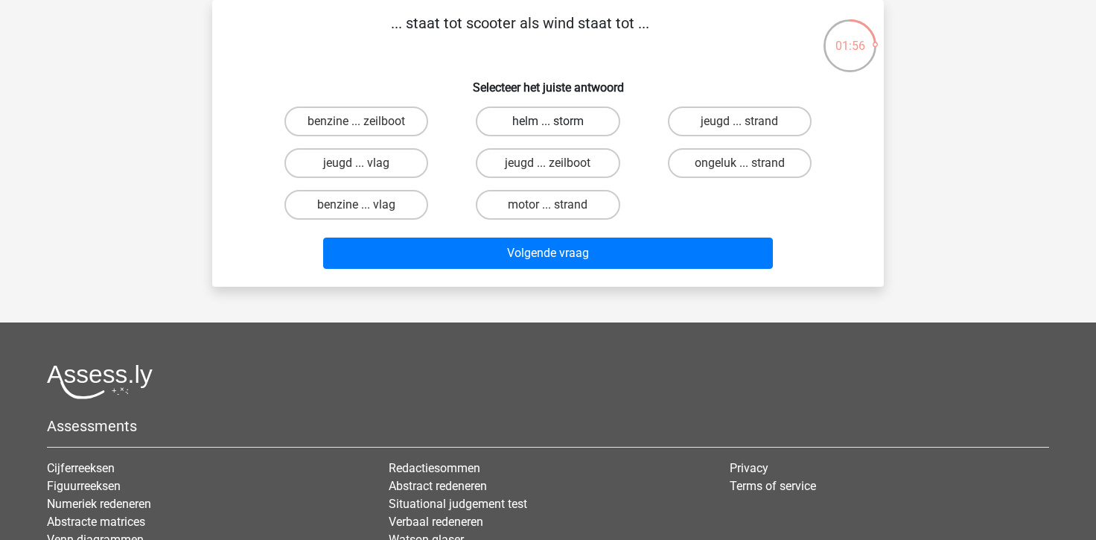
click at [505, 131] on label "helm ... storm" at bounding box center [548, 121] width 144 height 30
click at [548, 131] on input "helm ... storm" at bounding box center [553, 126] width 10 height 10
radio input "true"
click at [536, 168] on label "jeugd ... zeilboot" at bounding box center [548, 163] width 144 height 30
click at [548, 168] on input "jeugd ... zeilboot" at bounding box center [553, 168] width 10 height 10
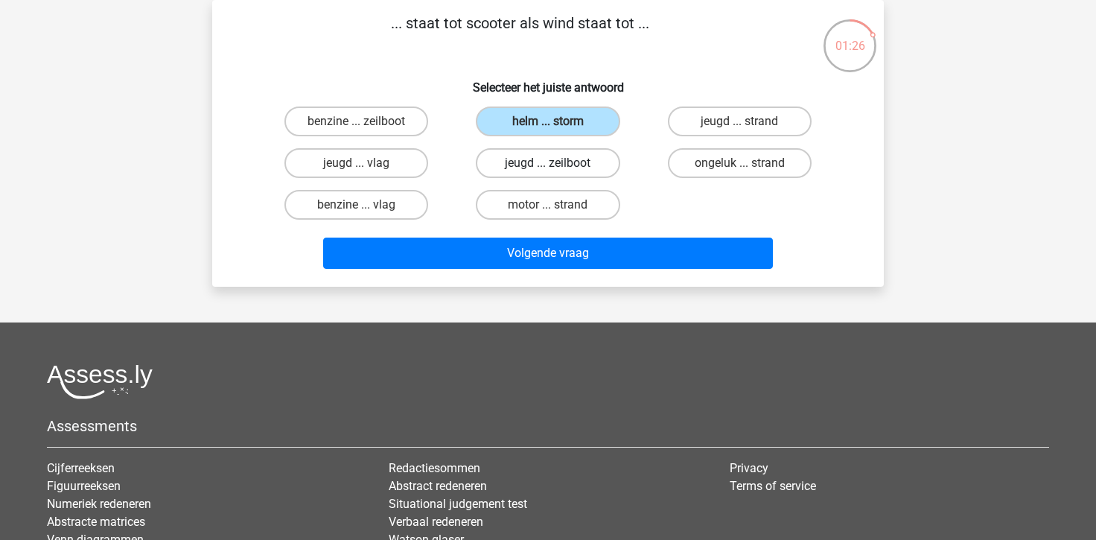
radio input "true"
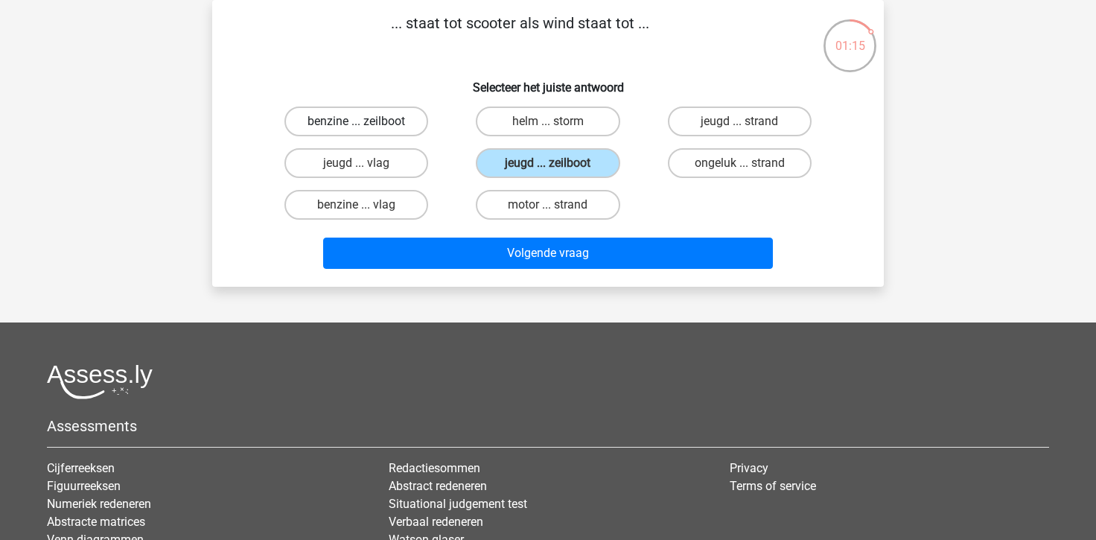
click at [409, 118] on label "benzine ... zeilboot" at bounding box center [356, 121] width 144 height 30
click at [366, 121] on input "benzine ... zeilboot" at bounding box center [362, 126] width 10 height 10
radio input "true"
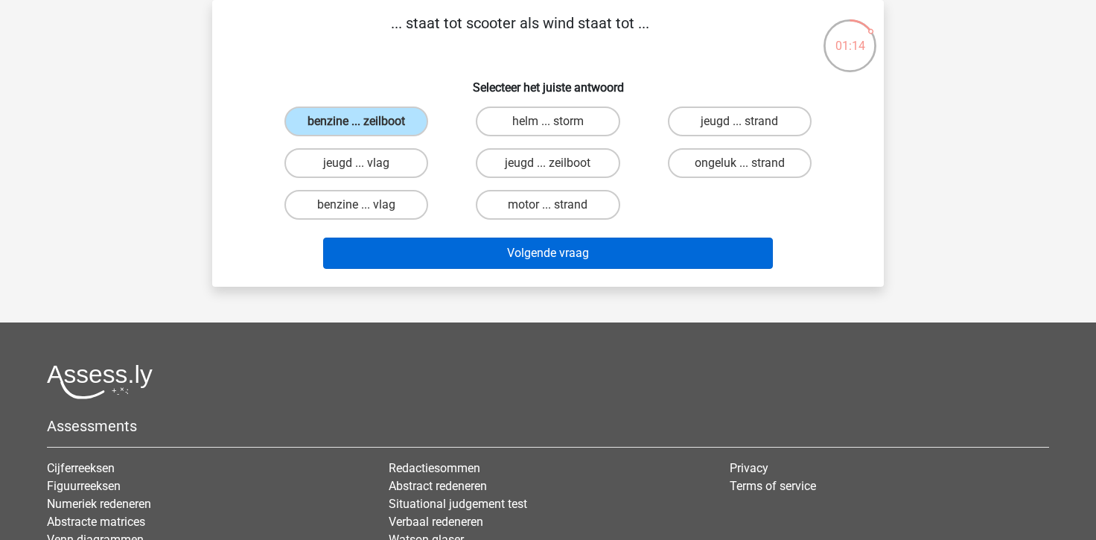
click at [442, 258] on button "Volgende vraag" at bounding box center [548, 253] width 450 height 31
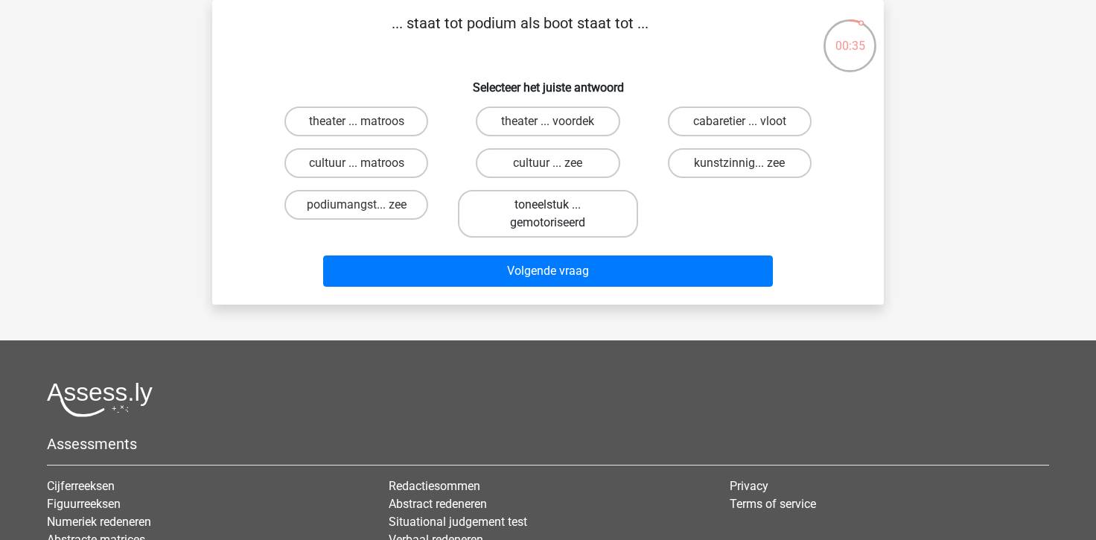
click at [559, 200] on label "toneelstuk ... gemotoriseerd" at bounding box center [547, 214] width 179 height 48
click at [558, 205] on input "toneelstuk ... gemotoriseerd" at bounding box center [553, 210] width 10 height 10
radio input "true"
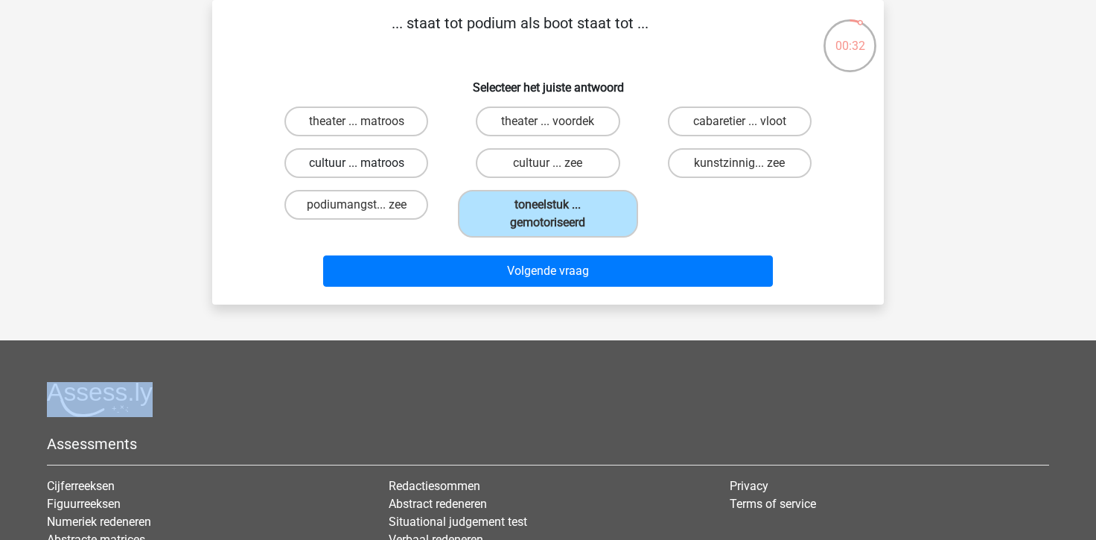
drag, startPoint x: 472, startPoint y: 197, endPoint x: 402, endPoint y: 176, distance: 73.2
click at [402, 176] on div "theater ... matroos theater ... voordek cabaretier ... vloot cultuur ... matroo…" at bounding box center [548, 172] width 575 height 143
click at [319, 158] on label "cultuur ... matroos" at bounding box center [356, 163] width 144 height 30
click at [357, 163] on input "cultuur ... matroos" at bounding box center [362, 168] width 10 height 10
radio input "true"
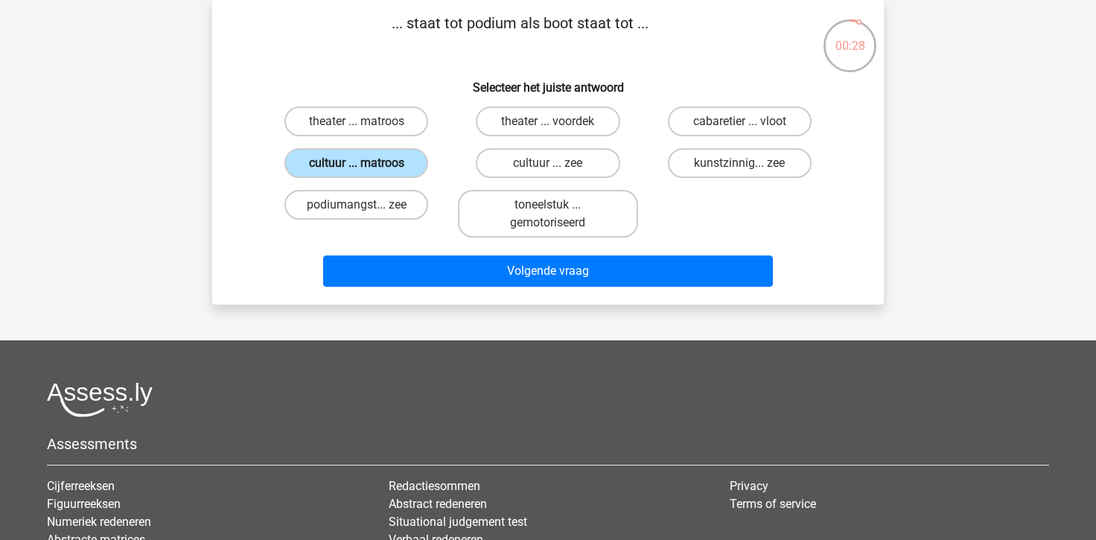
click at [319, 158] on label "cultuur ... matroos" at bounding box center [356, 163] width 144 height 30
click at [357, 163] on input "cultuur ... matroos" at bounding box center [362, 168] width 10 height 10
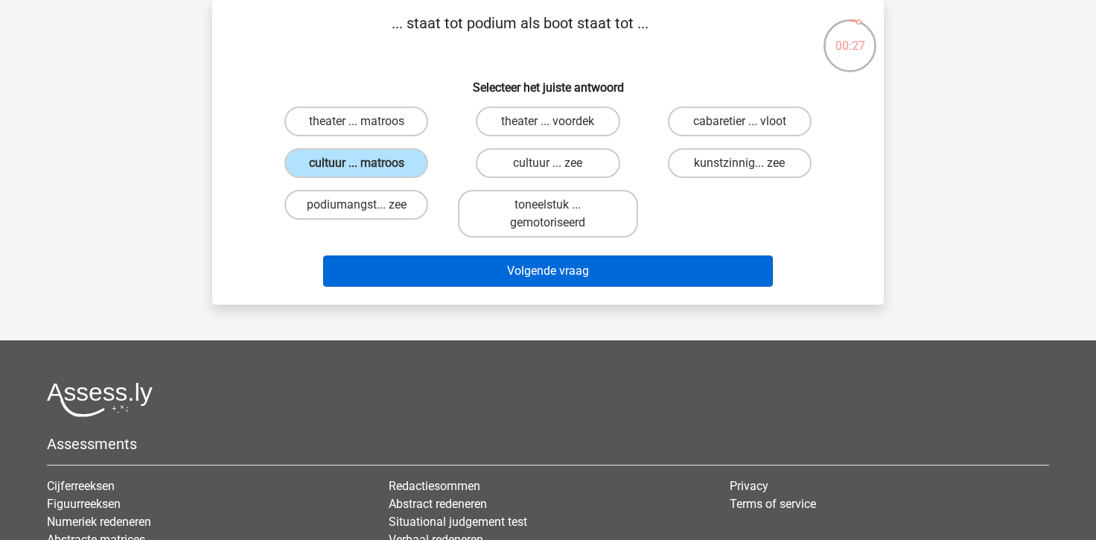
click at [427, 265] on button "Volgende vraag" at bounding box center [548, 270] width 450 height 31
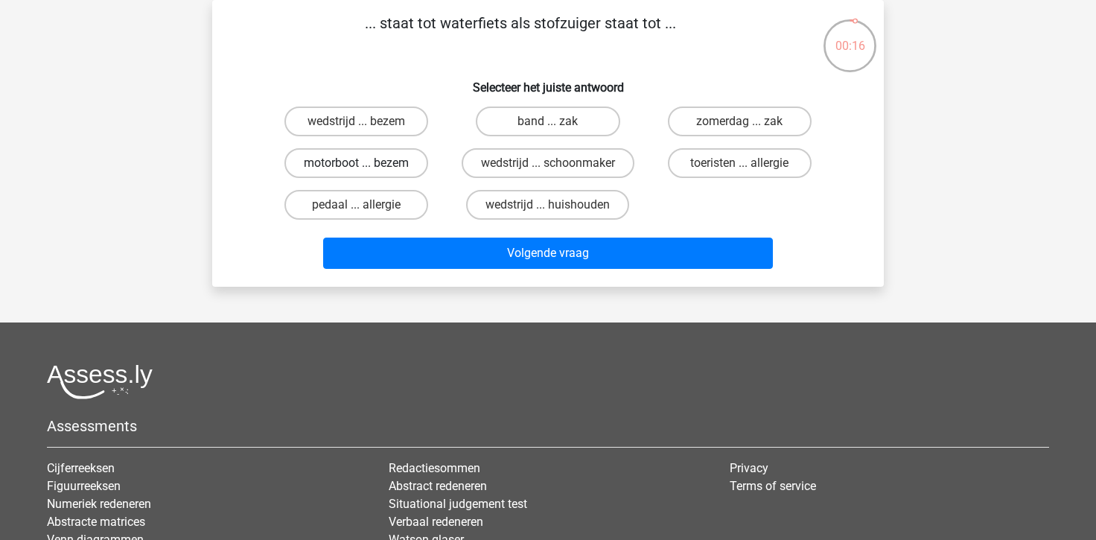
click at [389, 162] on label "motorboot ... bezem" at bounding box center [356, 163] width 144 height 30
click at [366, 163] on input "motorboot ... bezem" at bounding box center [362, 168] width 10 height 10
radio input "true"
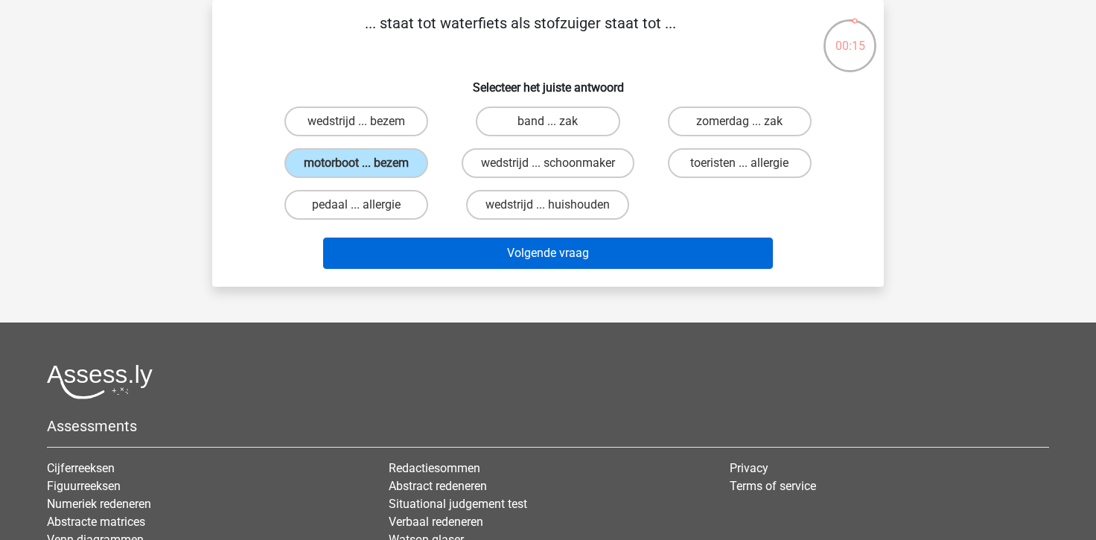
click at [398, 240] on button "Volgende vraag" at bounding box center [548, 253] width 450 height 31
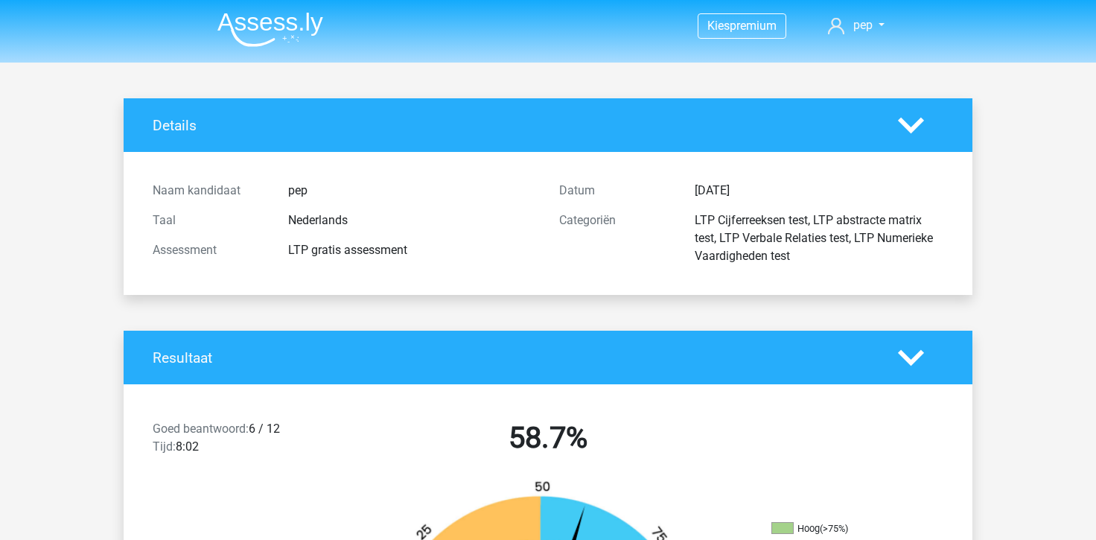
click at [268, 40] on img at bounding box center [270, 29] width 106 height 35
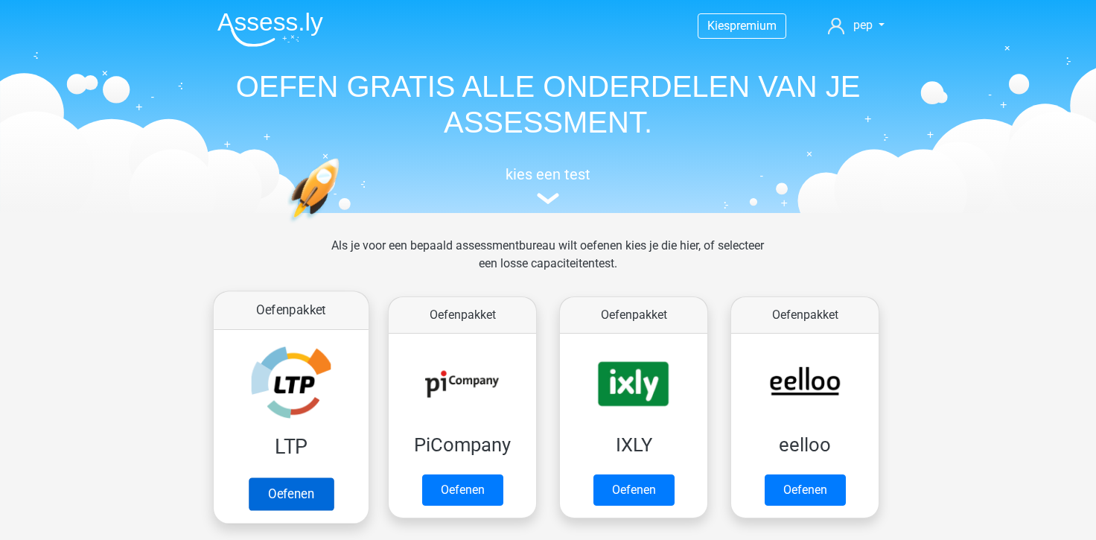
click at [299, 493] on link "Oefenen" at bounding box center [291, 493] width 85 height 33
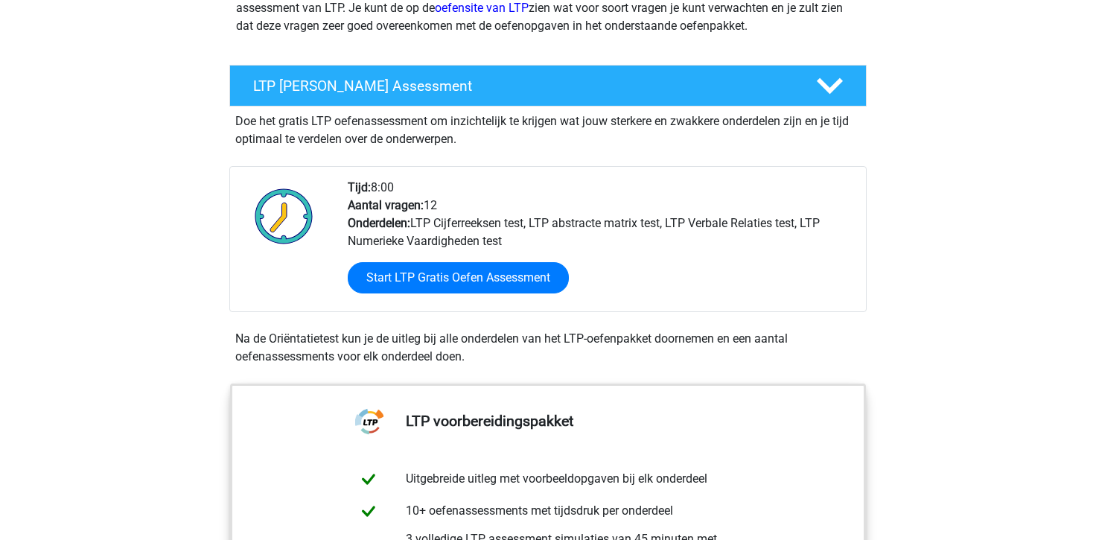
scroll to position [222, 0]
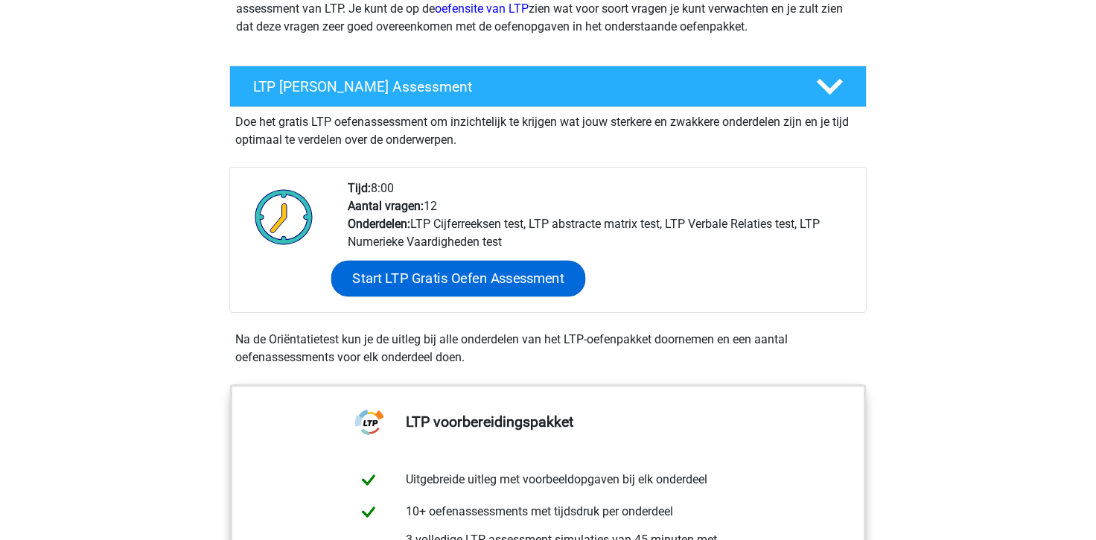
click at [440, 287] on link "Start LTP Gratis Oefen Assessment" at bounding box center [458, 279] width 255 height 36
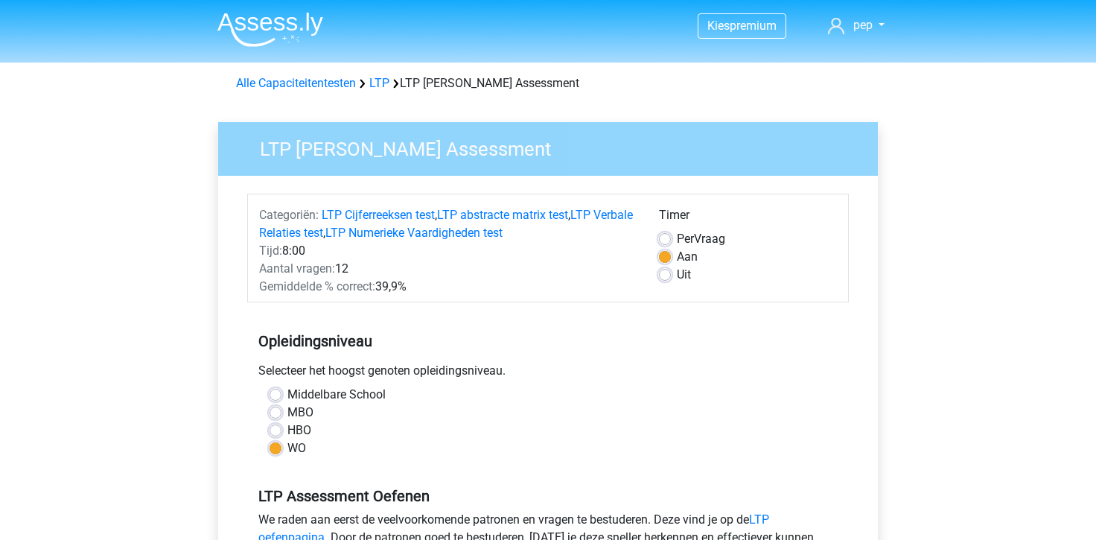
click at [287, 413] on label "MBO" at bounding box center [300, 413] width 26 height 18
click at [275, 413] on input "MBO" at bounding box center [276, 411] width 12 height 15
radio input "true"
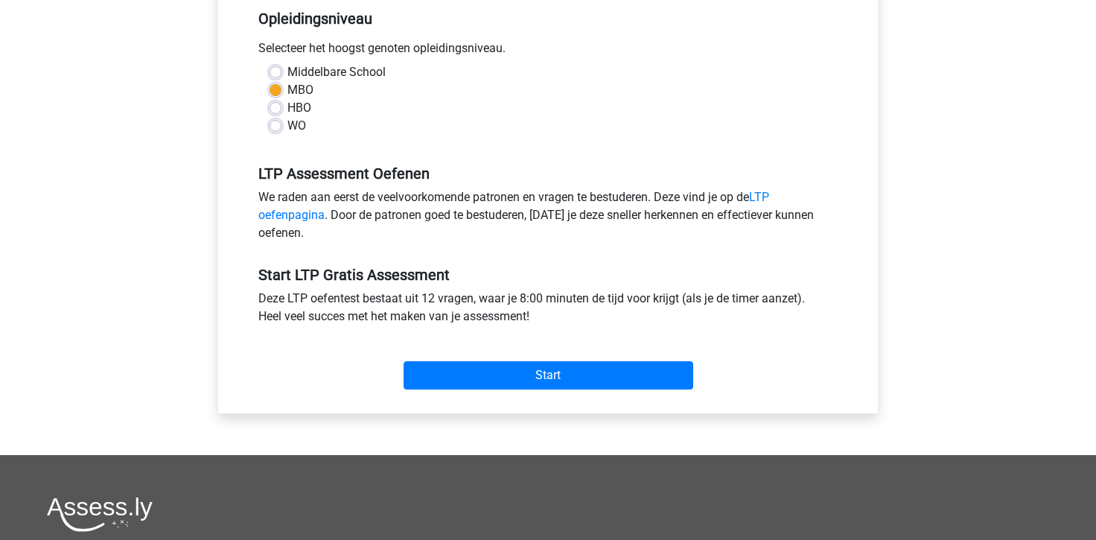
scroll to position [429, 0]
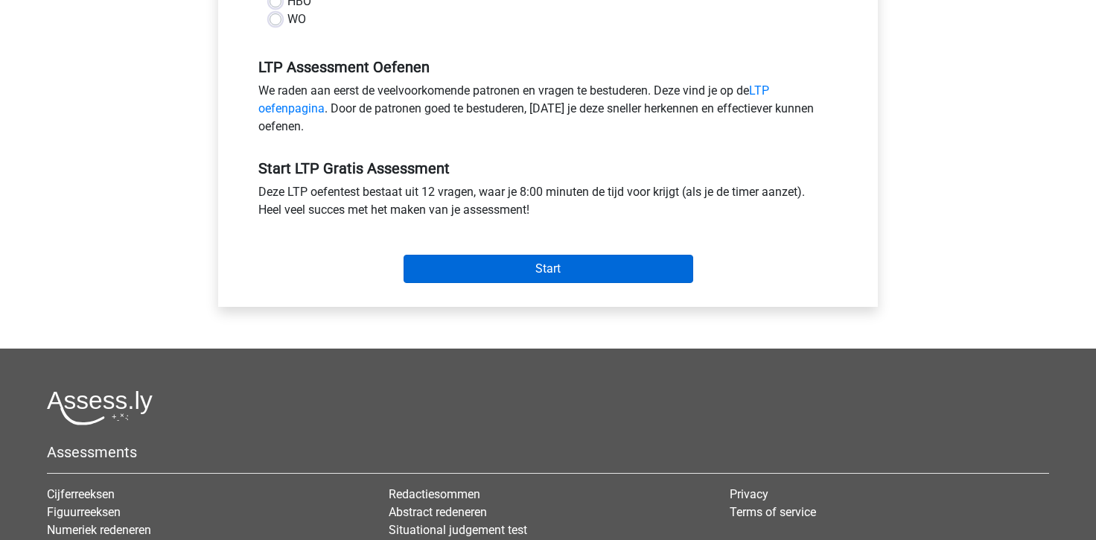
click at [596, 269] on input "Start" at bounding box center [549, 269] width 290 height 28
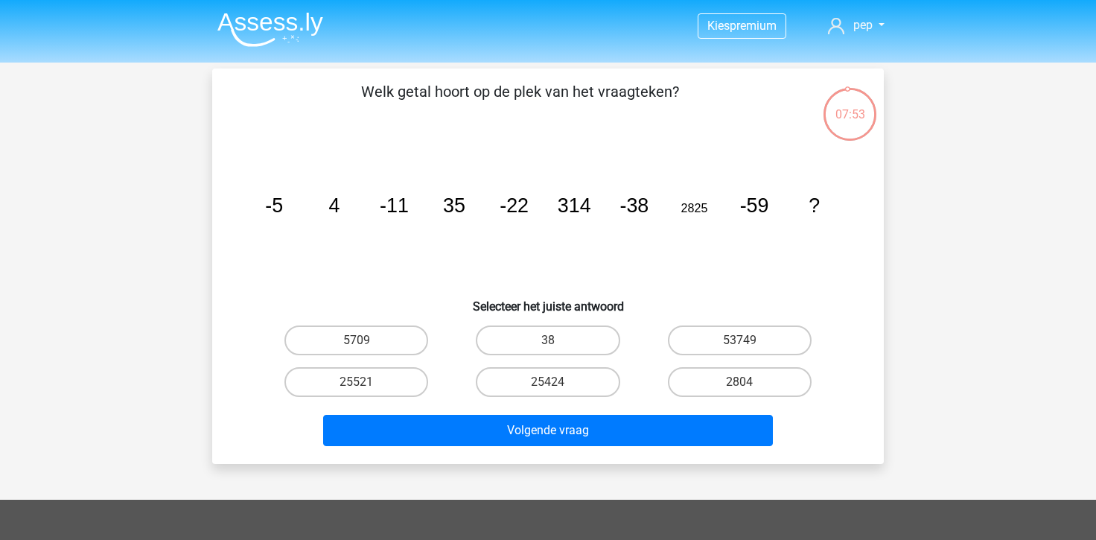
scroll to position [22, 0]
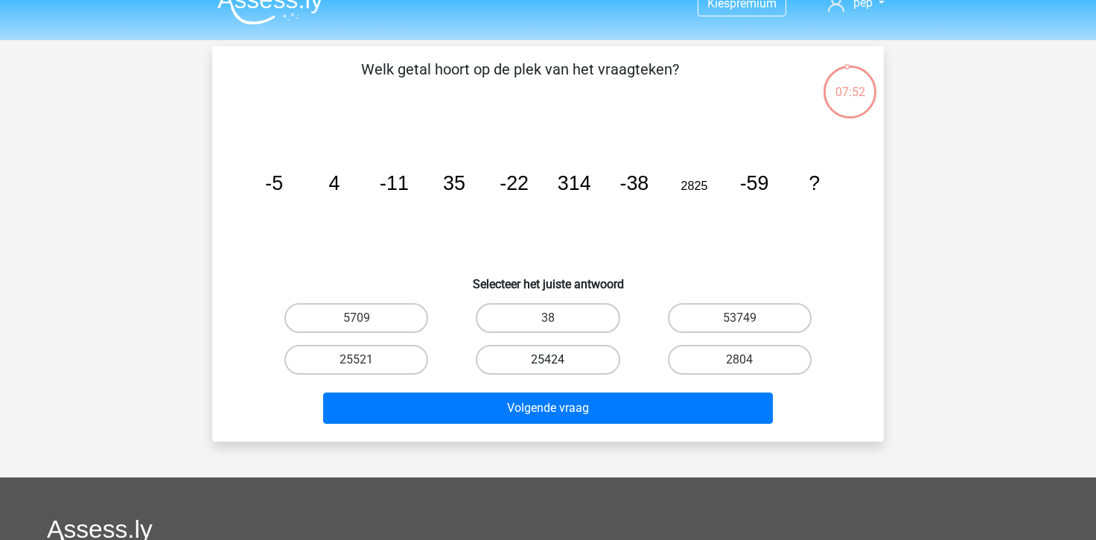
click at [585, 357] on label "25424" at bounding box center [548, 360] width 144 height 30
click at [558, 360] on input "25424" at bounding box center [553, 365] width 10 height 10
radio input "true"
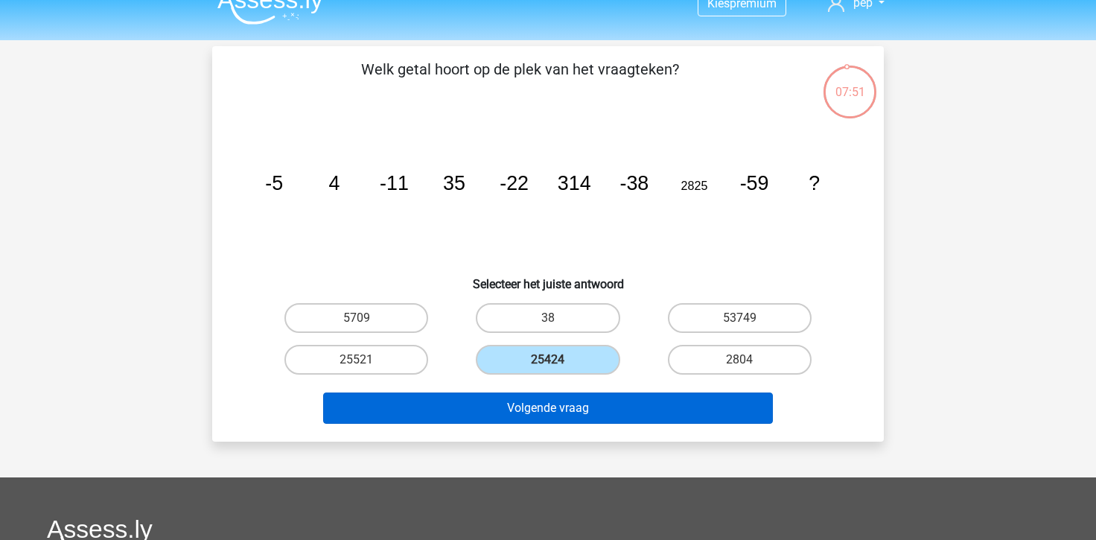
click at [581, 401] on button "Volgende vraag" at bounding box center [548, 407] width 450 height 31
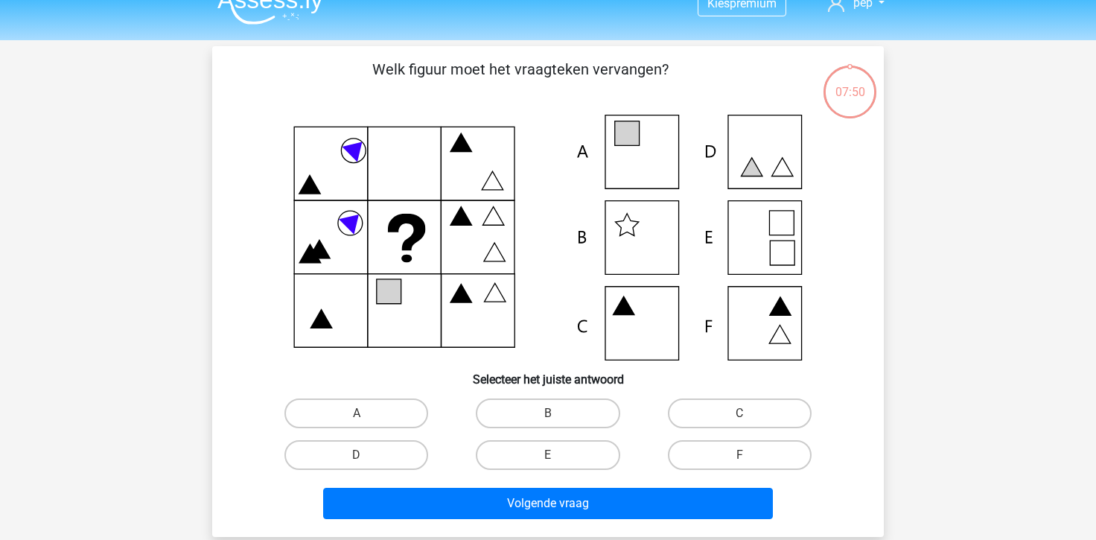
scroll to position [68, 0]
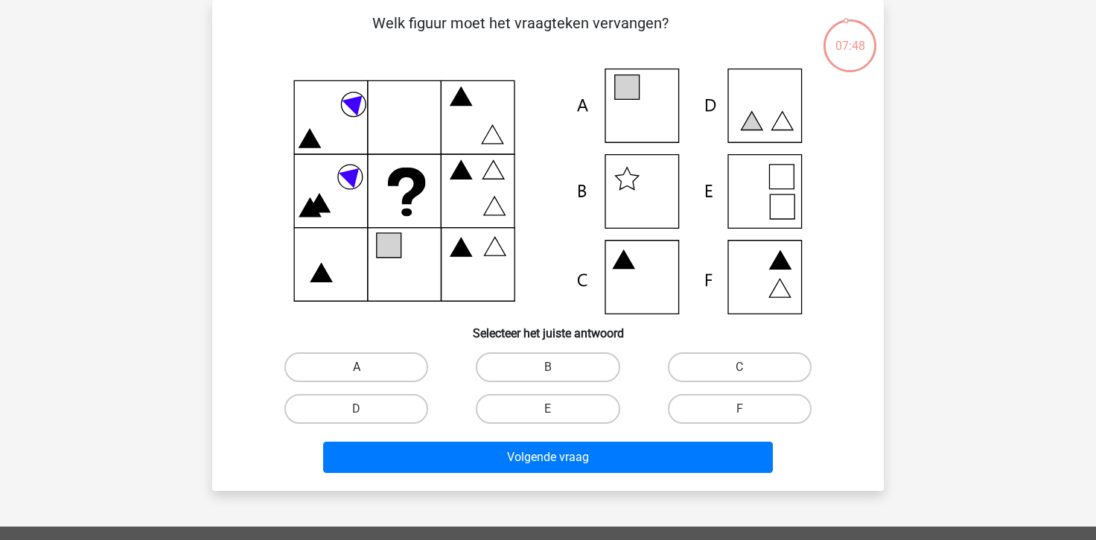
click at [343, 367] on label "A" at bounding box center [356, 367] width 144 height 30
click at [357, 367] on input "A" at bounding box center [362, 372] width 10 height 10
radio input "true"
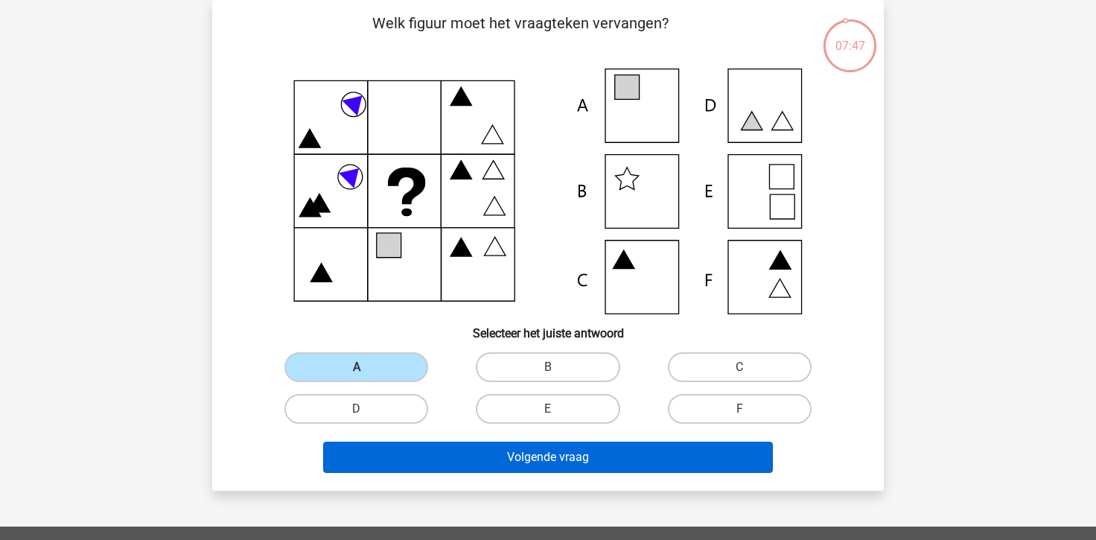
click at [453, 450] on button "Volgende vraag" at bounding box center [548, 457] width 450 height 31
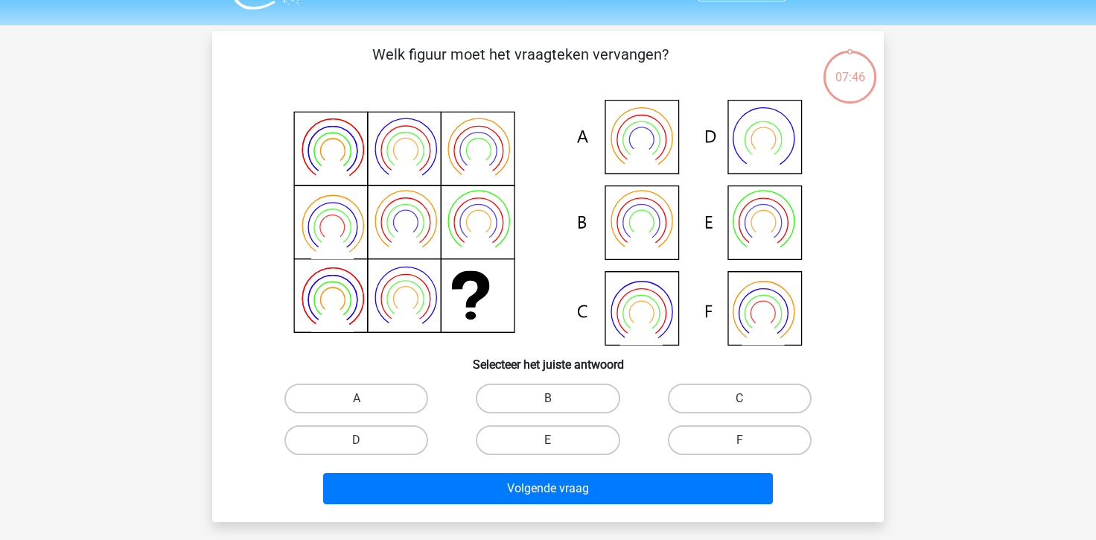
scroll to position [36, 0]
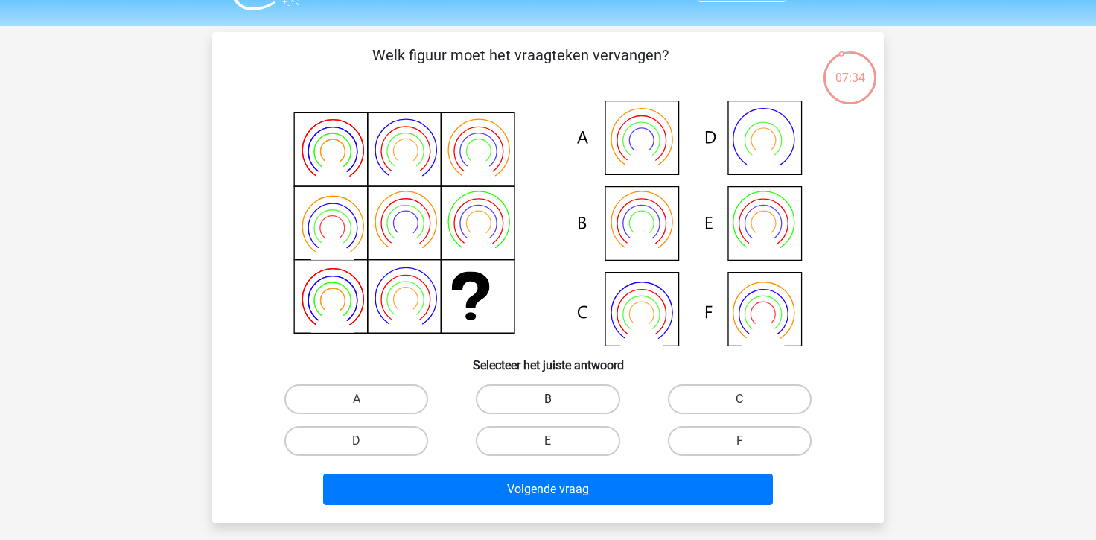
click at [541, 406] on label "B" at bounding box center [548, 399] width 144 height 30
click at [548, 406] on input "B" at bounding box center [553, 404] width 10 height 10
radio input "true"
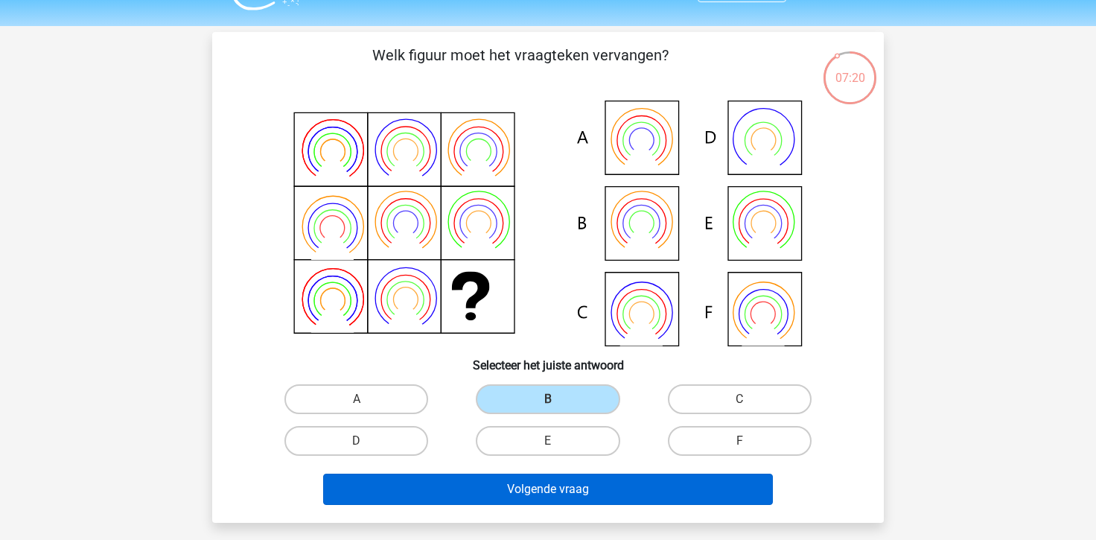
click at [527, 498] on button "Volgende vraag" at bounding box center [548, 489] width 450 height 31
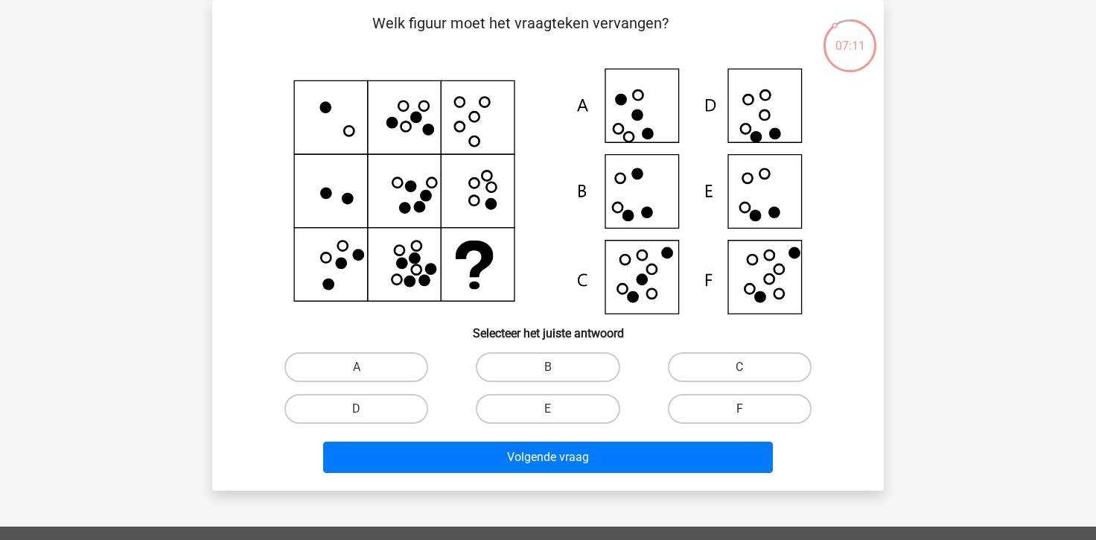
click at [724, 400] on label "F" at bounding box center [740, 409] width 144 height 30
click at [739, 409] on input "F" at bounding box center [744, 414] width 10 height 10
radio input "true"
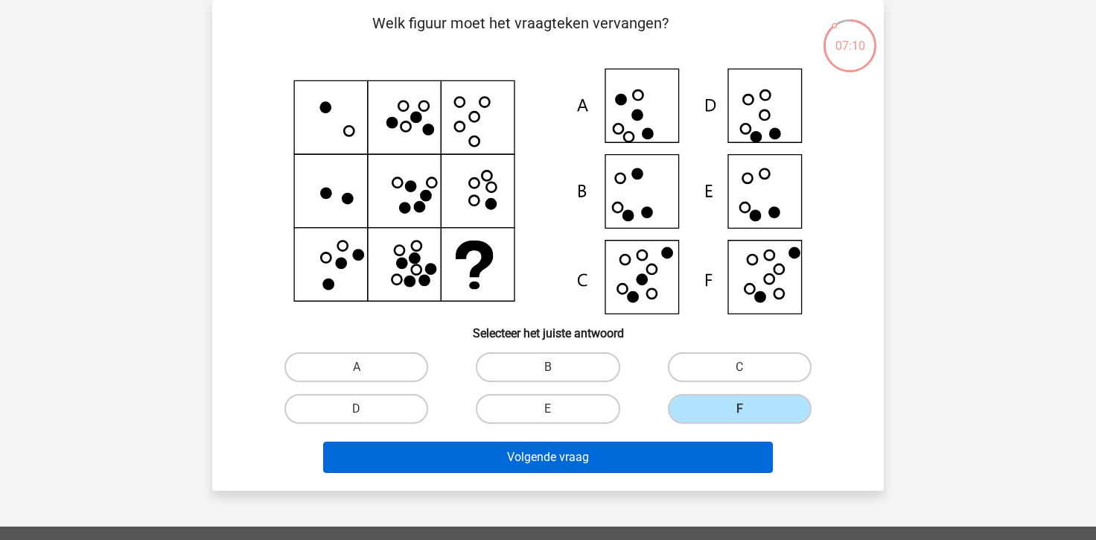
click at [689, 458] on button "Volgende vraag" at bounding box center [548, 457] width 450 height 31
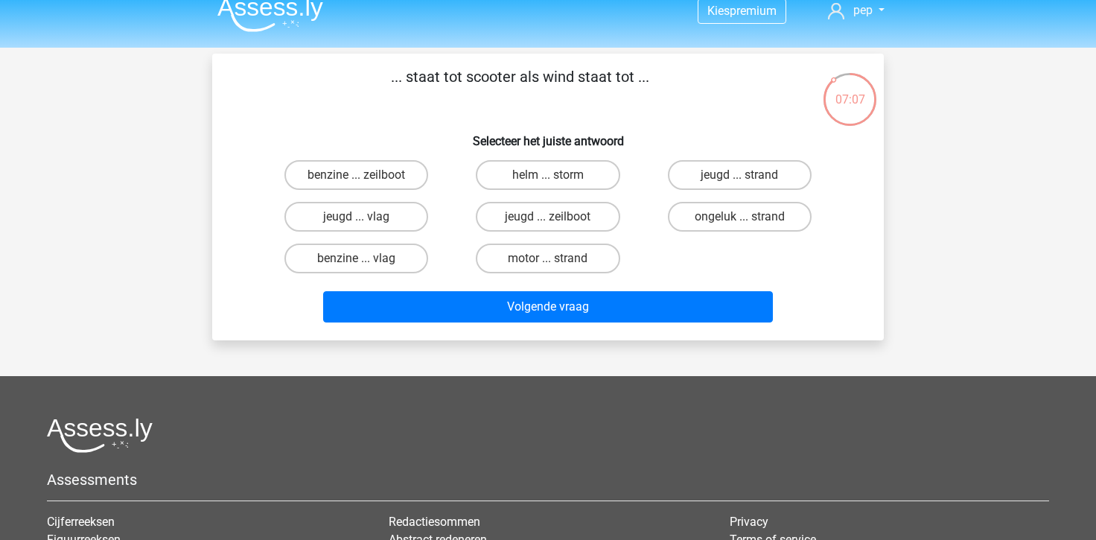
scroll to position [0, 0]
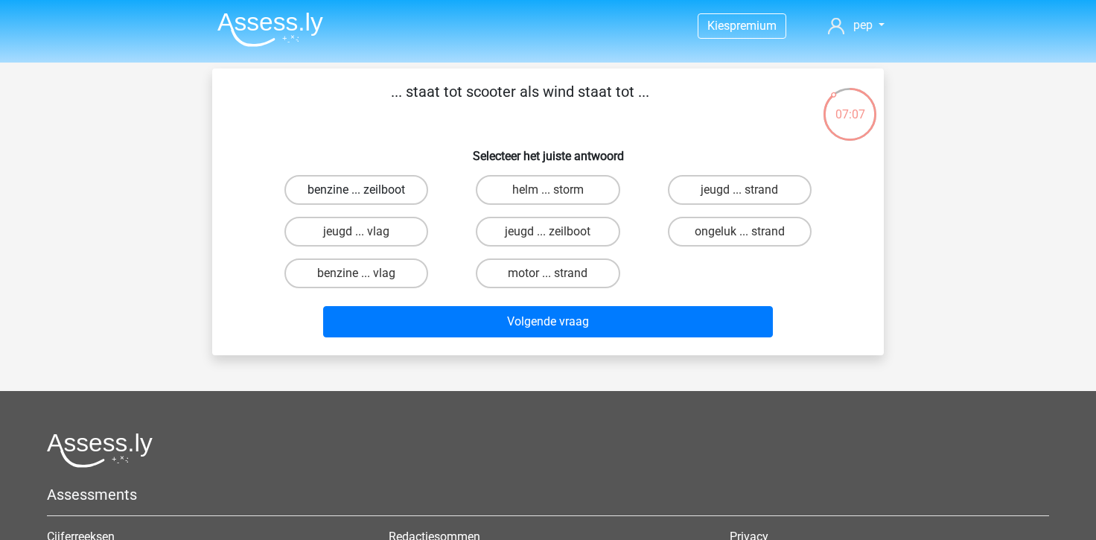
click at [395, 191] on label "benzine ... zeilboot" at bounding box center [356, 190] width 144 height 30
click at [366, 191] on input "benzine ... zeilboot" at bounding box center [362, 195] width 10 height 10
radio input "true"
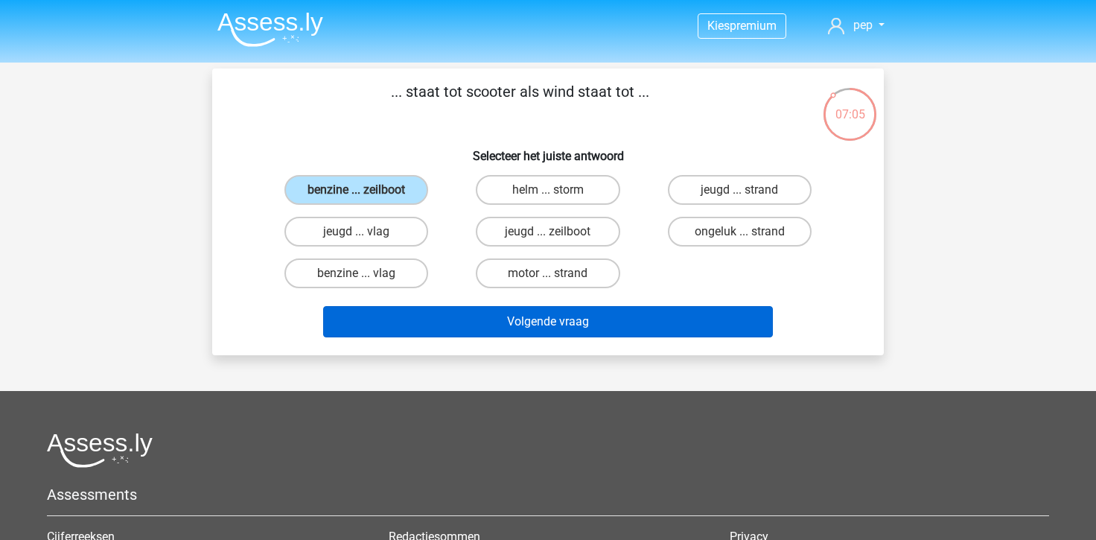
click at [492, 320] on button "Volgende vraag" at bounding box center [548, 321] width 450 height 31
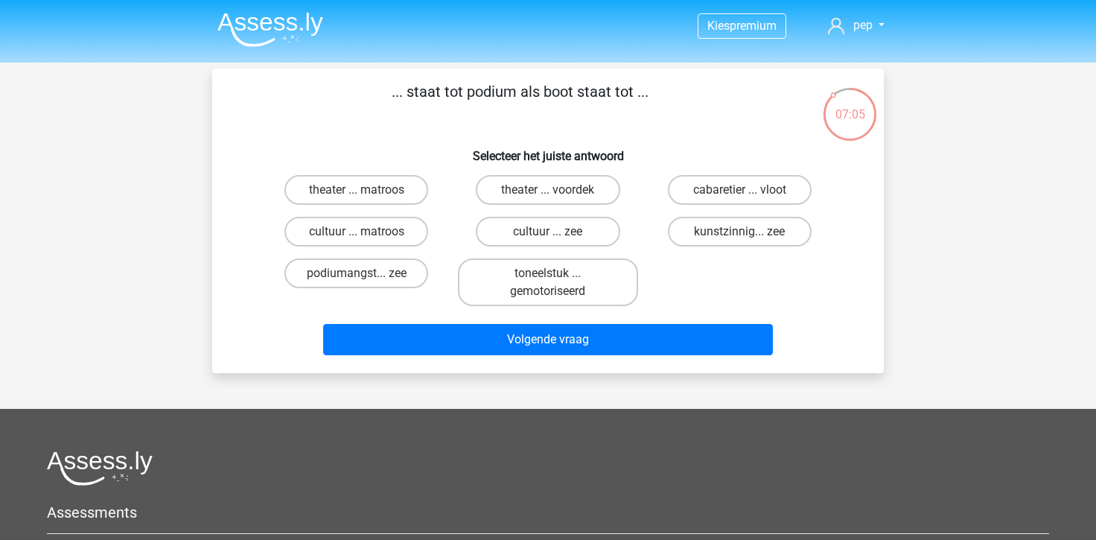
scroll to position [68, 0]
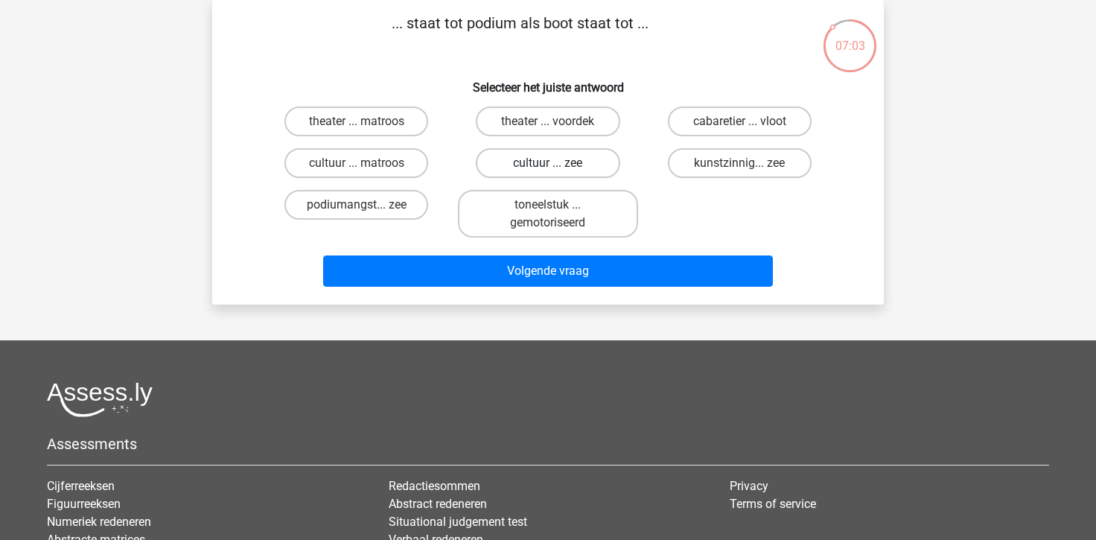
click at [541, 149] on label "cultuur ... zee" at bounding box center [548, 163] width 144 height 30
click at [548, 163] on input "cultuur ... zee" at bounding box center [553, 168] width 10 height 10
radio input "true"
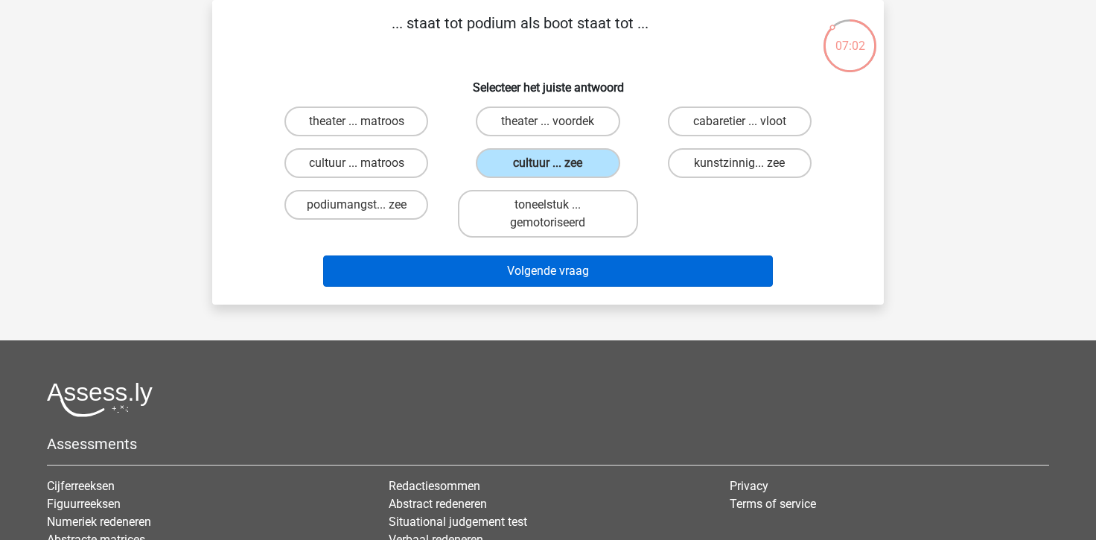
click at [535, 258] on button "Volgende vraag" at bounding box center [548, 270] width 450 height 31
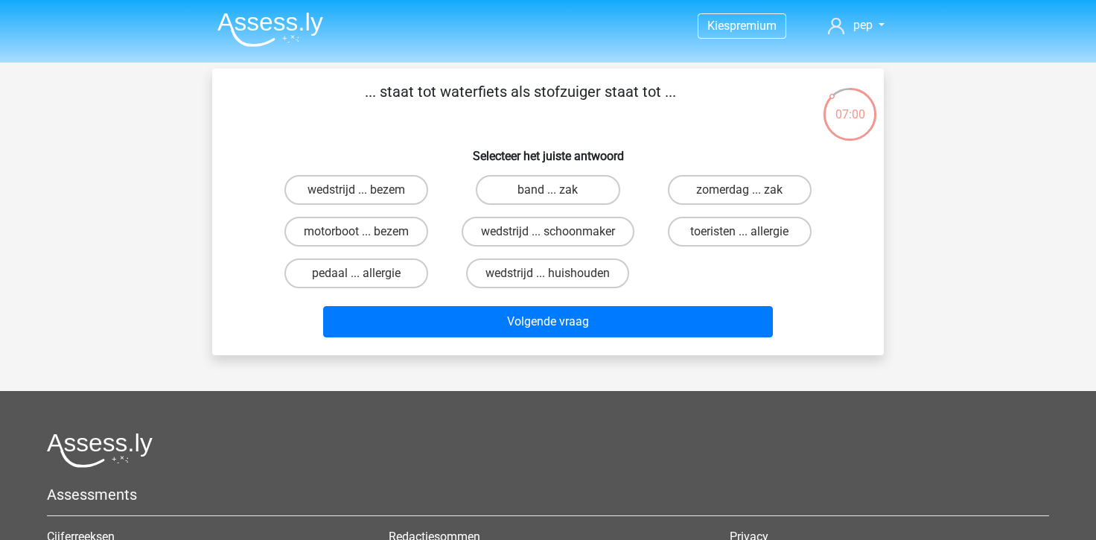
scroll to position [0, 0]
click at [389, 224] on label "motorboot ... bezem" at bounding box center [356, 232] width 144 height 30
click at [366, 232] on input "motorboot ... bezem" at bounding box center [362, 237] width 10 height 10
radio input "true"
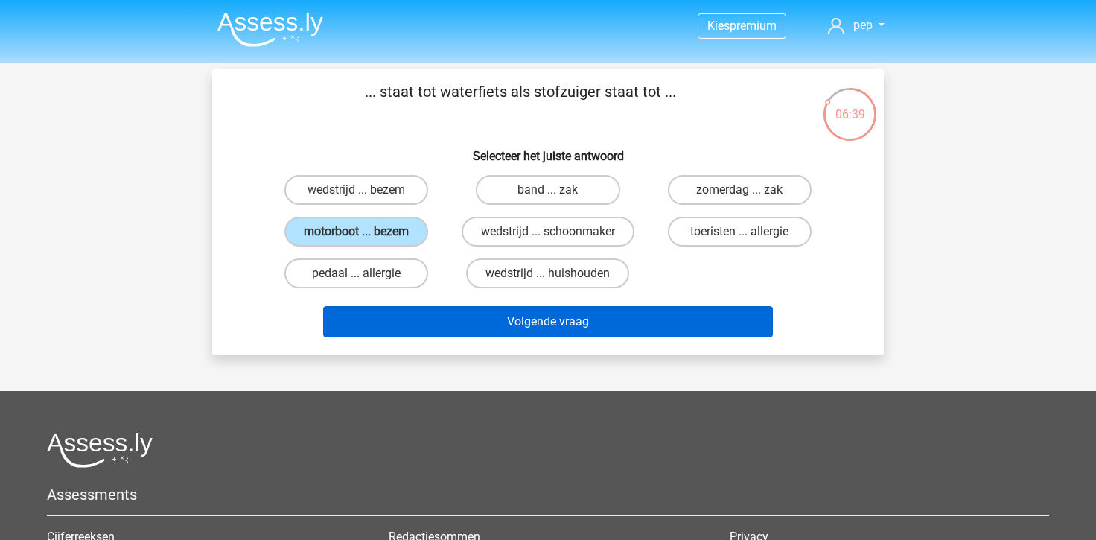
click at [473, 314] on button "Volgende vraag" at bounding box center [548, 321] width 450 height 31
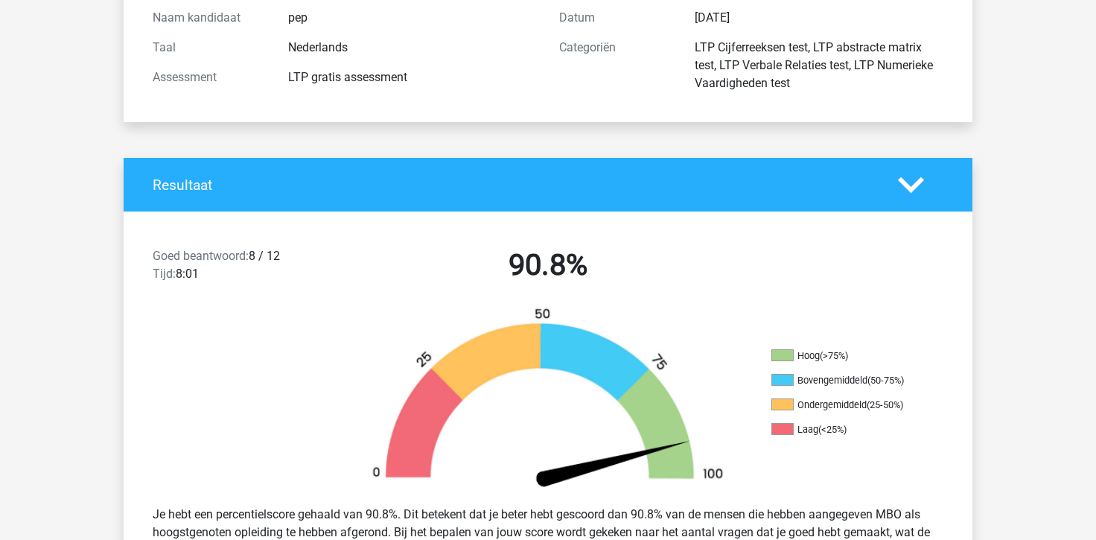
scroll to position [174, 0]
